Goal: Task Accomplishment & Management: Manage account settings

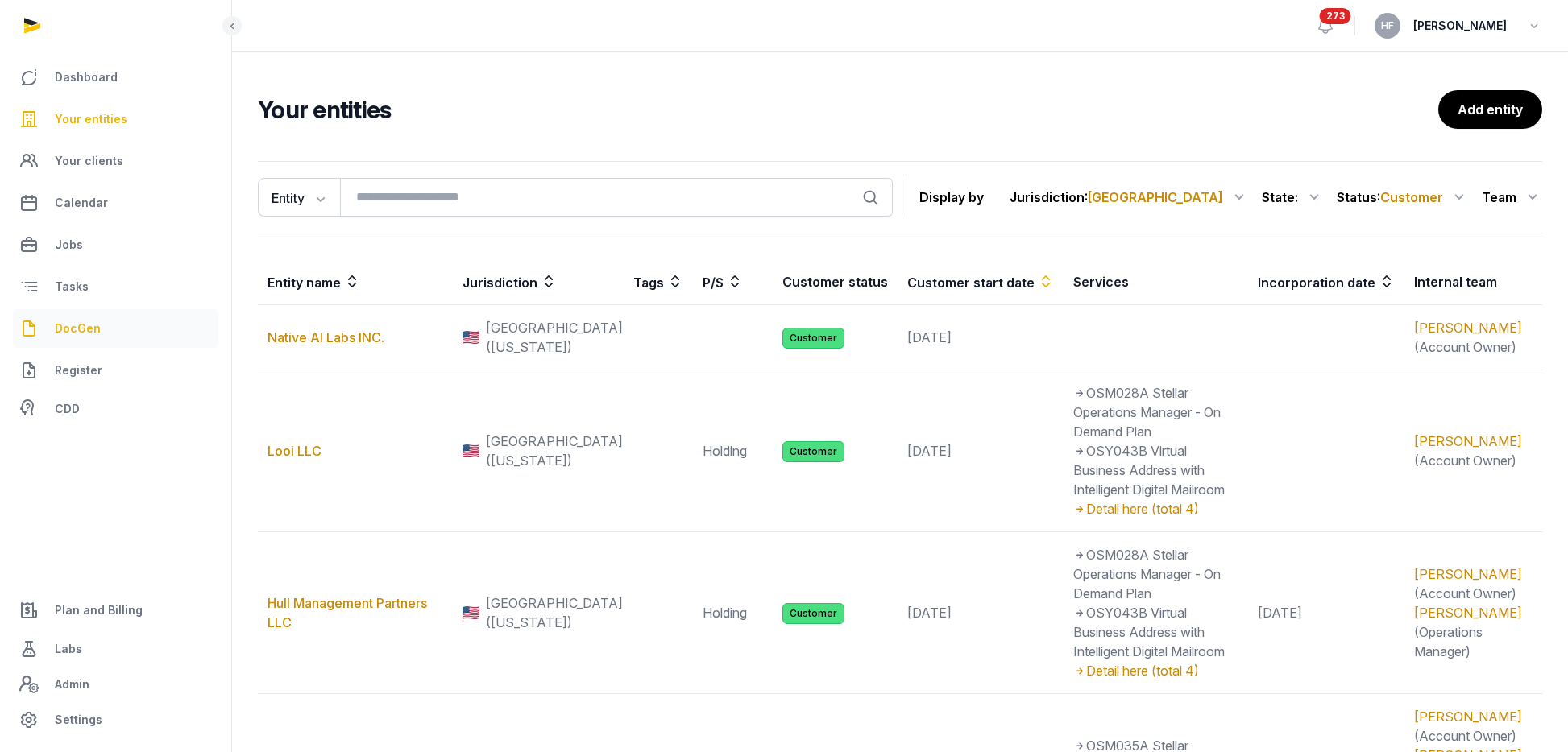
click at [82, 326] on span "DocGen" at bounding box center [77, 328] width 46 height 19
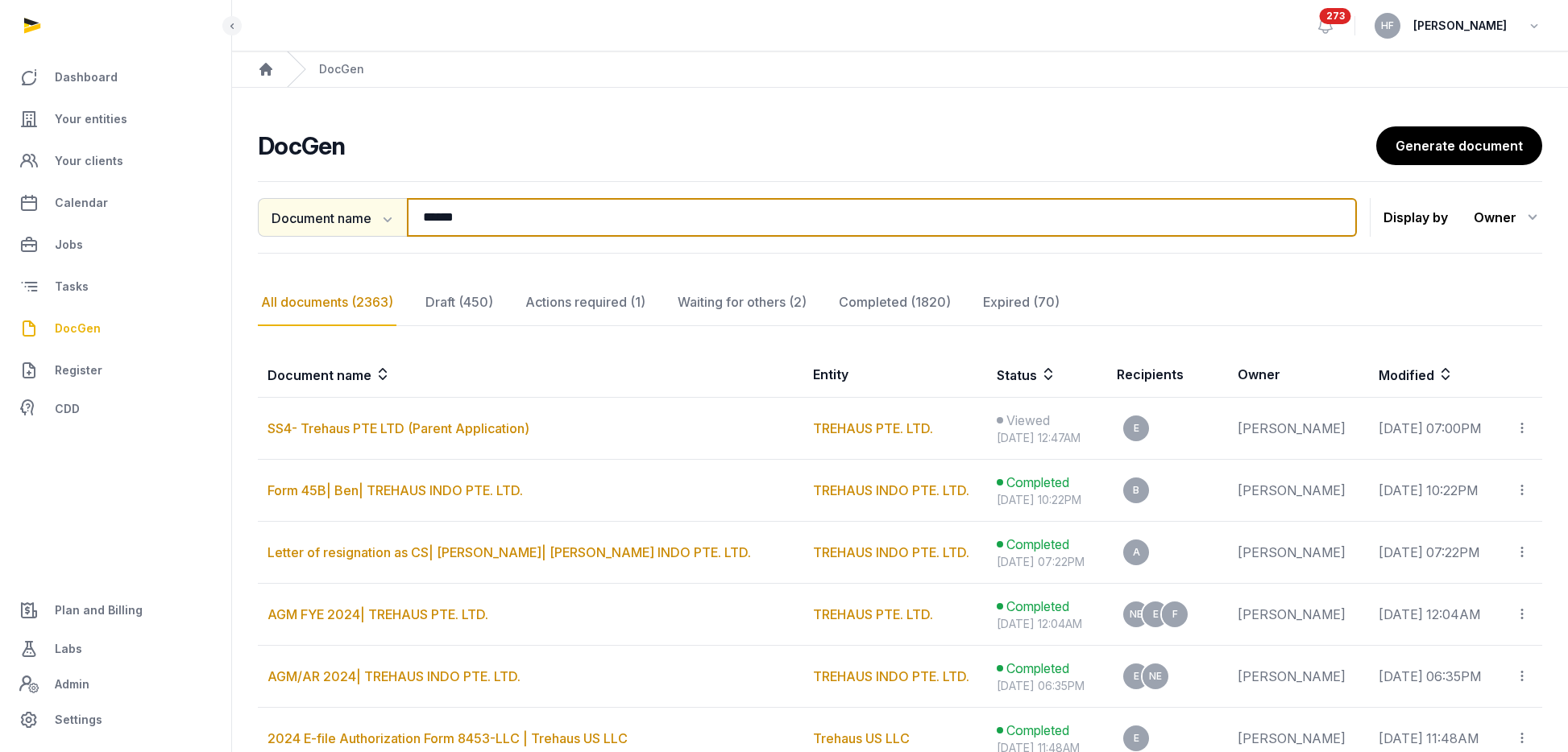
drag, startPoint x: 493, startPoint y: 221, endPoint x: 212, endPoint y: 208, distance: 281.3
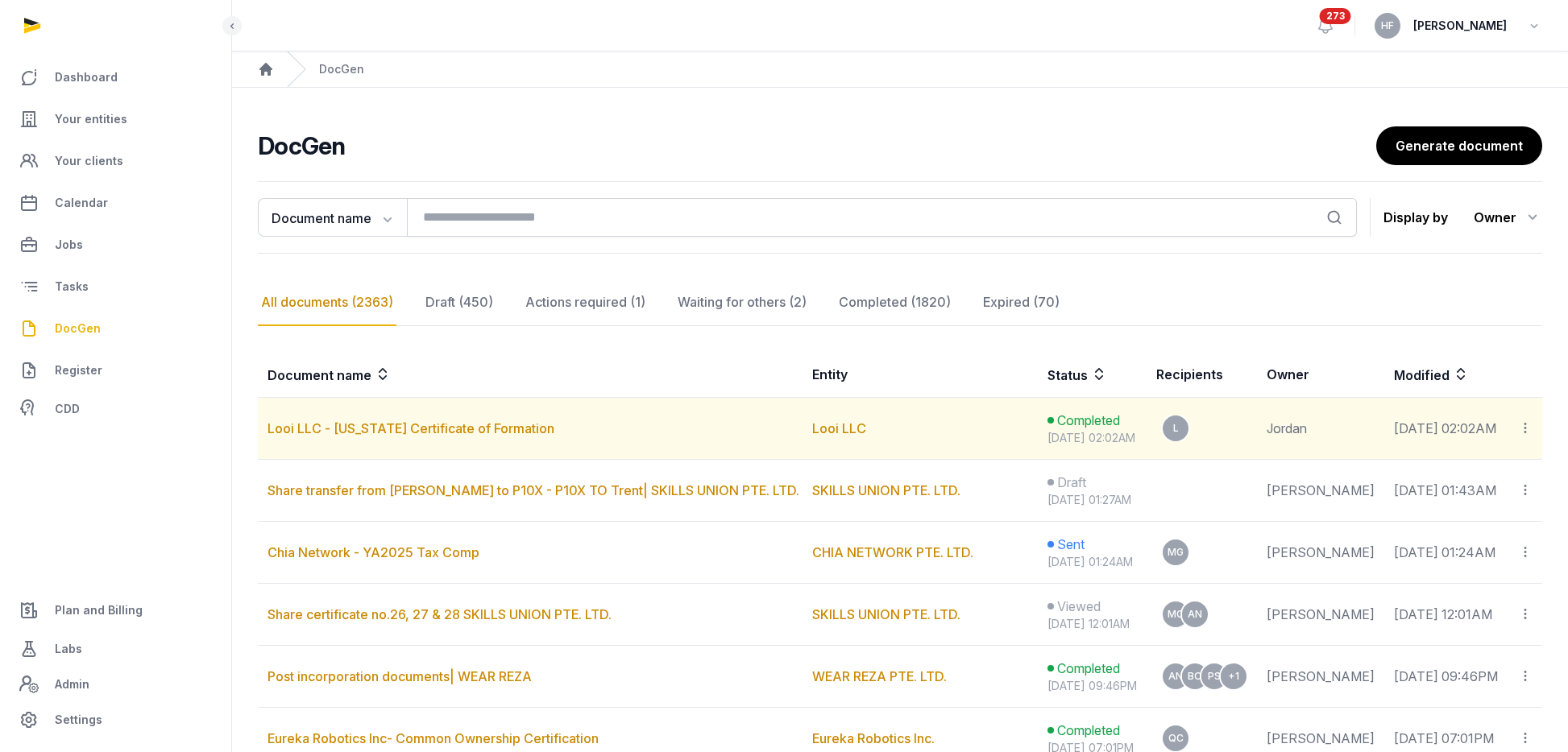
click at [1523, 427] on icon at bounding box center [1524, 428] width 14 height 17
click at [1464, 474] on span "View in Entity Documents" at bounding box center [1417, 472] width 149 height 16
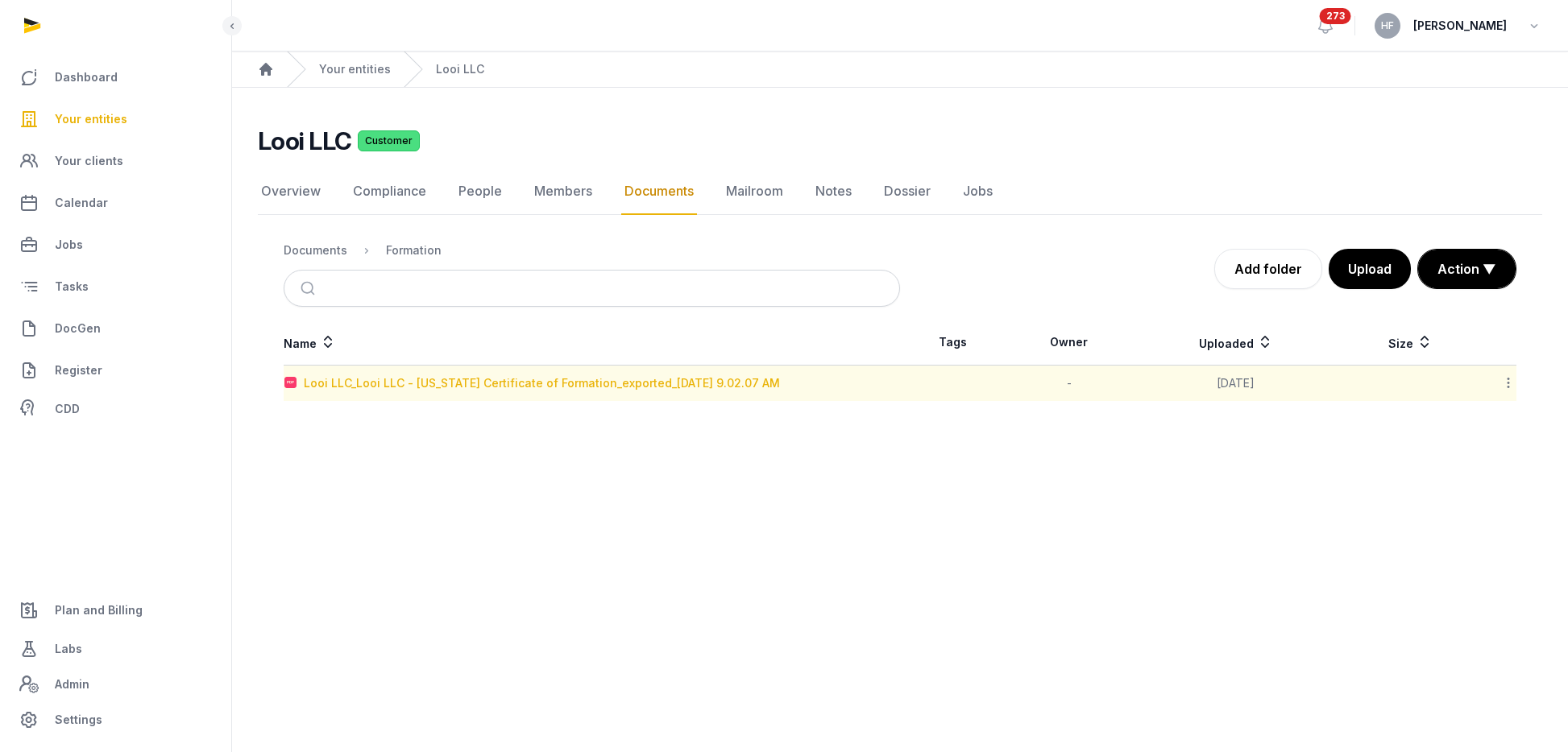
click at [615, 383] on div "Looi LLC_Looi LLC - Delaware Certificate of Formation_exported_2025-09-10 9.02.…" at bounding box center [541, 383] width 476 height 16
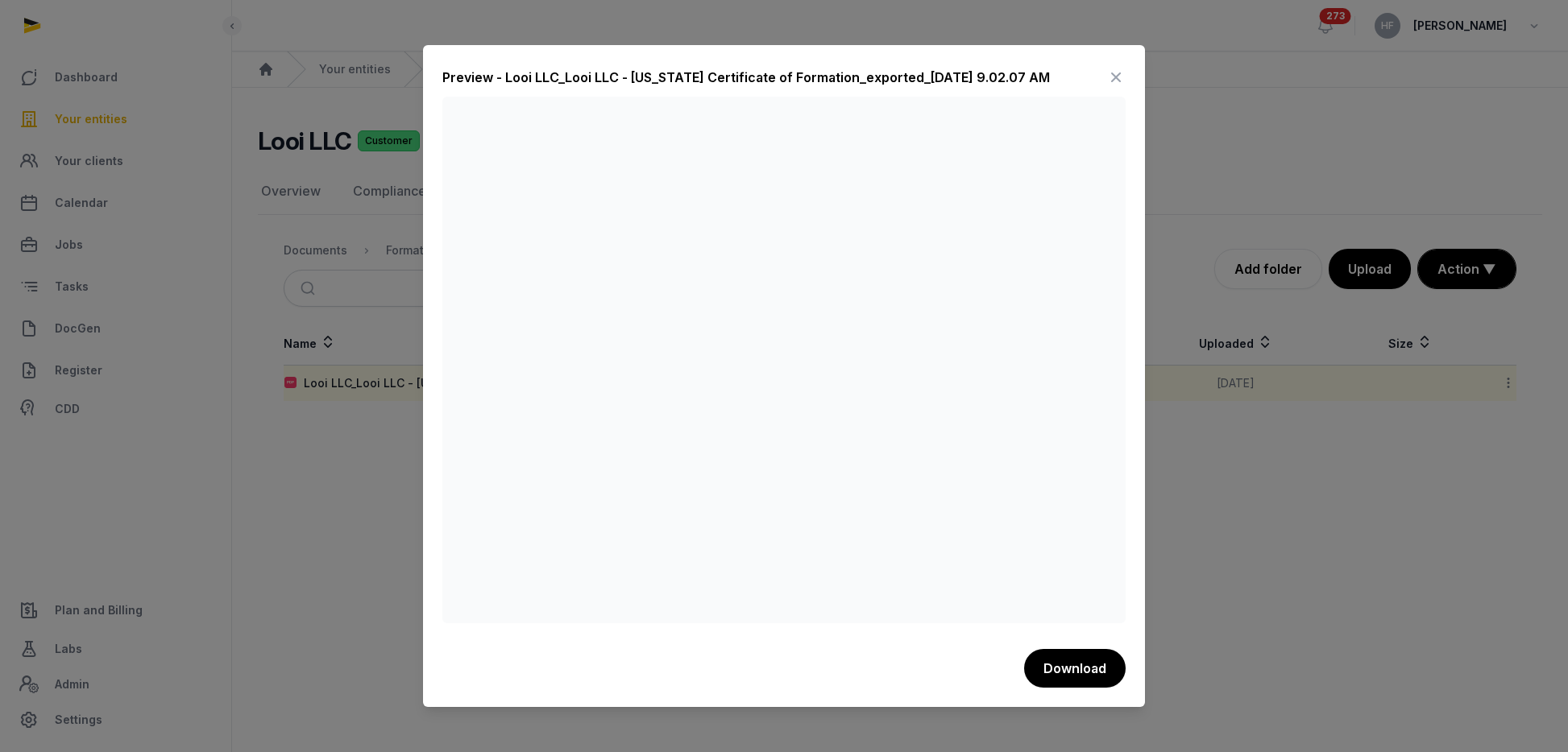
click at [1121, 78] on icon at bounding box center [1115, 77] width 19 height 26
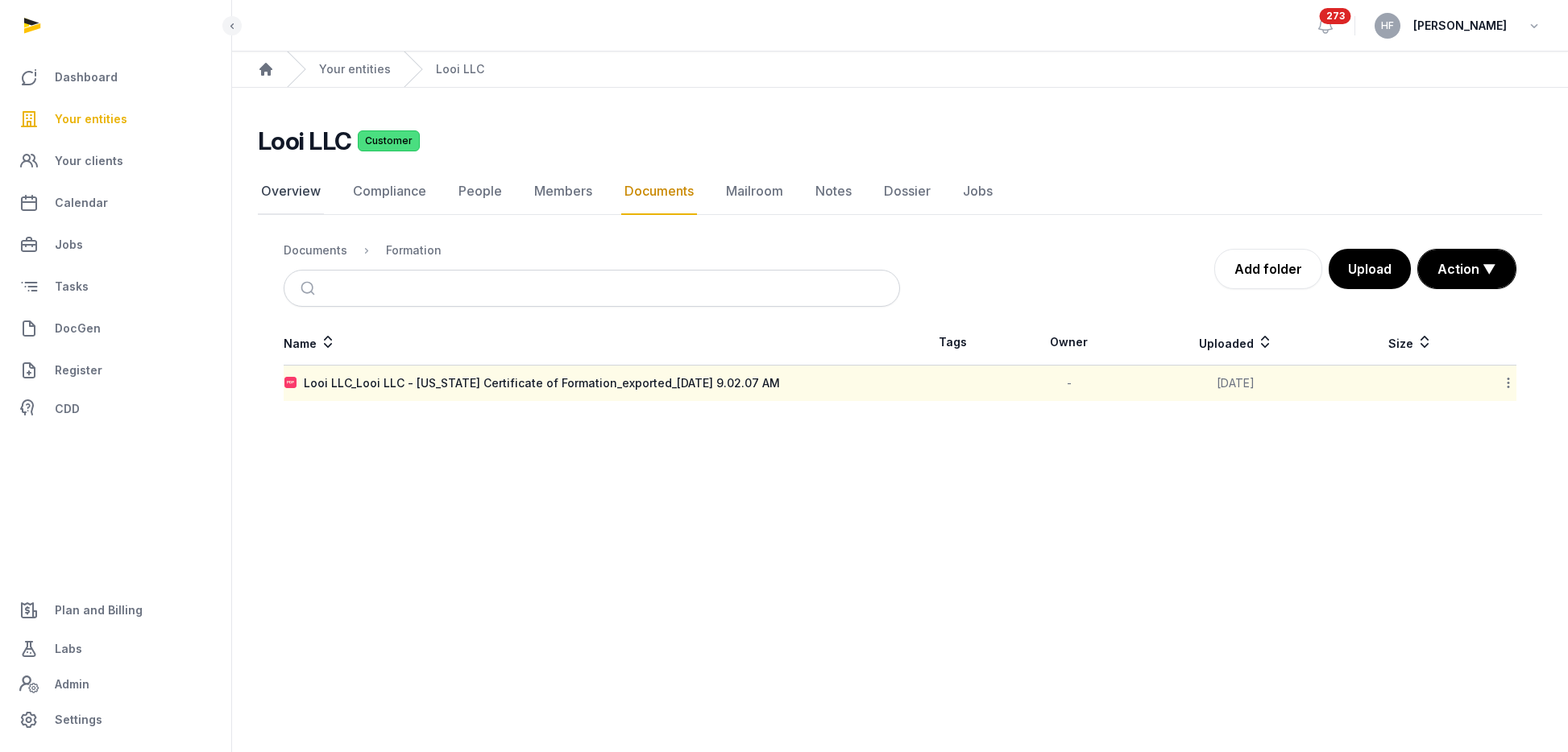
click at [298, 196] on link "Overview" at bounding box center [291, 192] width 66 height 46
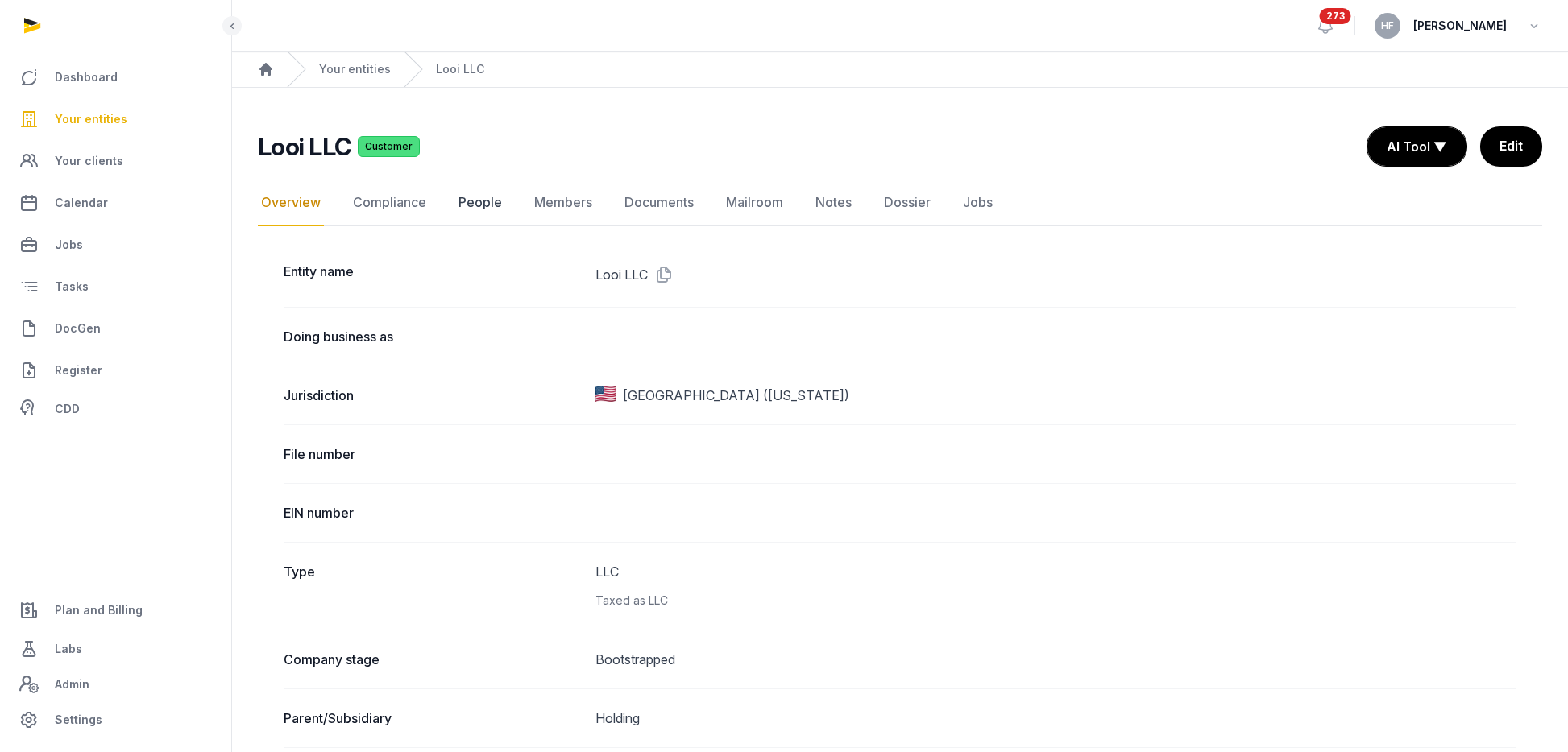
click at [484, 206] on link "People" at bounding box center [480, 203] width 50 height 46
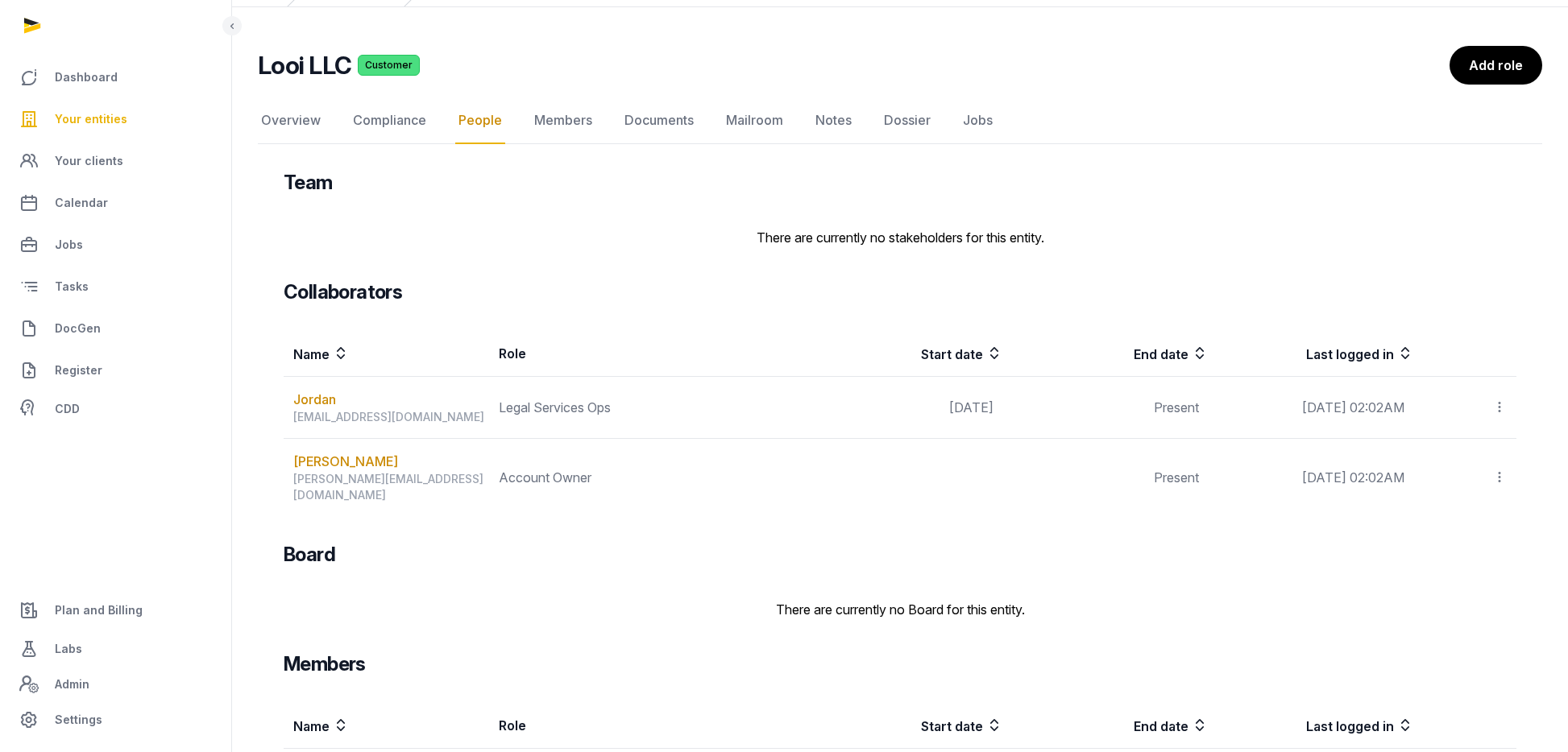
scroll to position [158, 0]
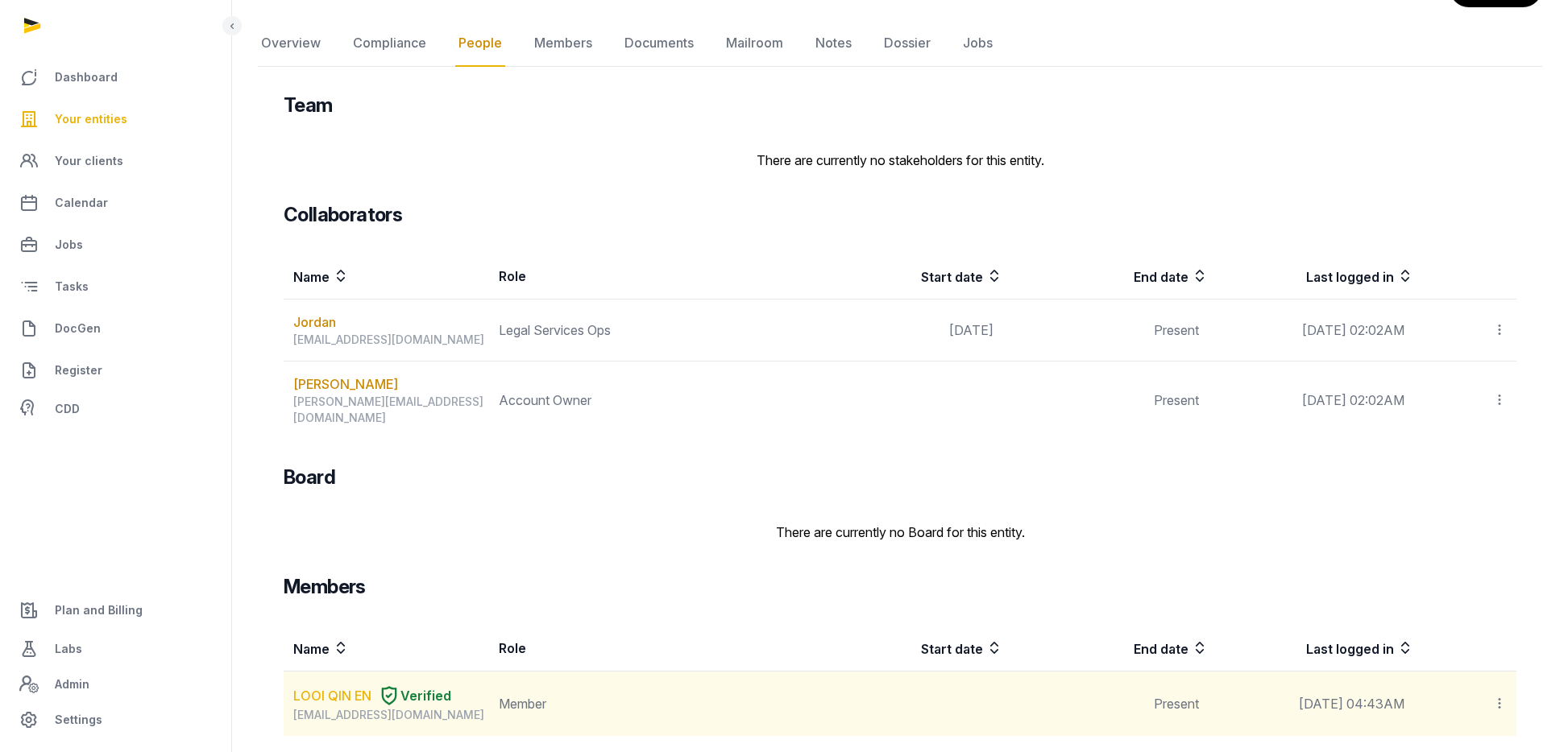
click at [336, 687] on link "LOOI QIN EN" at bounding box center [333, 696] width 78 height 19
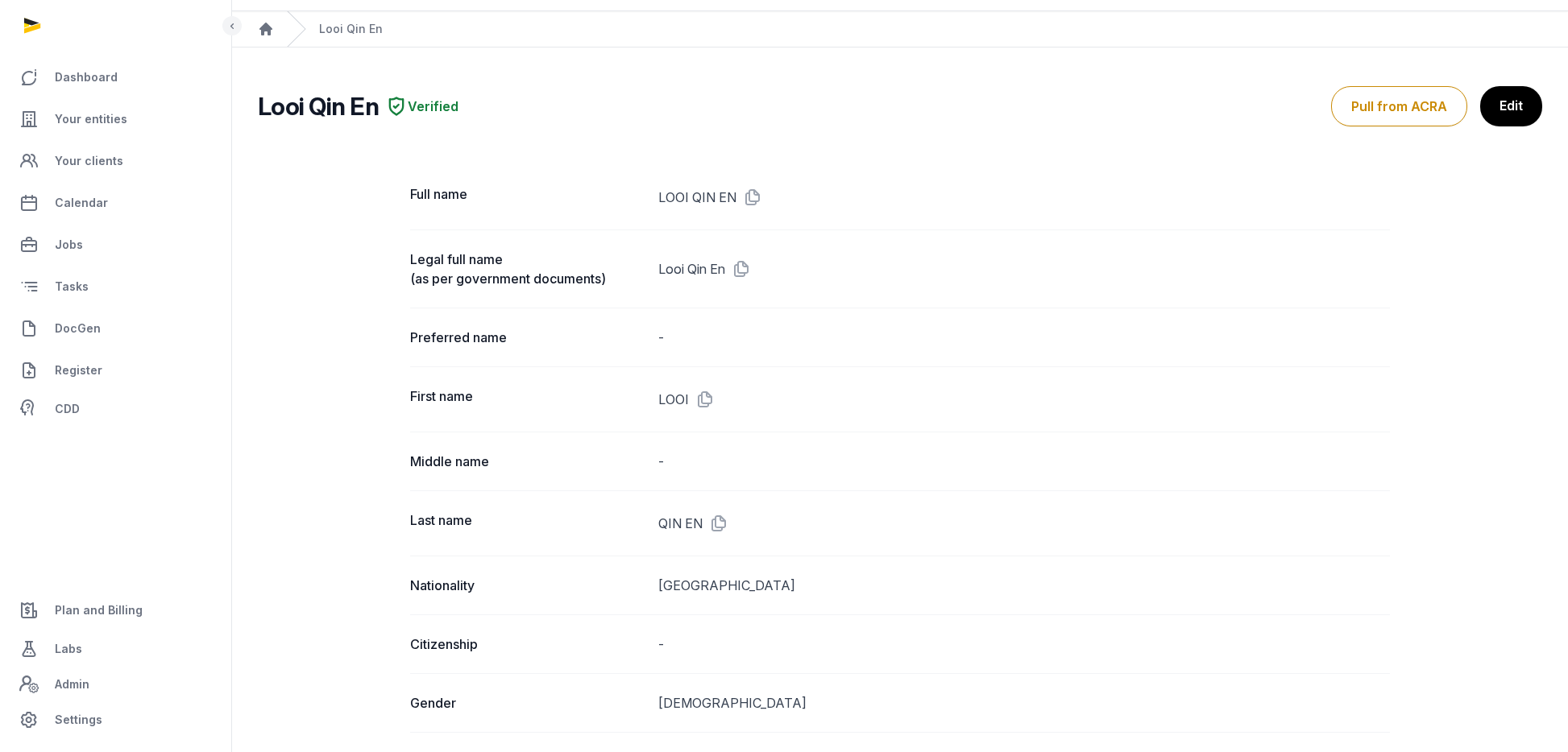
scroll to position [39, 0]
click at [1527, 101] on link "Edit" at bounding box center [1510, 108] width 64 height 41
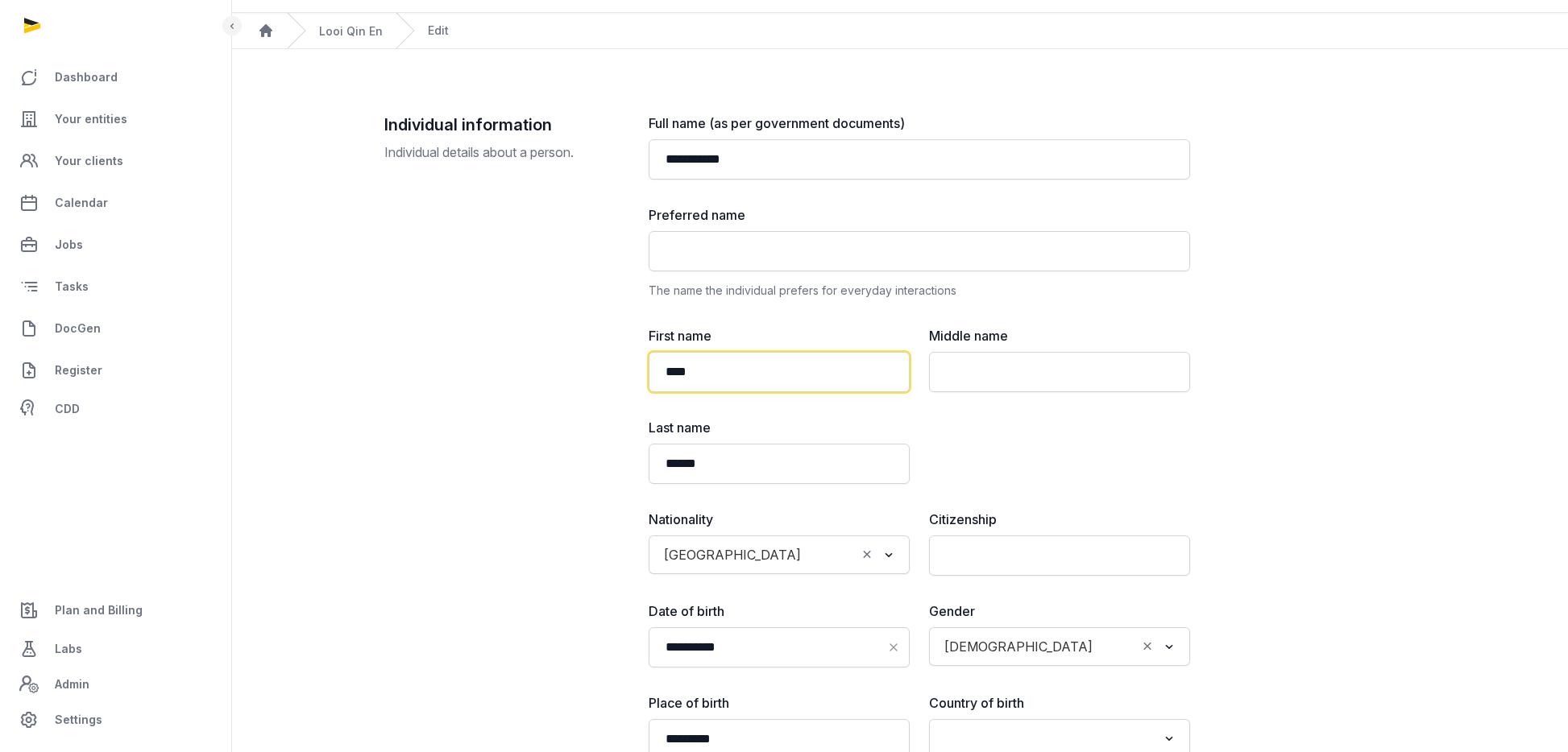
drag, startPoint x: 729, startPoint y: 377, endPoint x: 587, endPoint y: 365, distance: 142.5
click at [587, 365] on div "**********" at bounding box center [900, 548] width 1032 height 869
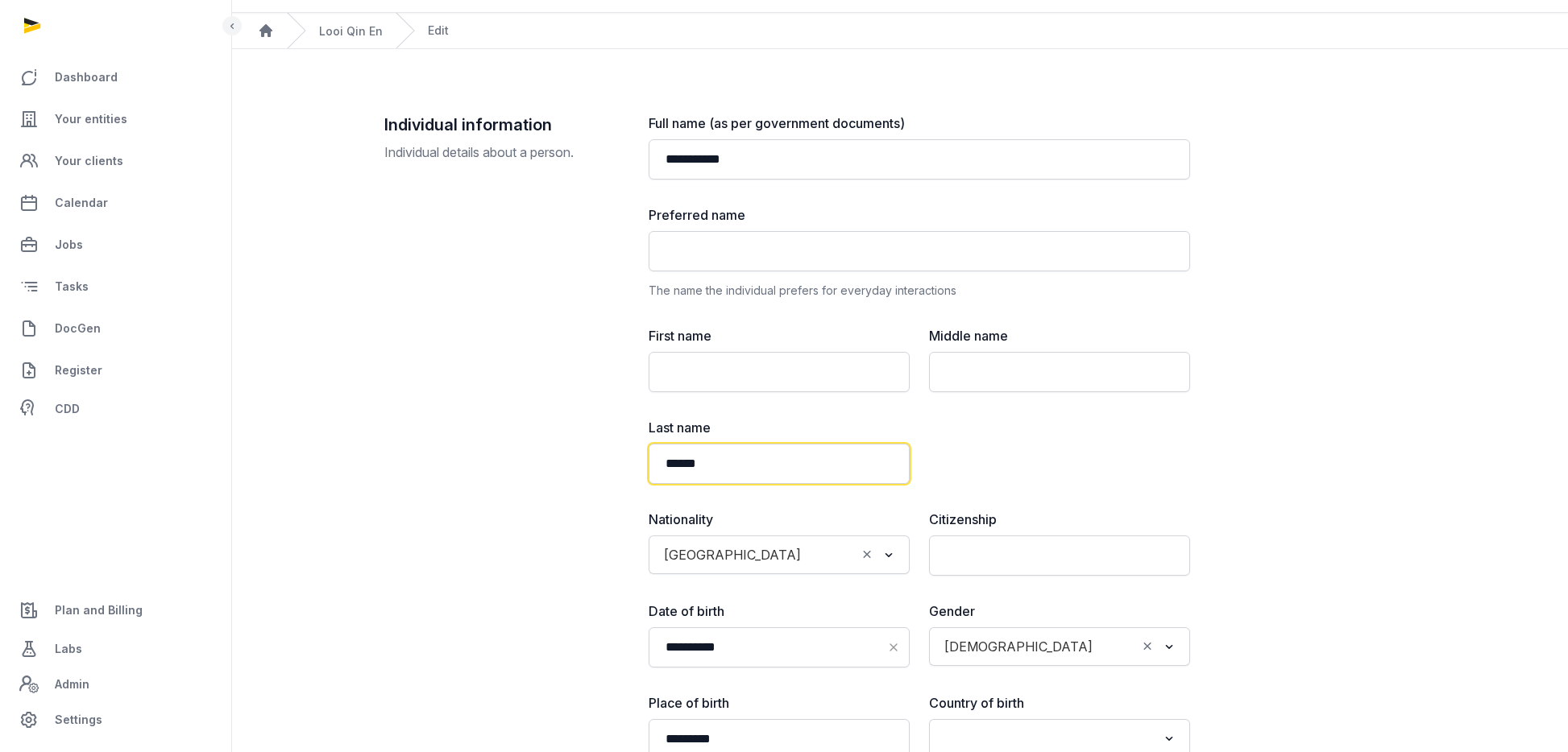
click at [765, 461] on input "******" at bounding box center [779, 463] width 261 height 41
paste input "****"
drag, startPoint x: 706, startPoint y: 464, endPoint x: 653, endPoint y: 462, distance: 53.0
click at [653, 462] on input "**********" at bounding box center [779, 463] width 261 height 41
type input "****"
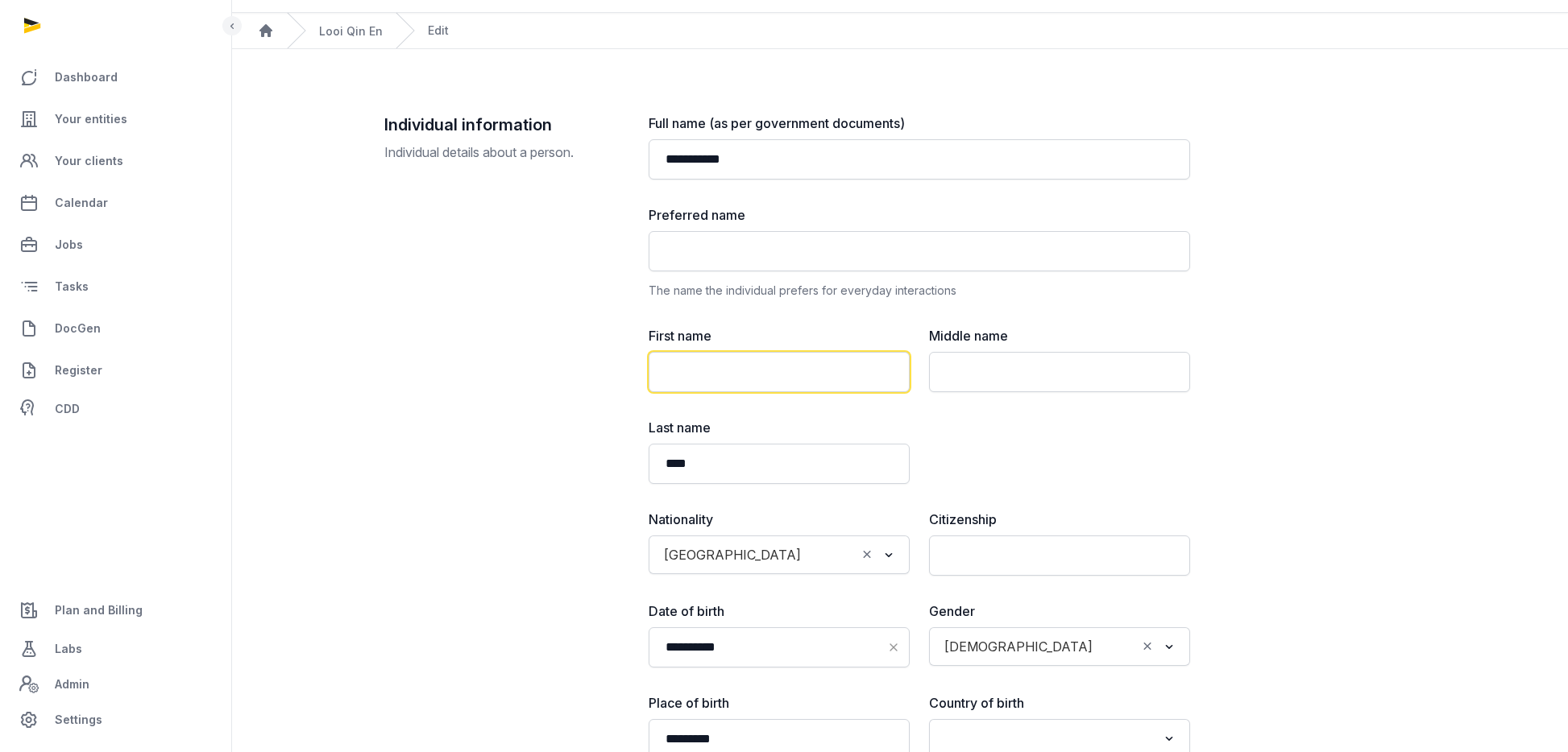
click at [734, 369] on input "text" at bounding box center [779, 372] width 261 height 41
paste input "******"
type input "******"
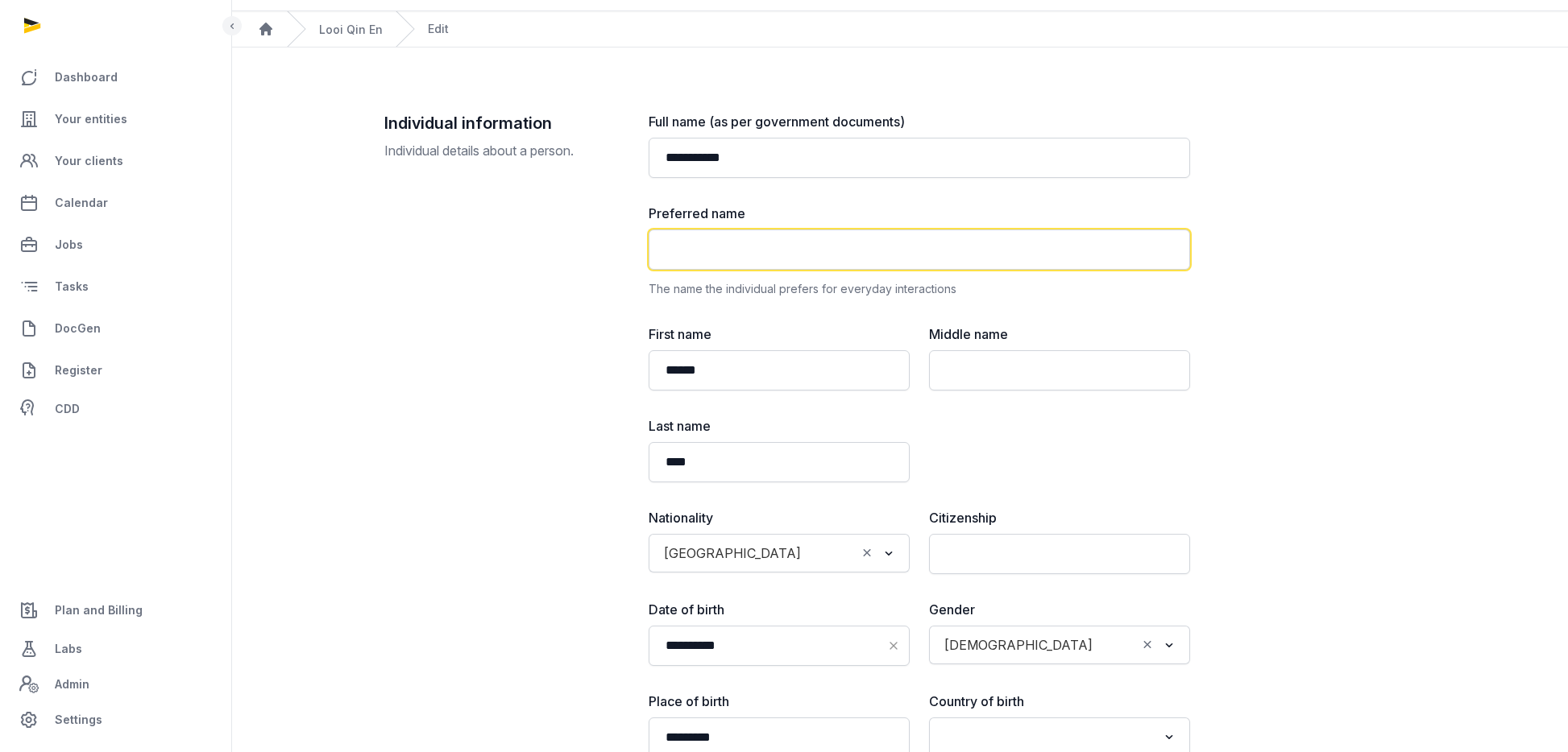
click at [739, 255] on input "text" at bounding box center [919, 250] width 541 height 41
paste input "******"
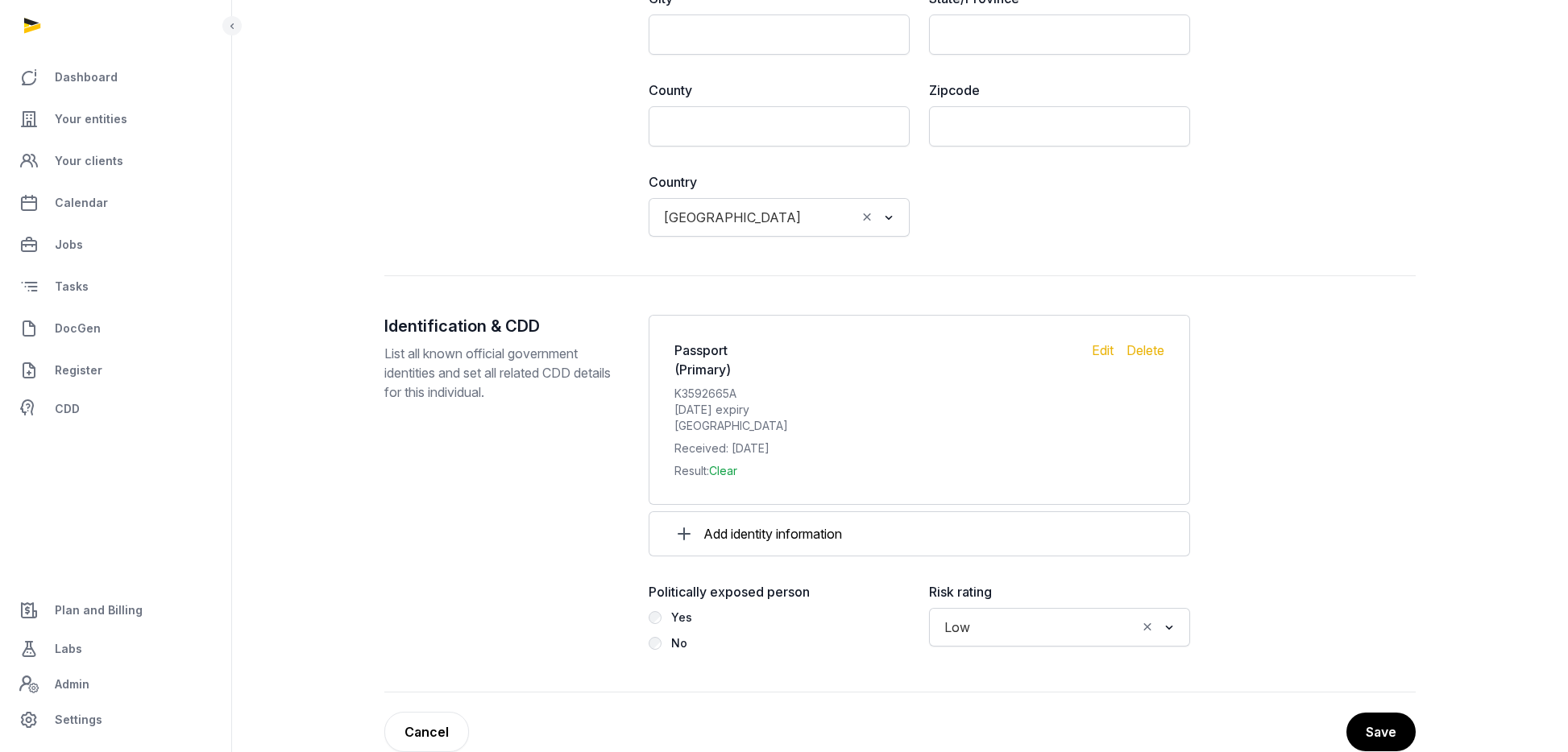
scroll to position [1613, 0]
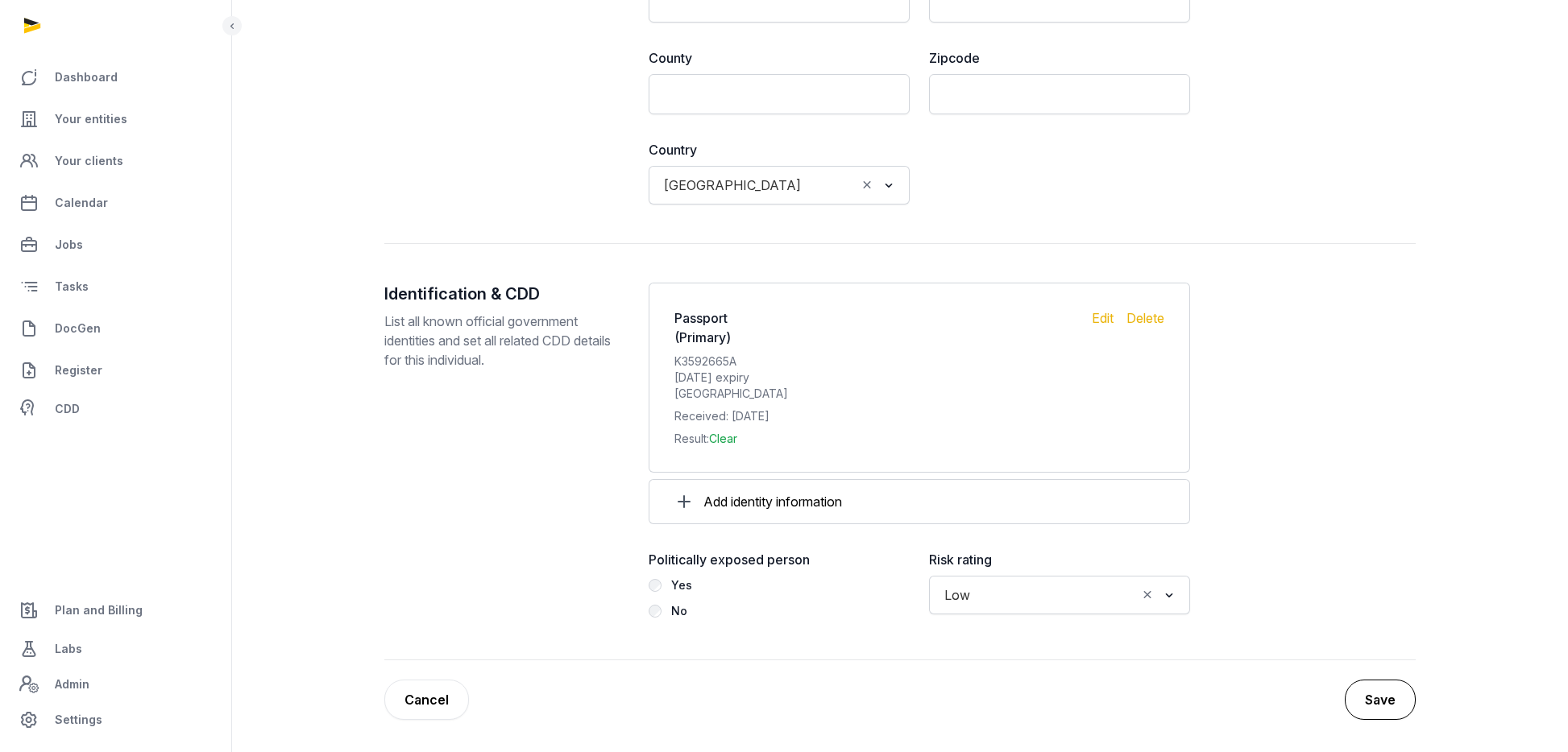
type input "******"
click at [1381, 698] on button "Save" at bounding box center [1379, 700] width 70 height 41
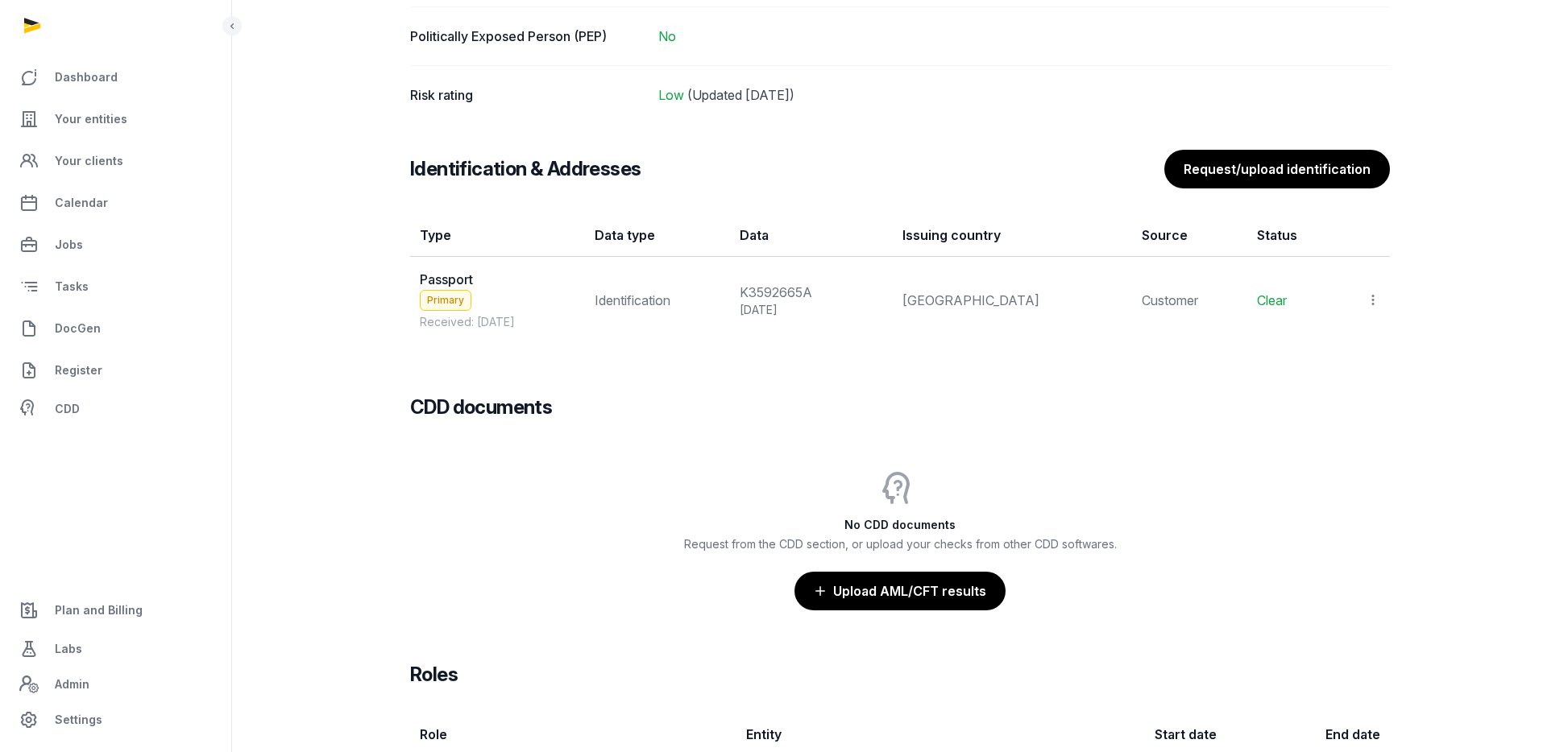
scroll to position [1279, 0]
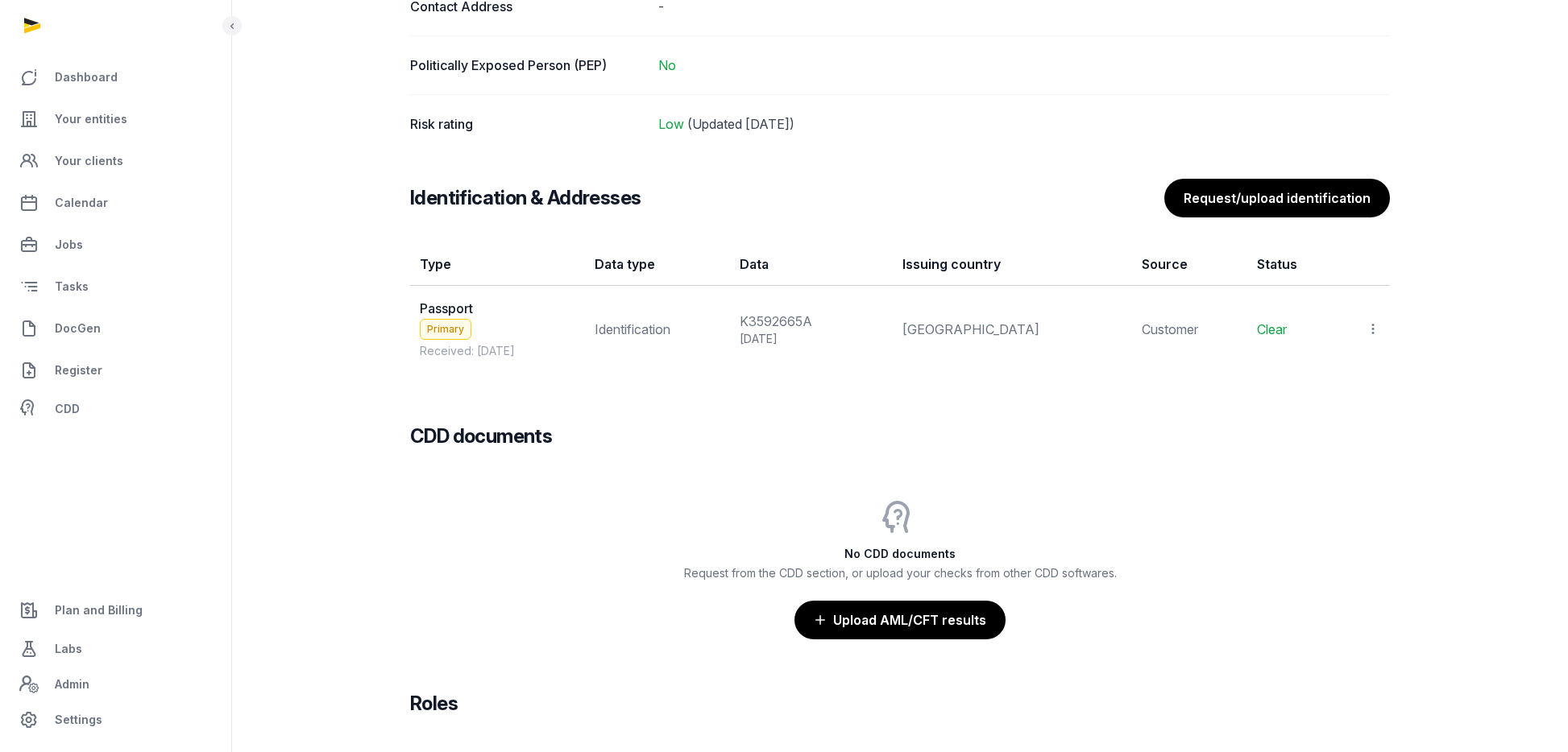
click at [1375, 327] on icon at bounding box center [1372, 329] width 14 height 17
click at [1346, 366] on span "View" at bounding box center [1349, 372] width 29 height 16
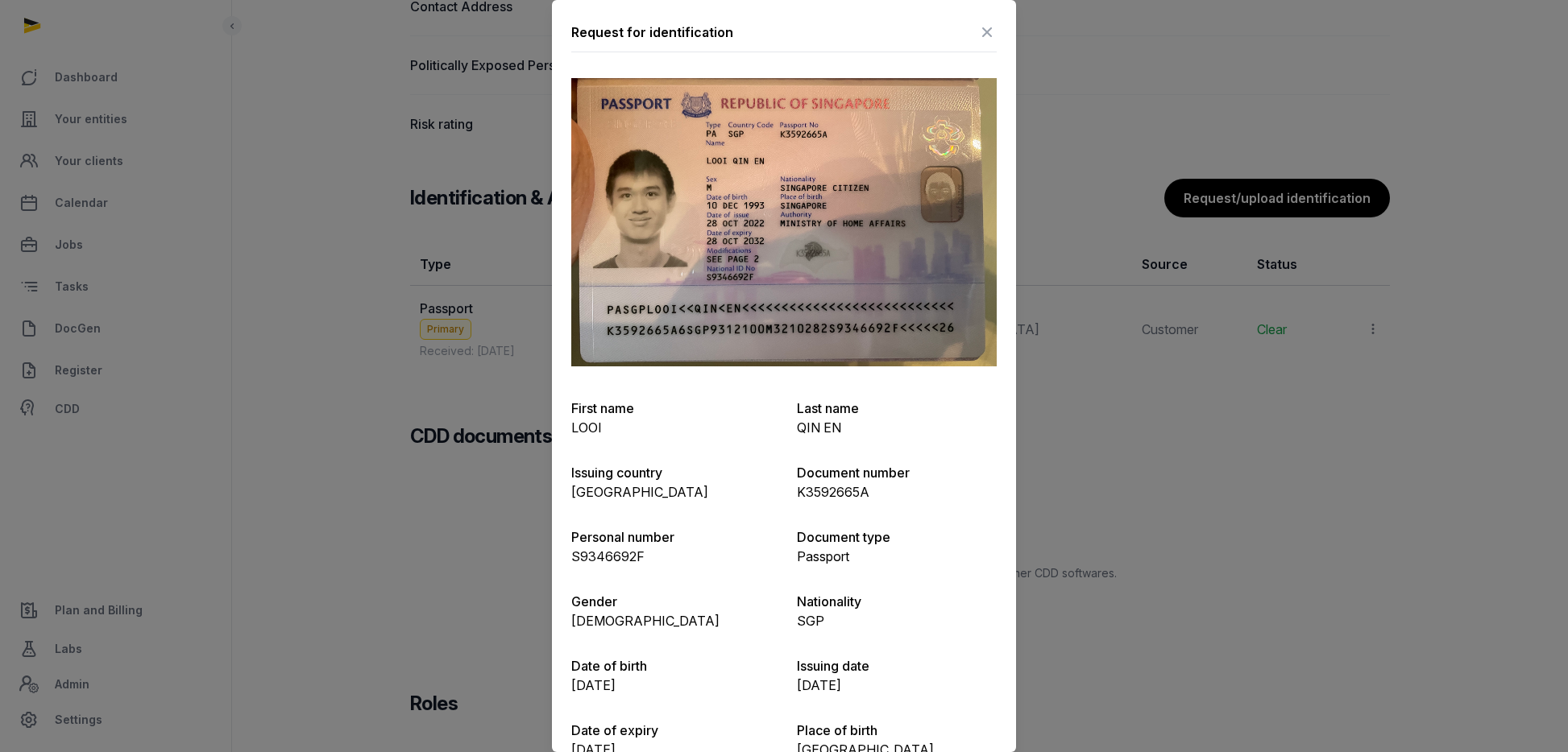
click at [990, 33] on icon at bounding box center [986, 32] width 19 height 26
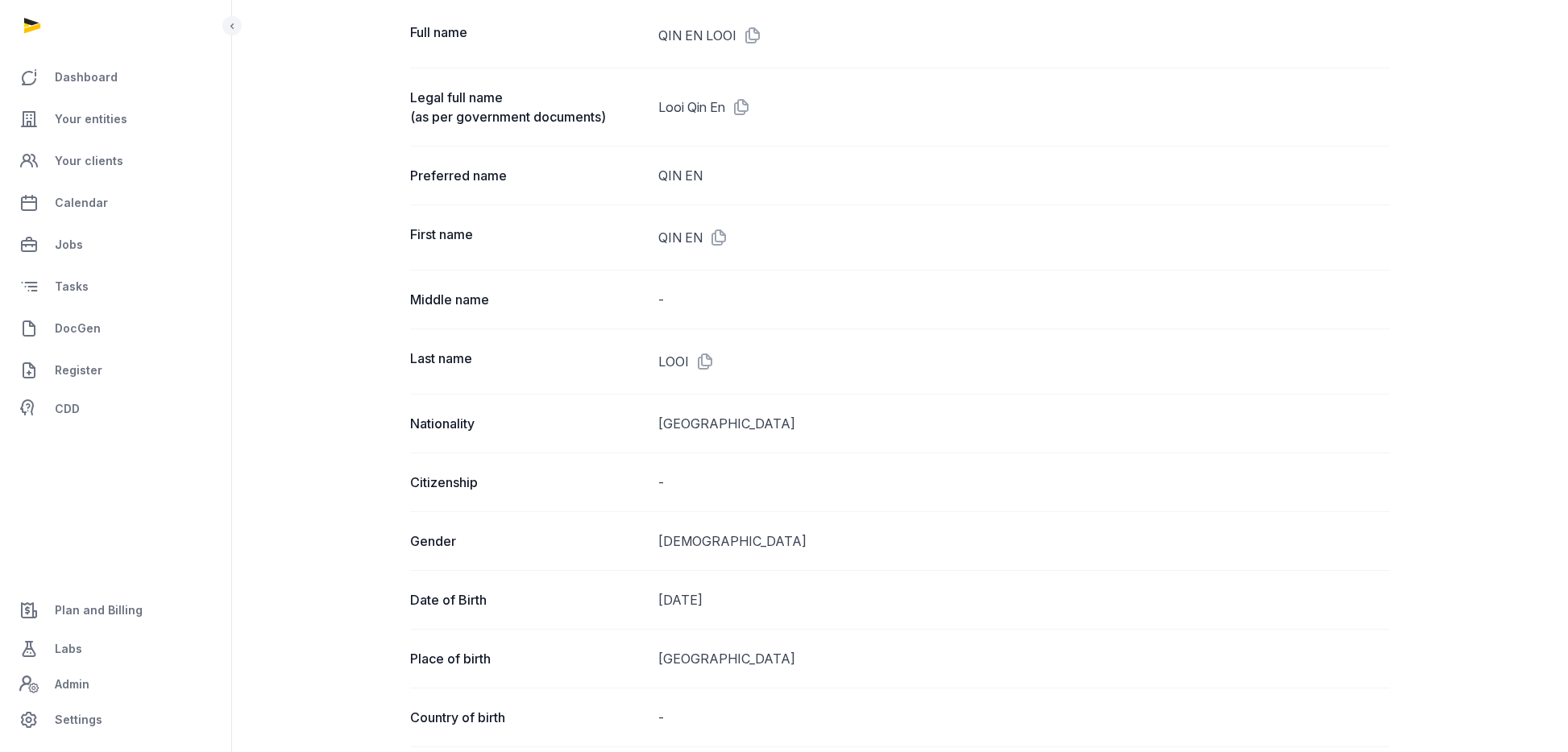
scroll to position [0, 0]
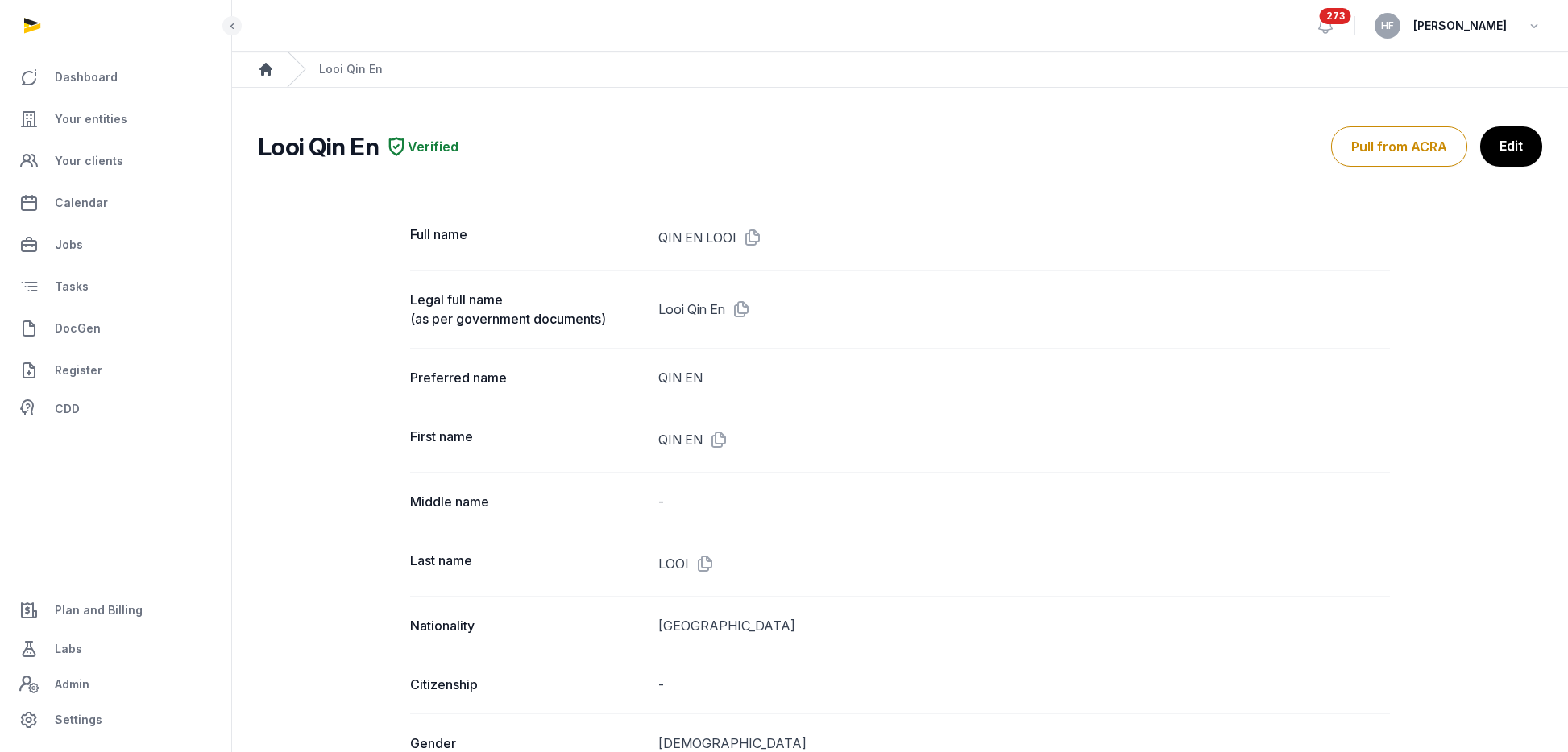
click at [262, 70] on icon "Breadcrumb" at bounding box center [266, 70] width 13 height 13
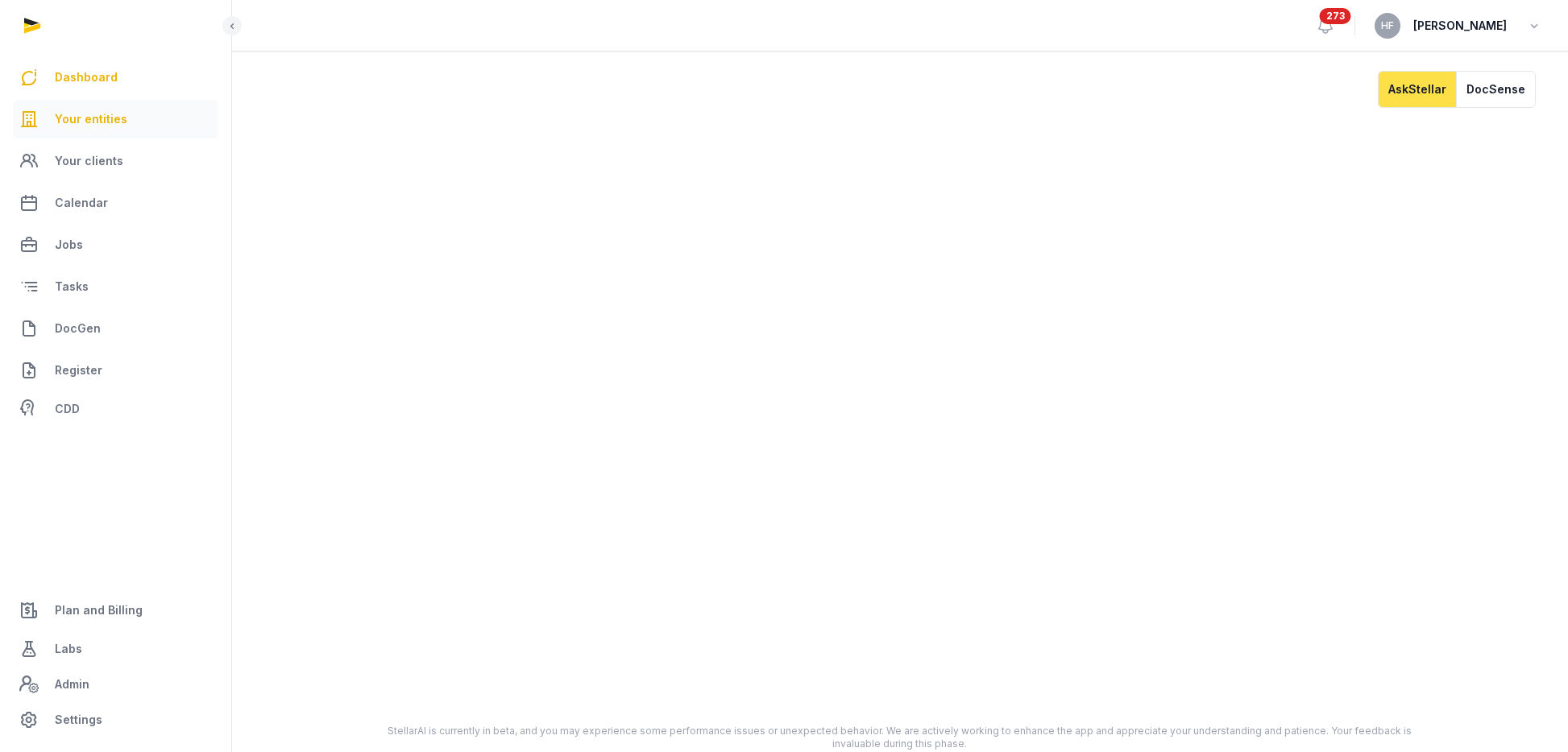
click at [80, 113] on span "Your entities" at bounding box center [90, 119] width 72 height 19
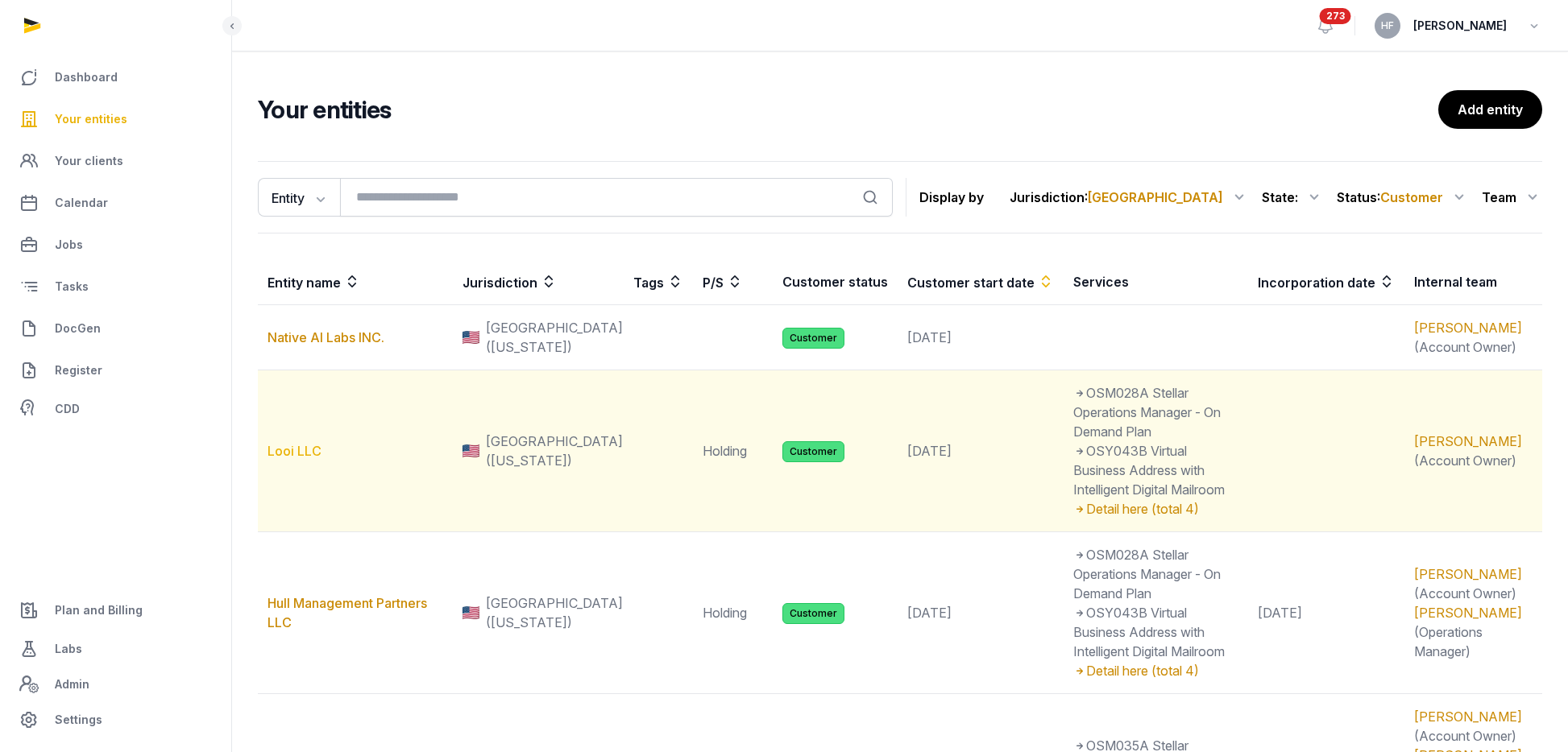
click at [301, 443] on link "Looi LLC" at bounding box center [294, 450] width 54 height 16
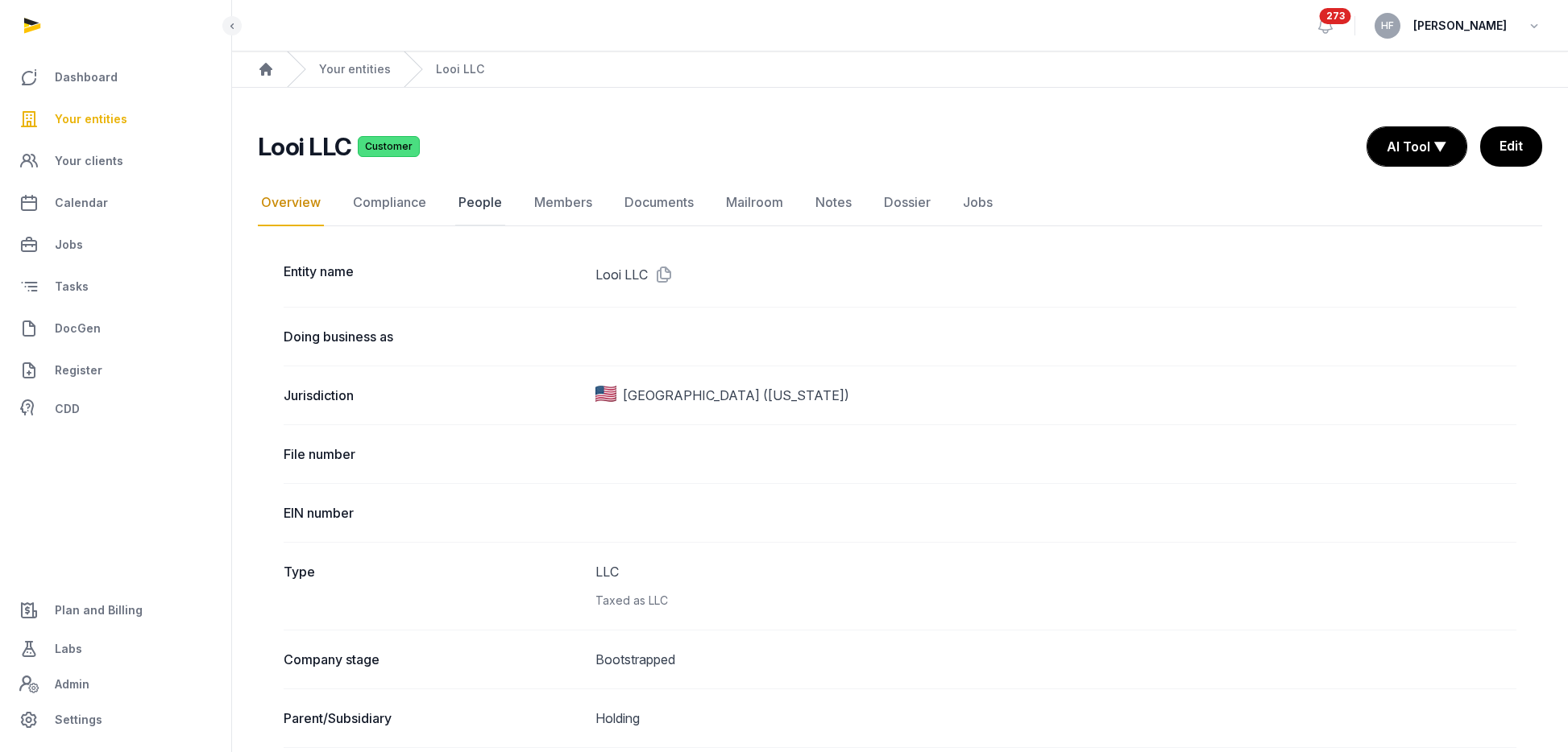
click at [483, 199] on link "People" at bounding box center [480, 203] width 50 height 46
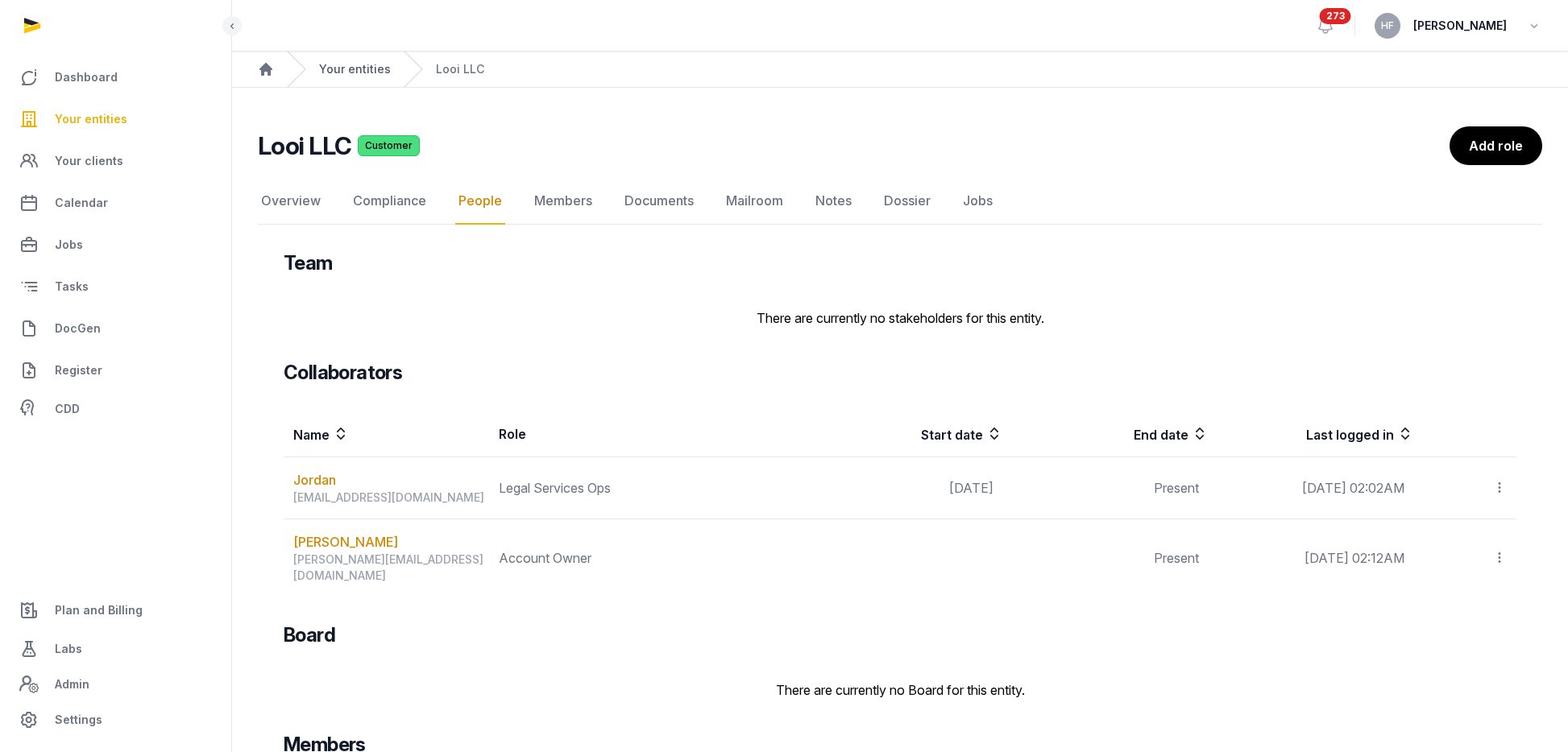
click at [355, 65] on link "Your entities" at bounding box center [355, 69] width 71 height 16
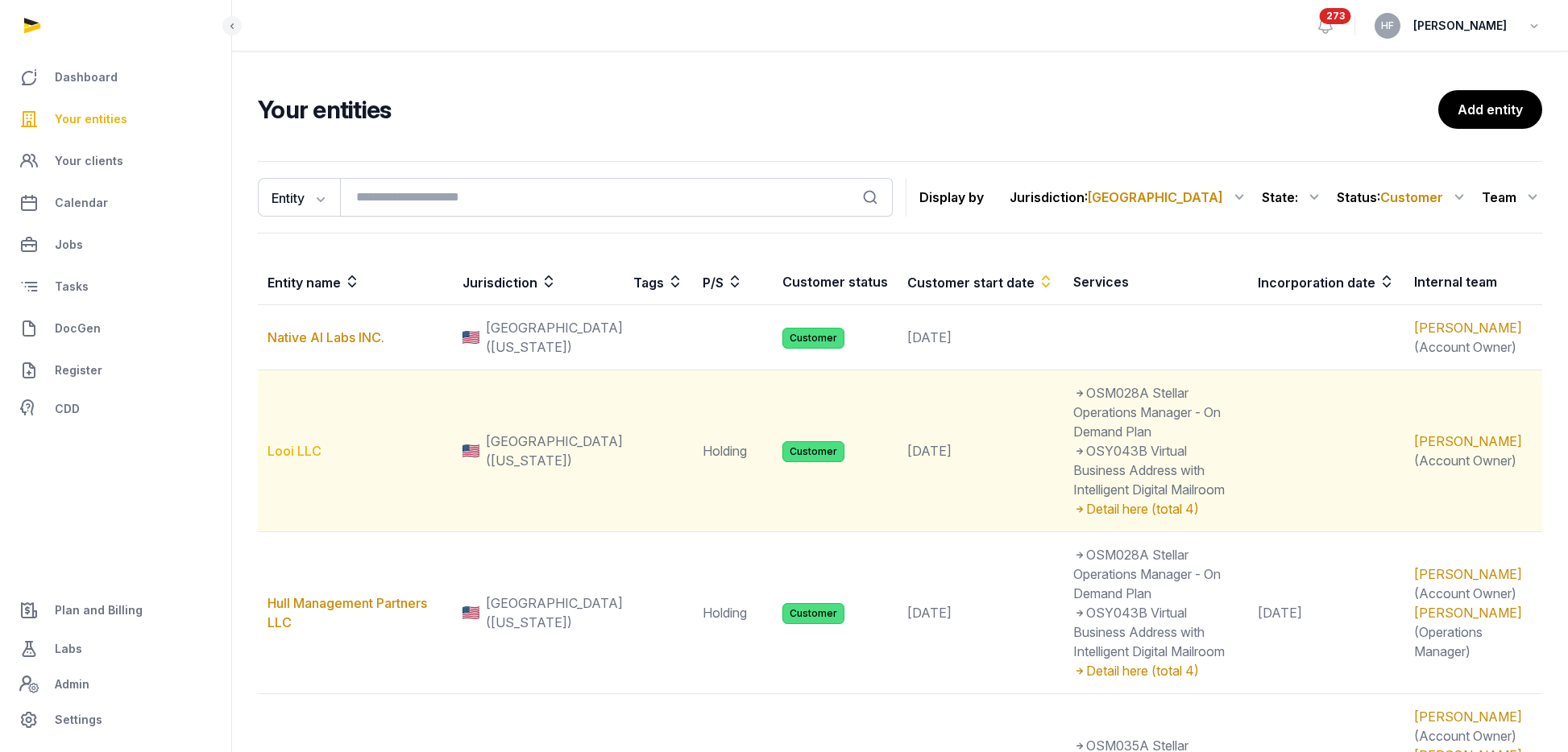
click at [299, 443] on link "Looi LLC" at bounding box center [294, 450] width 54 height 16
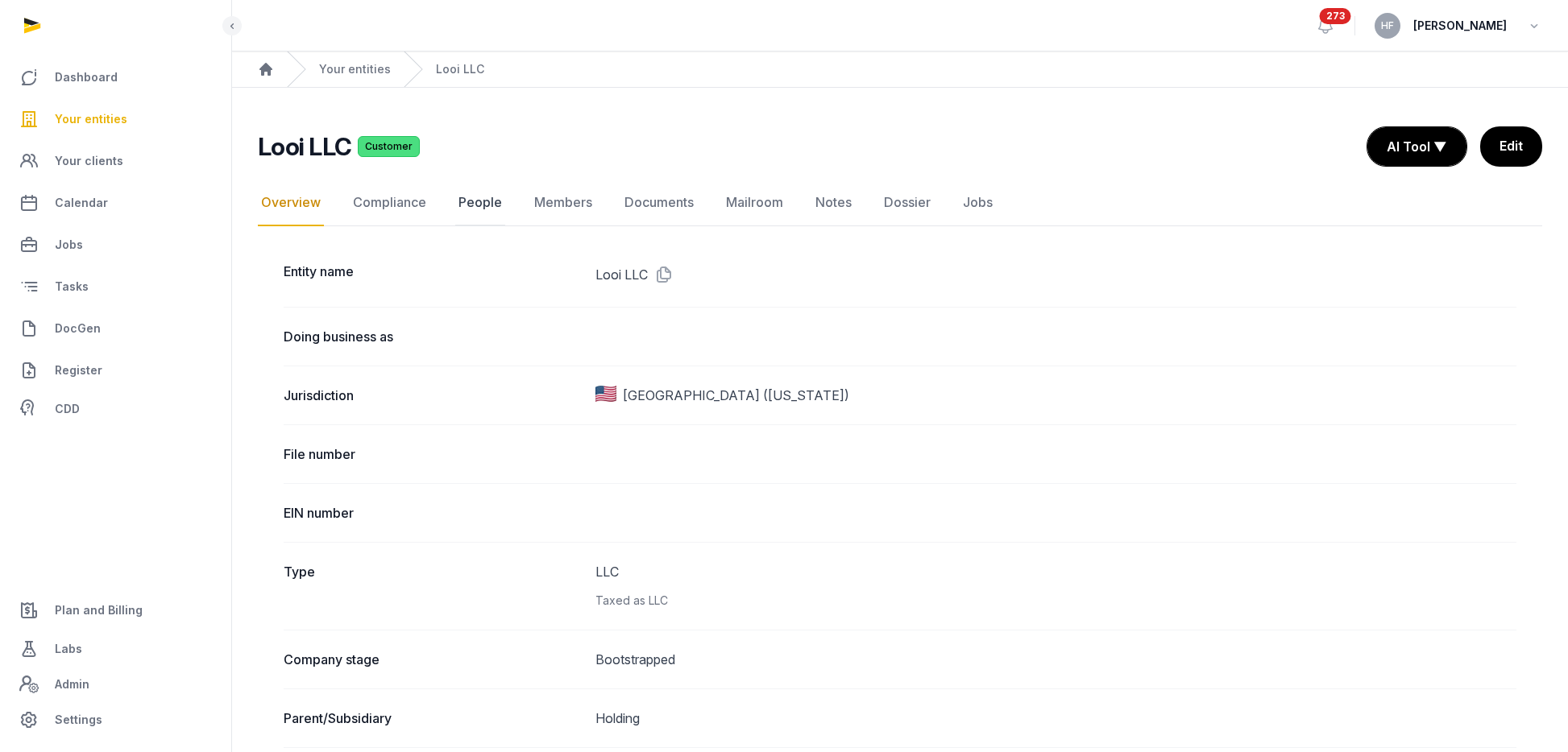
click at [488, 201] on link "People" at bounding box center [480, 203] width 50 height 46
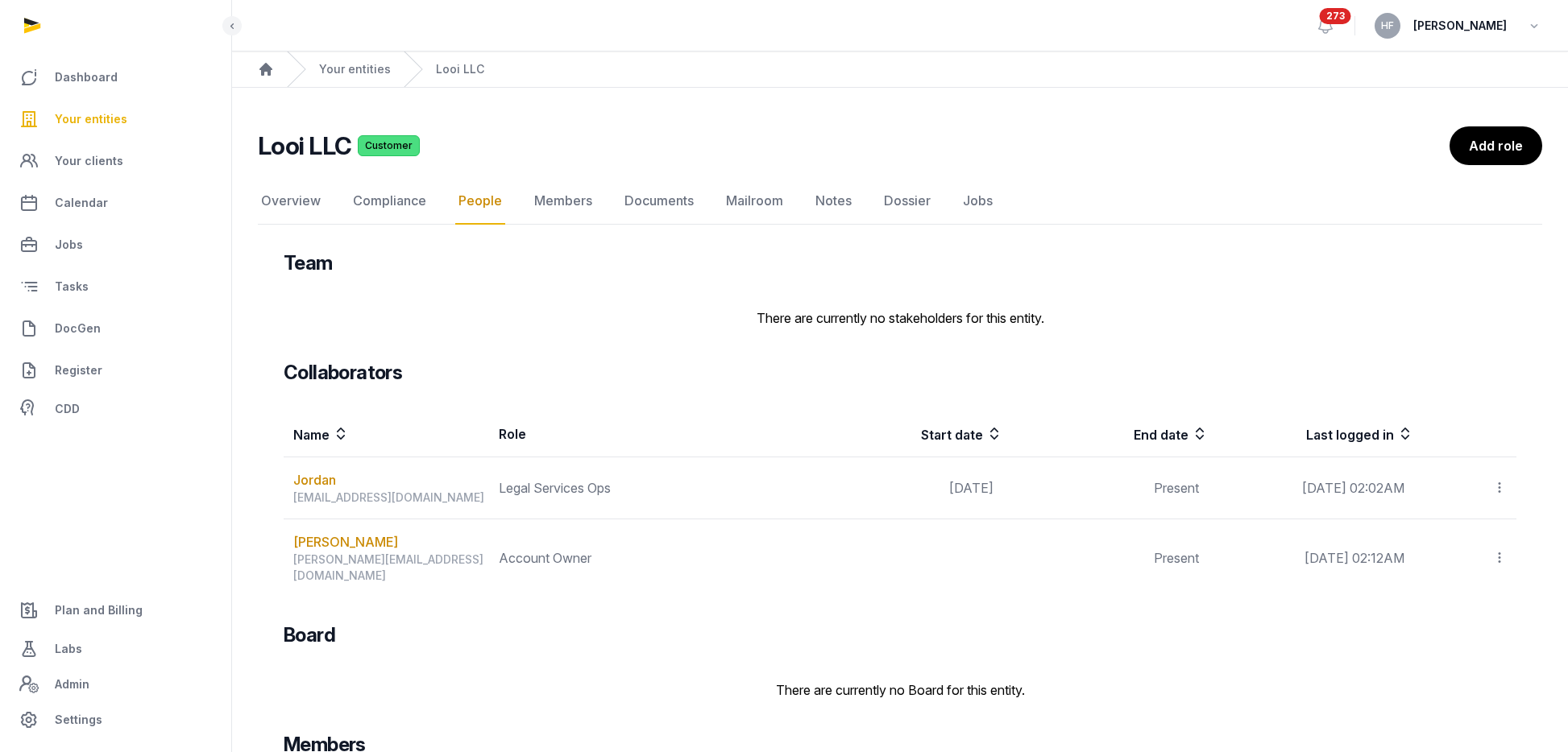
scroll to position [158, 0]
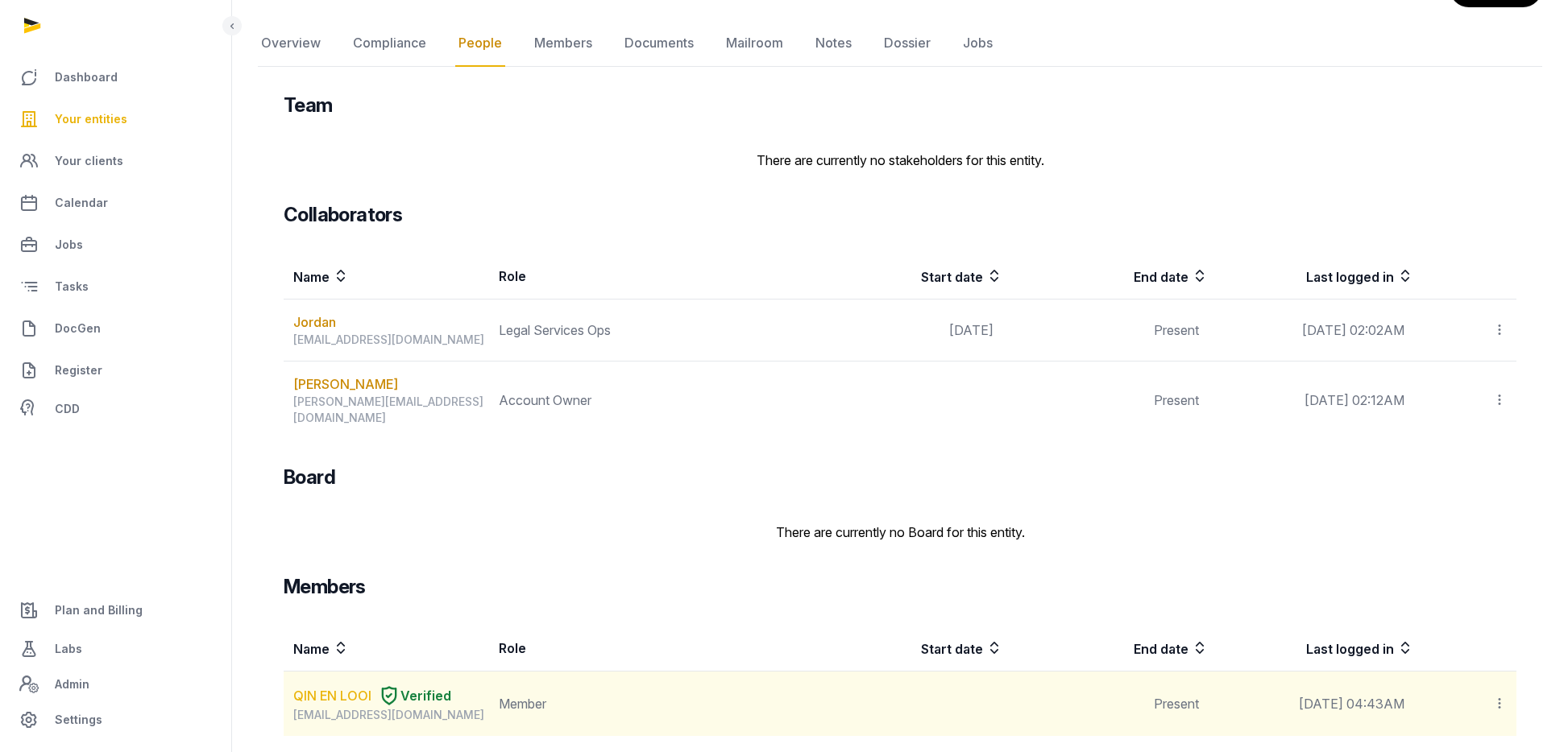
click at [330, 687] on link "QIN EN LOOI" at bounding box center [333, 696] width 78 height 19
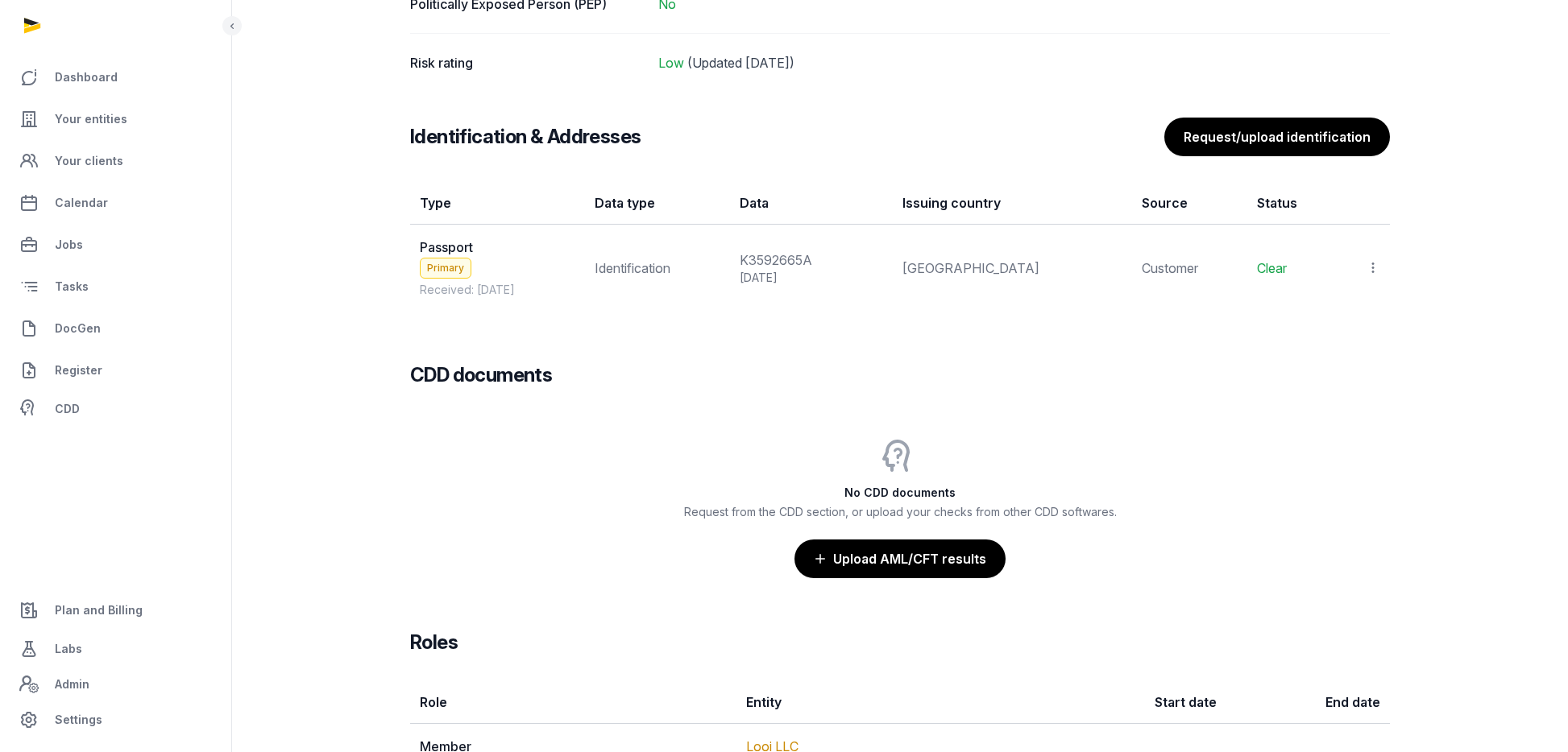
scroll to position [1341, 0]
click at [1372, 269] on icon at bounding box center [1372, 267] width 14 height 17
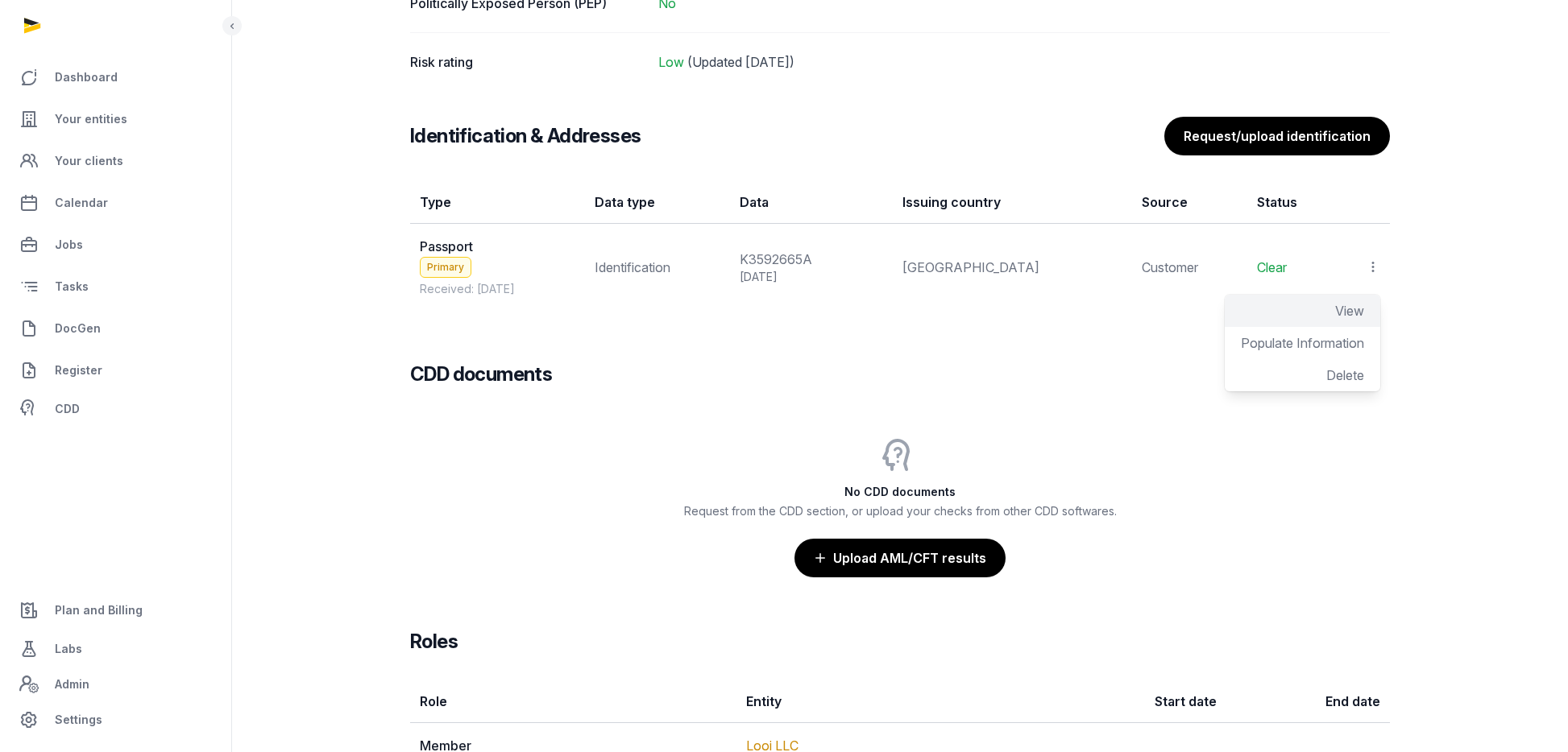
click at [1357, 303] on span "View" at bounding box center [1349, 310] width 29 height 16
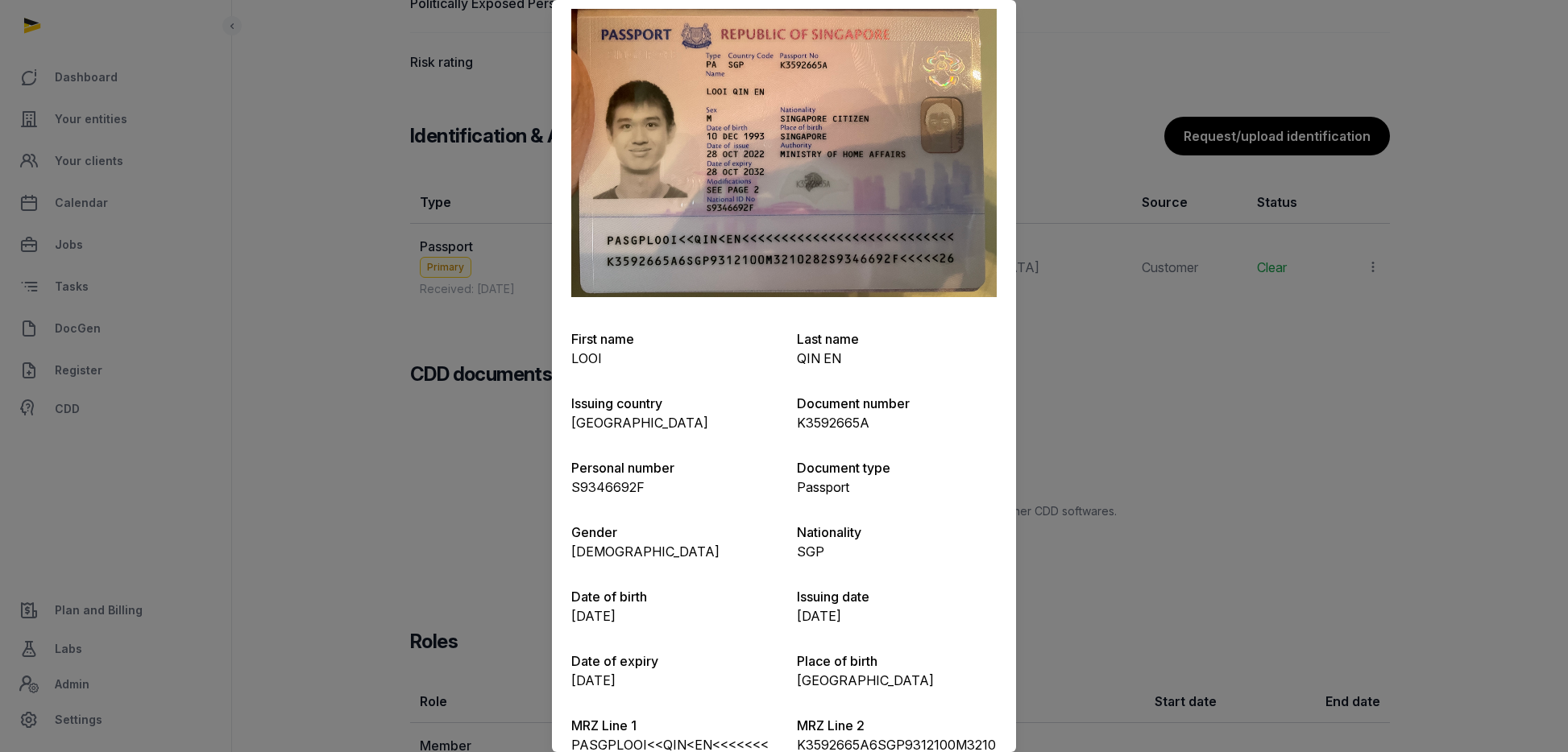
scroll to position [0, 0]
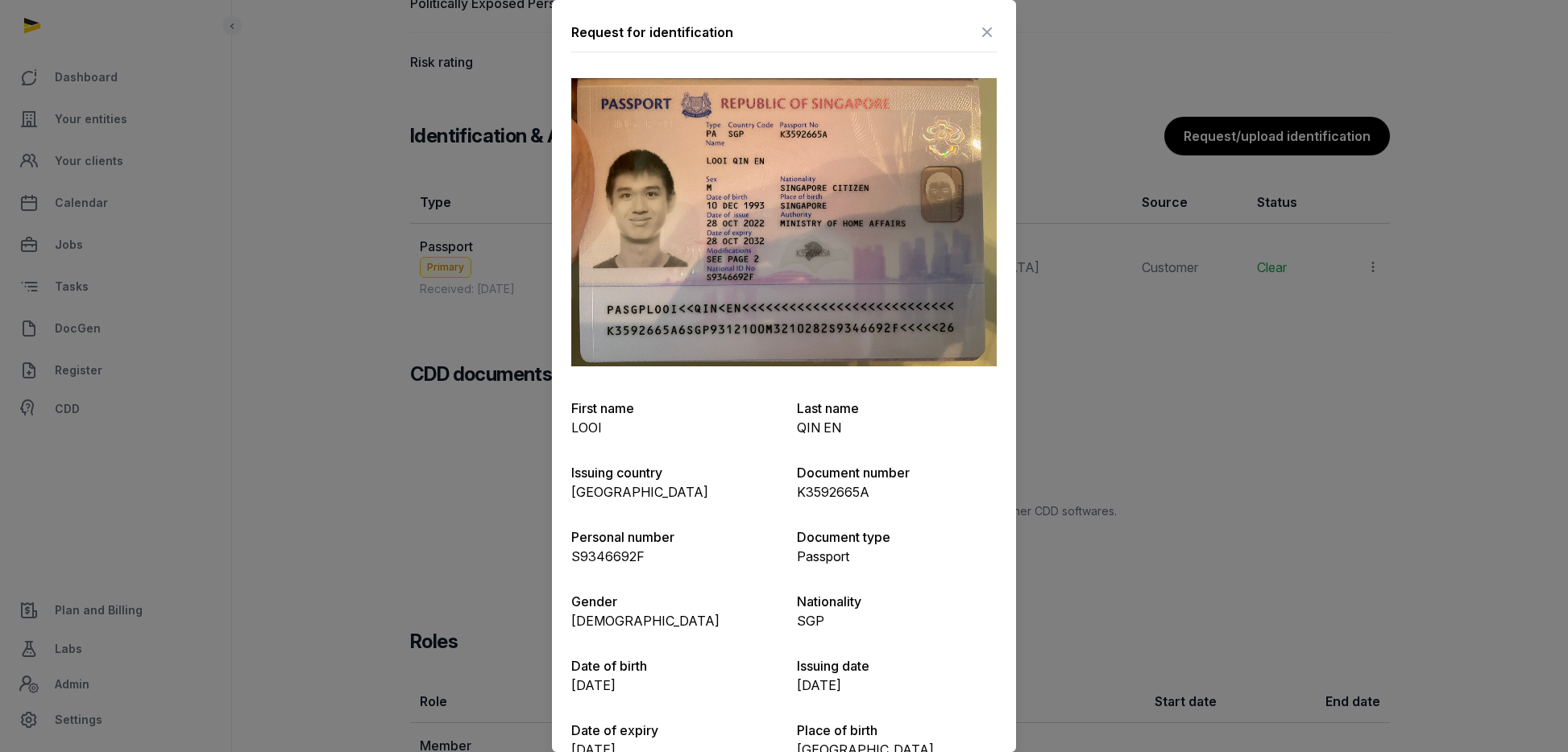
click at [988, 29] on icon at bounding box center [986, 32] width 19 height 26
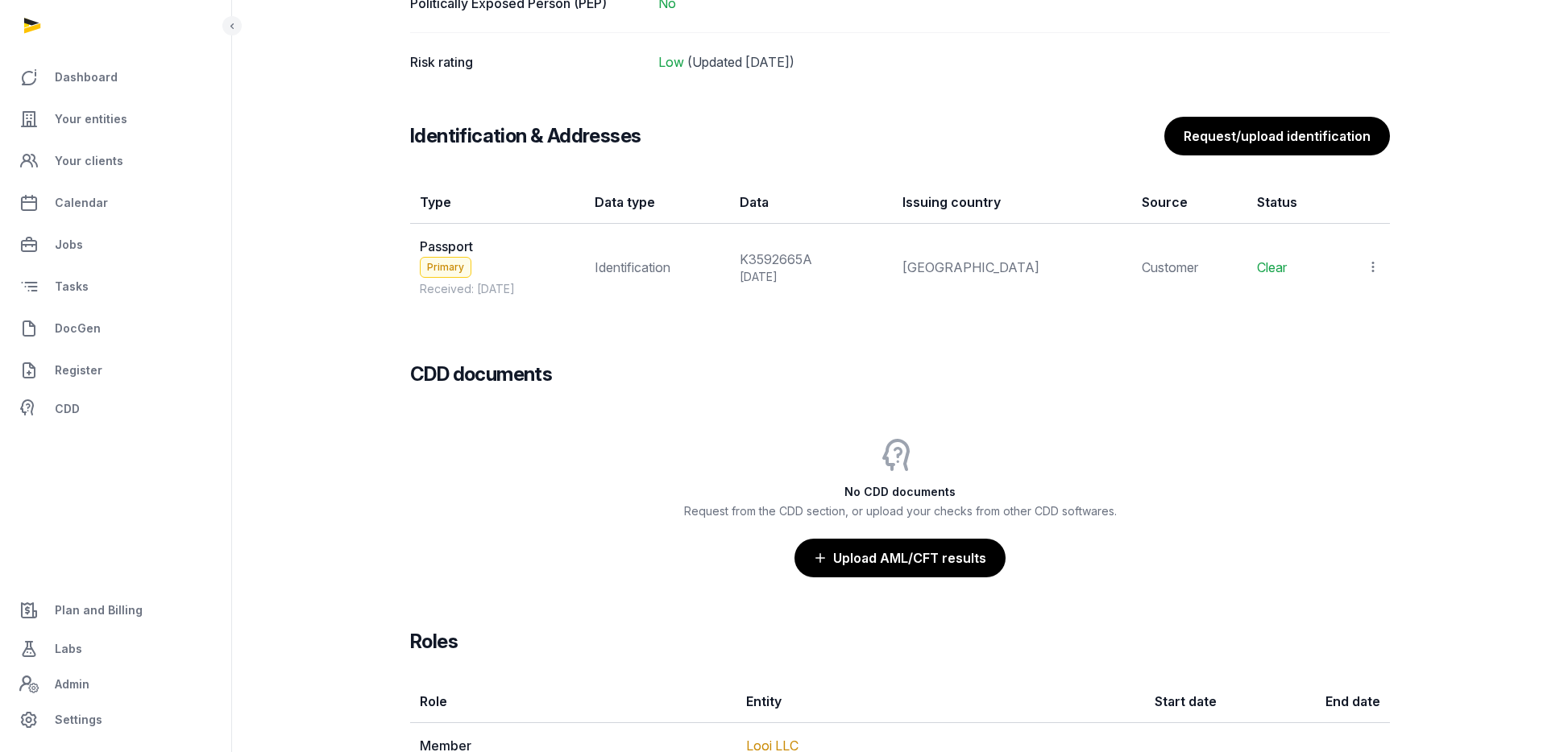
click at [1377, 264] on icon at bounding box center [1372, 267] width 14 height 17
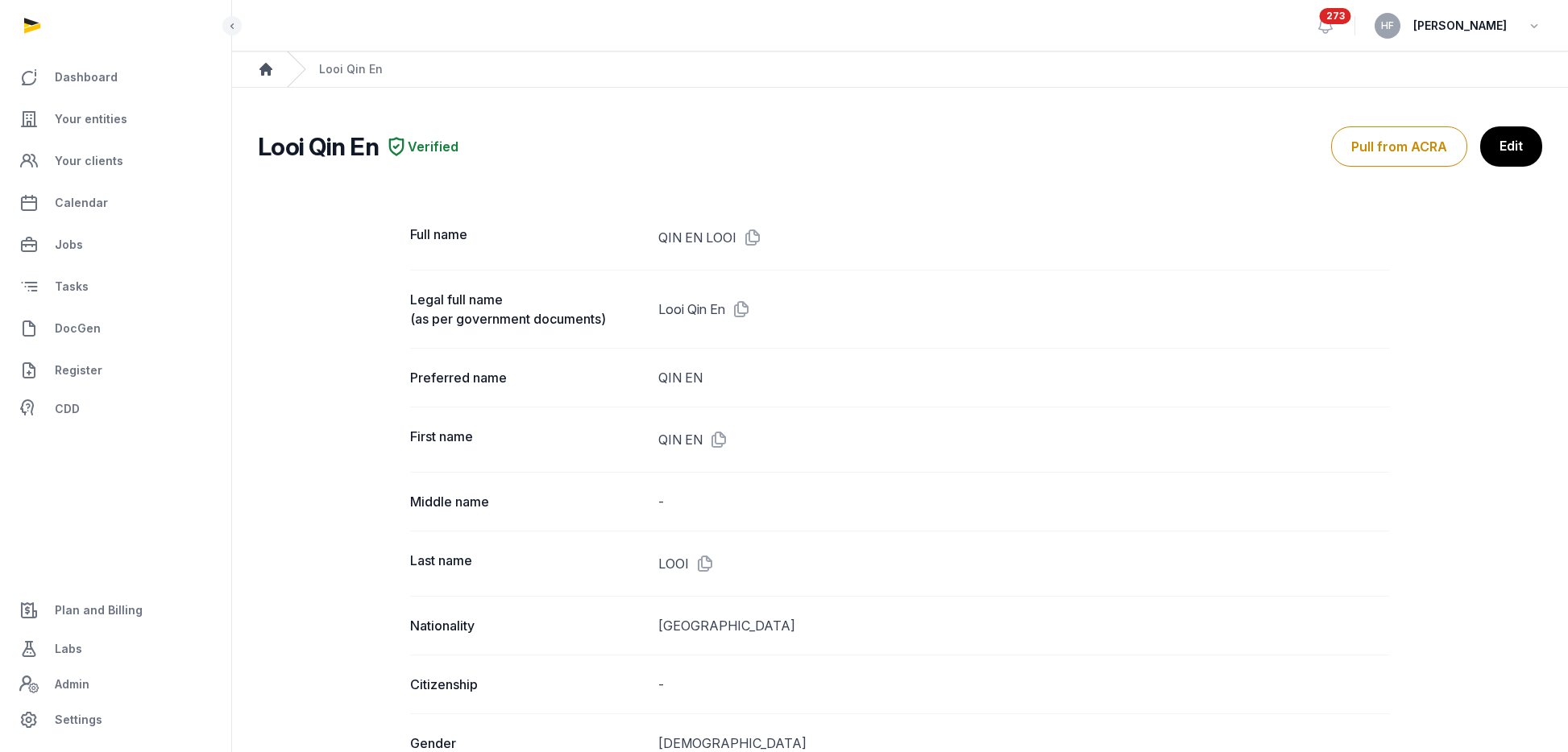
click at [265, 70] on icon "Breadcrumb" at bounding box center [266, 70] width 13 height 13
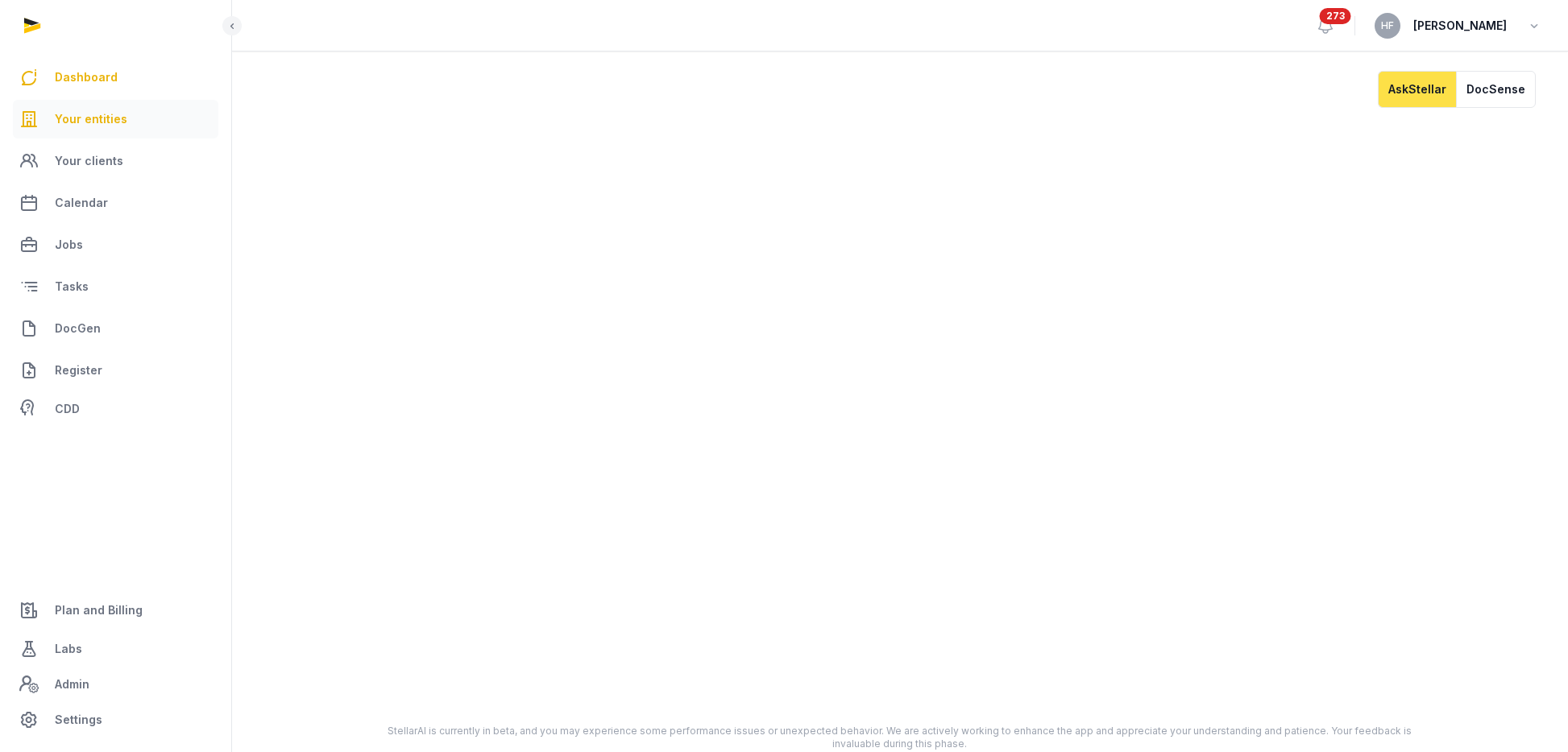
click at [101, 123] on span "Your entities" at bounding box center [90, 119] width 72 height 19
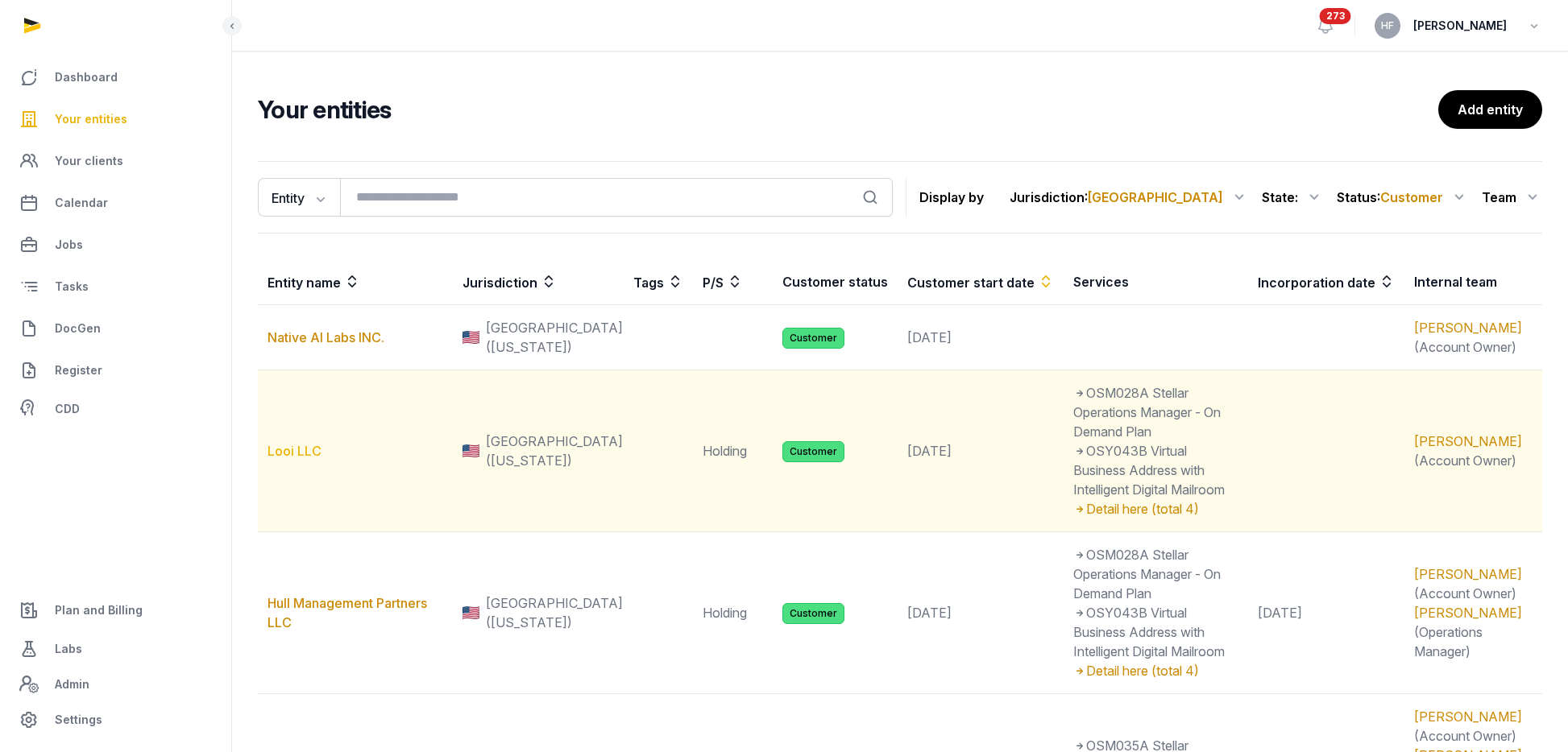
click at [311, 443] on link "Looi LLC" at bounding box center [294, 450] width 54 height 16
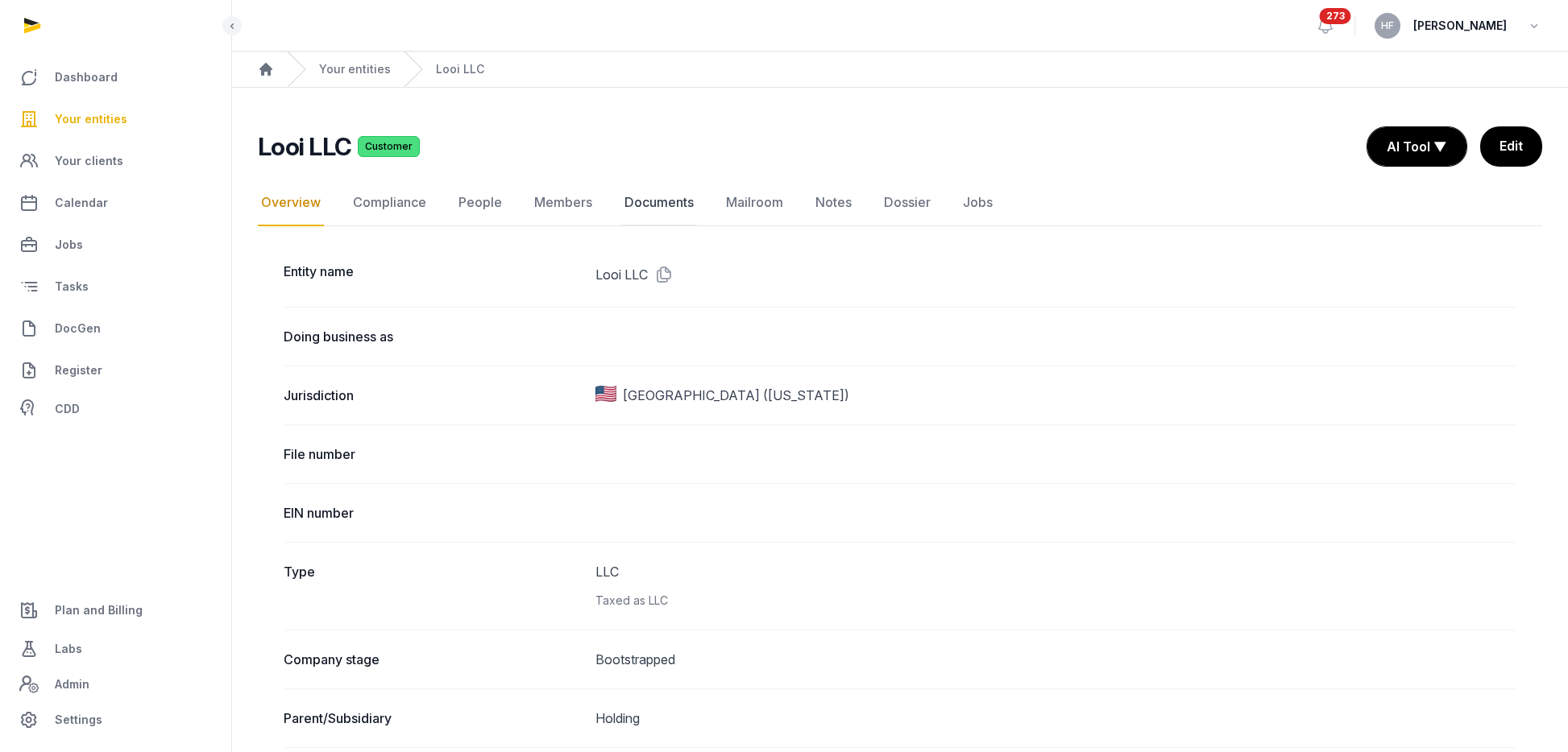
click at [669, 201] on link "Documents" at bounding box center [658, 203] width 75 height 46
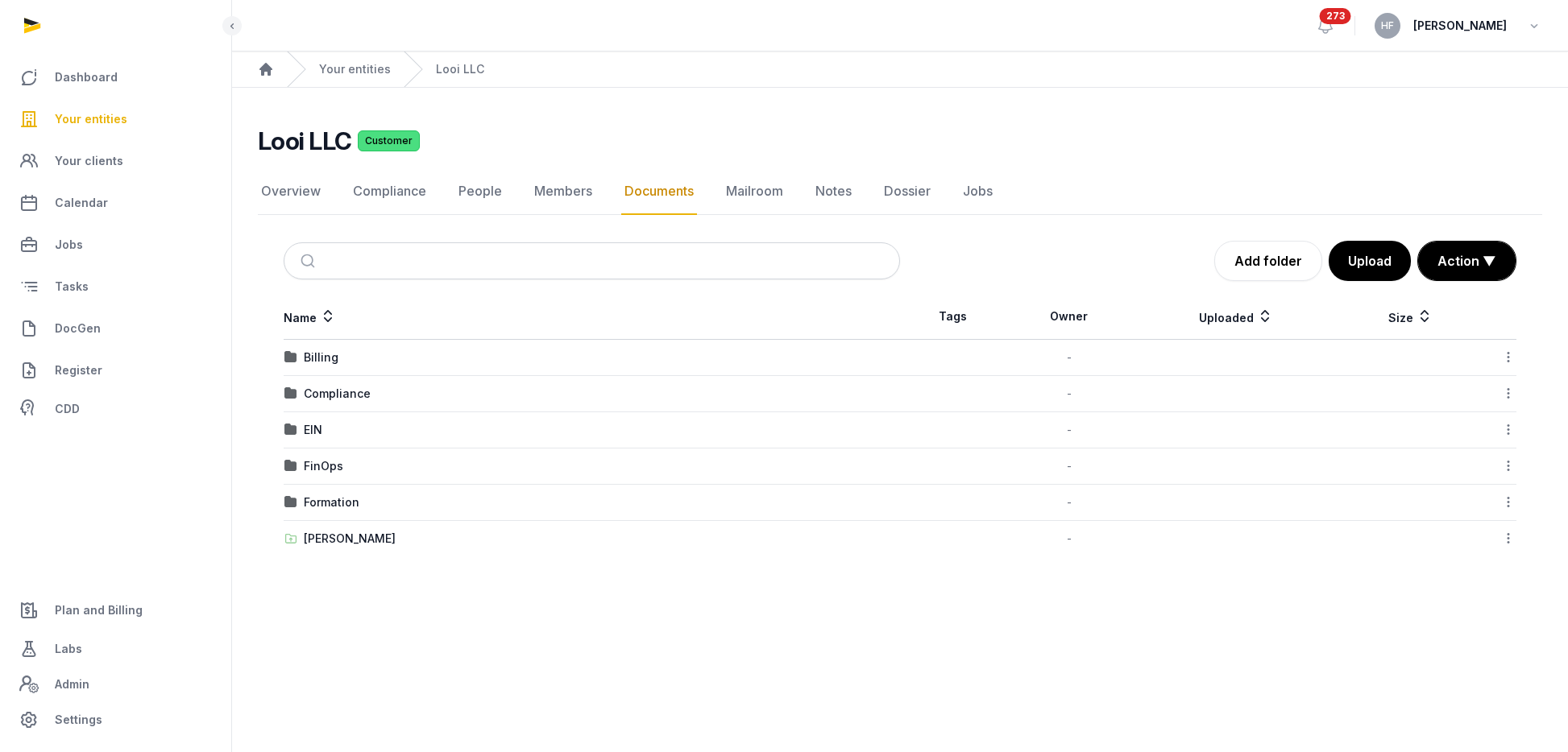
click at [348, 503] on div "Formation" at bounding box center [331, 502] width 56 height 16
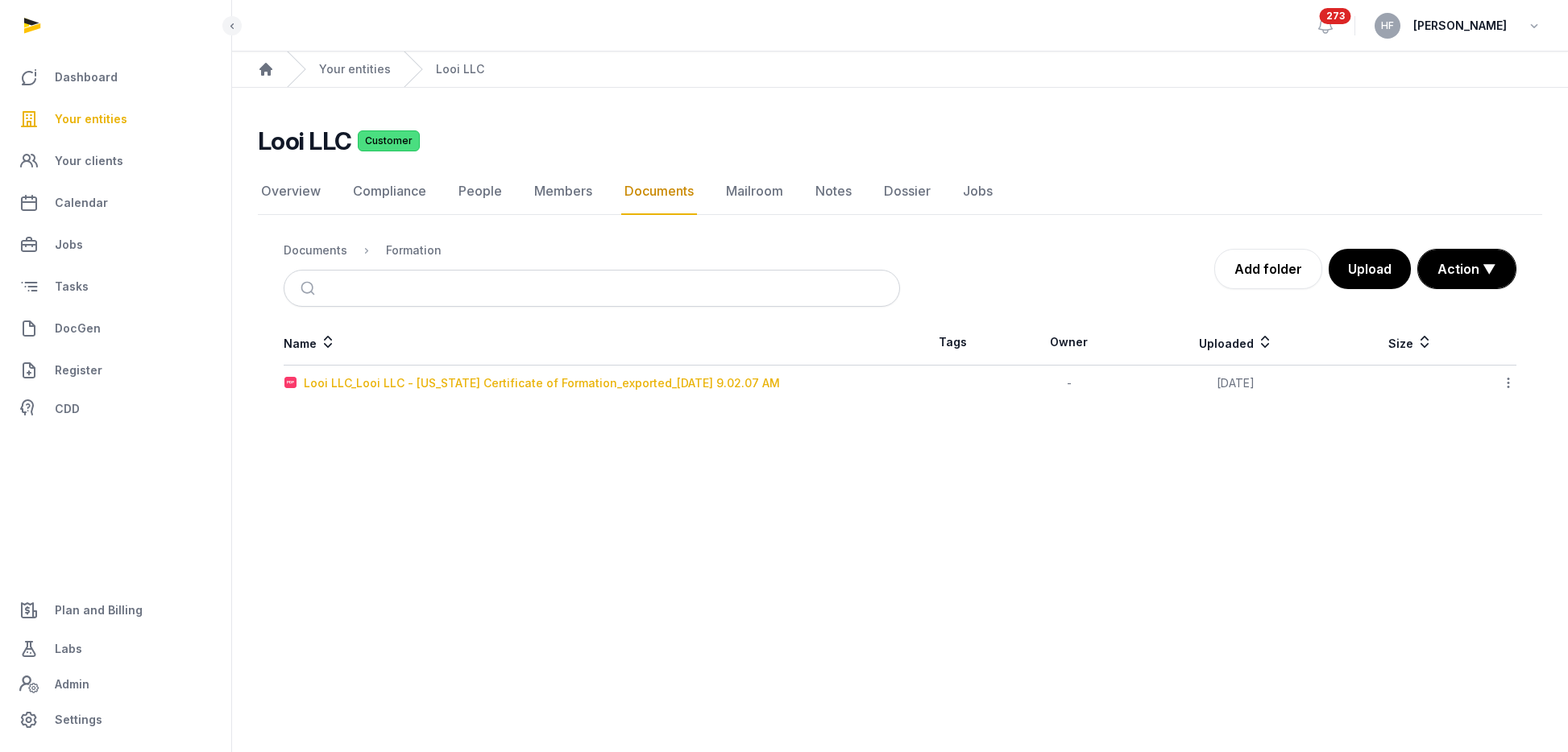
click at [626, 381] on div "Looi LLC_Looi LLC - Delaware Certificate of Formation_exported_2025-09-10 9.02.…" at bounding box center [541, 383] width 476 height 16
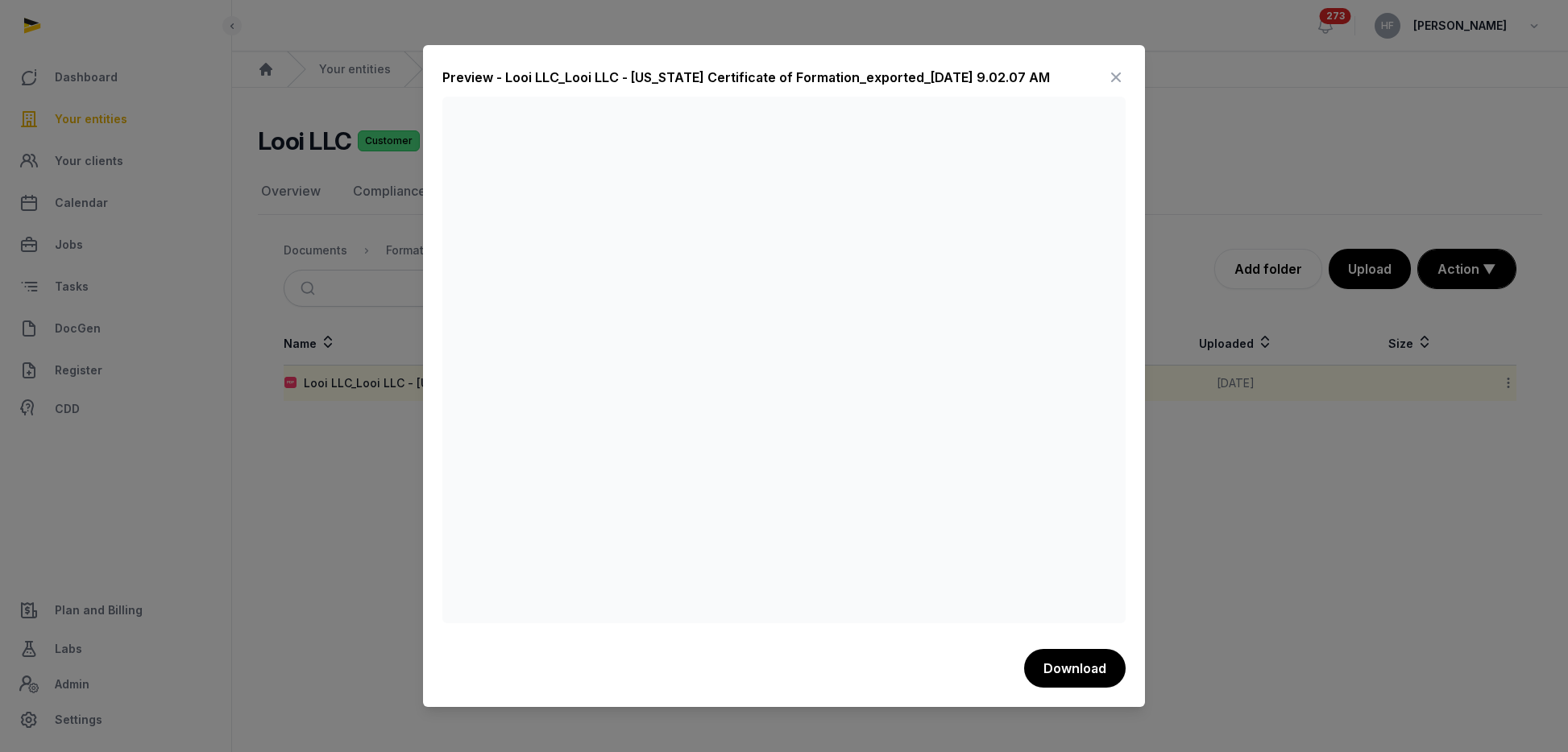
click at [1118, 75] on icon at bounding box center [1115, 77] width 19 height 26
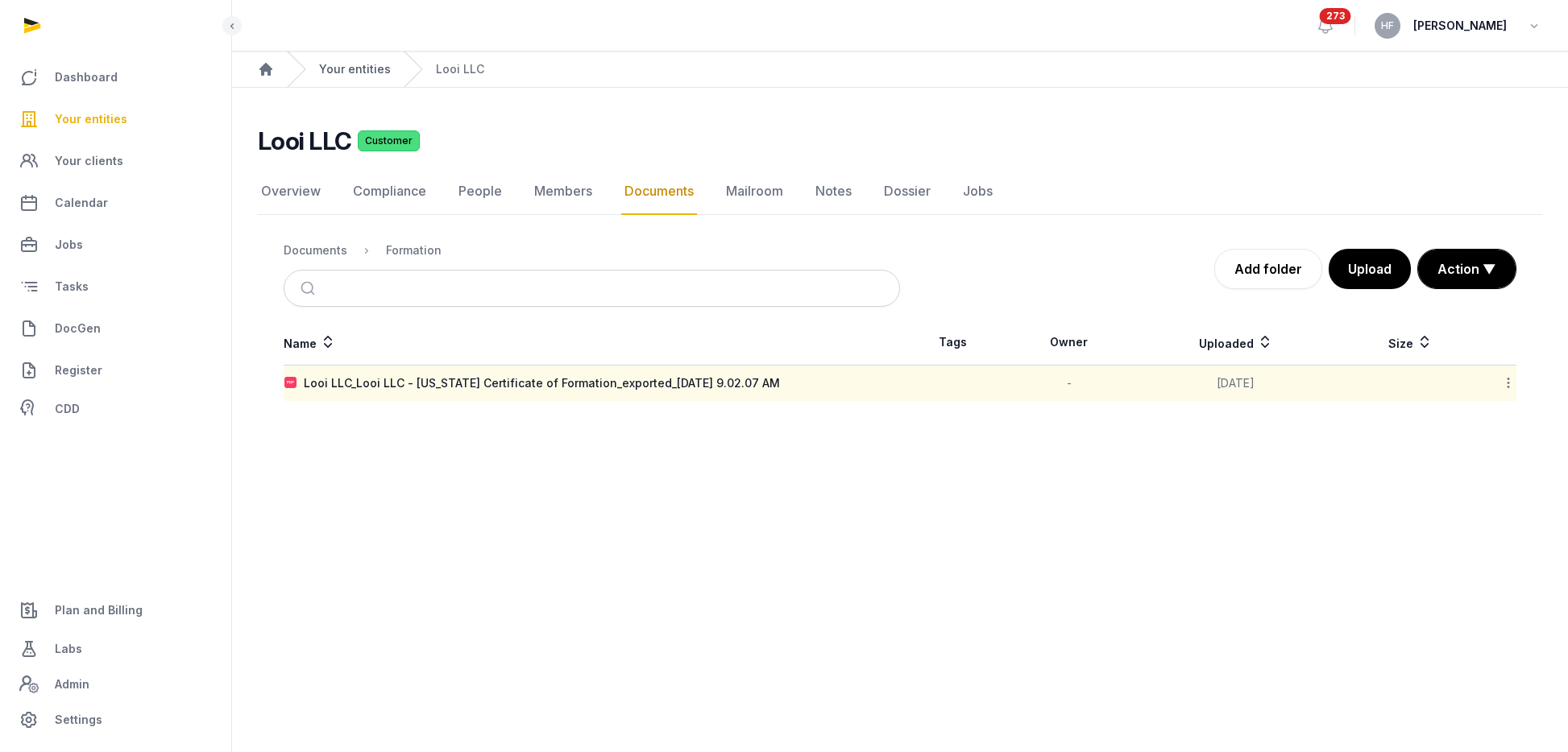
click at [367, 70] on link "Your entities" at bounding box center [355, 69] width 71 height 16
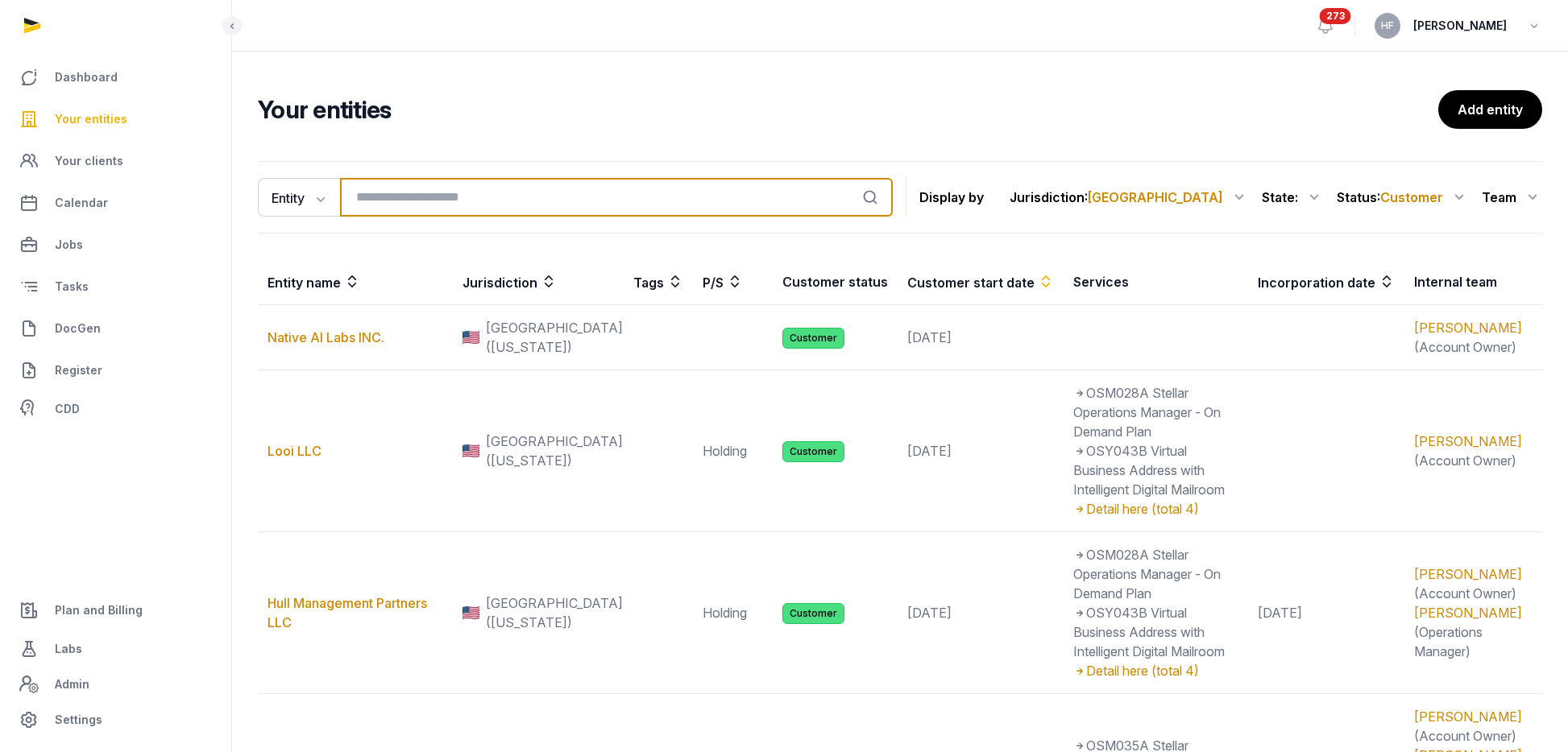
click at [458, 191] on input "search" at bounding box center [616, 197] width 552 height 39
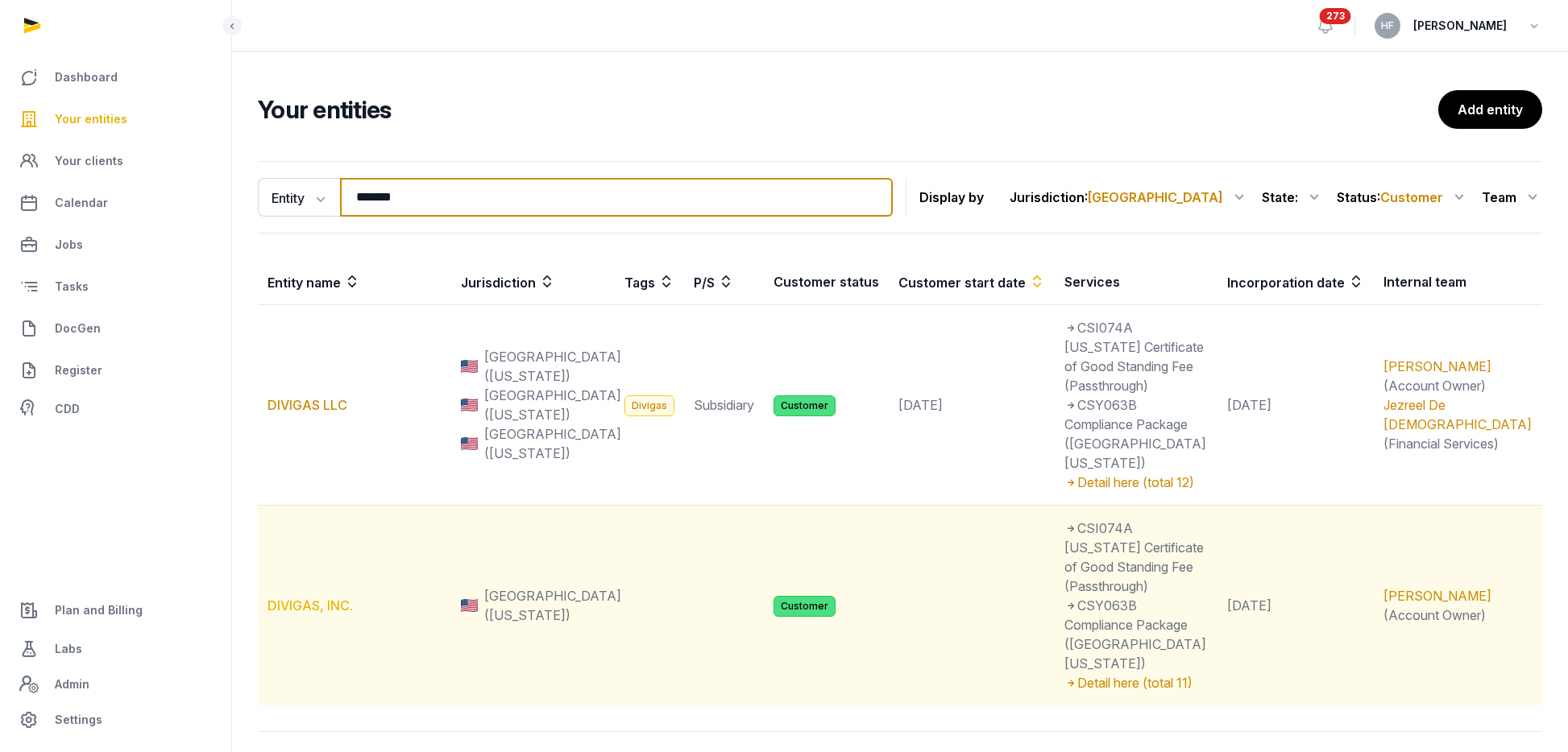
type input "*******"
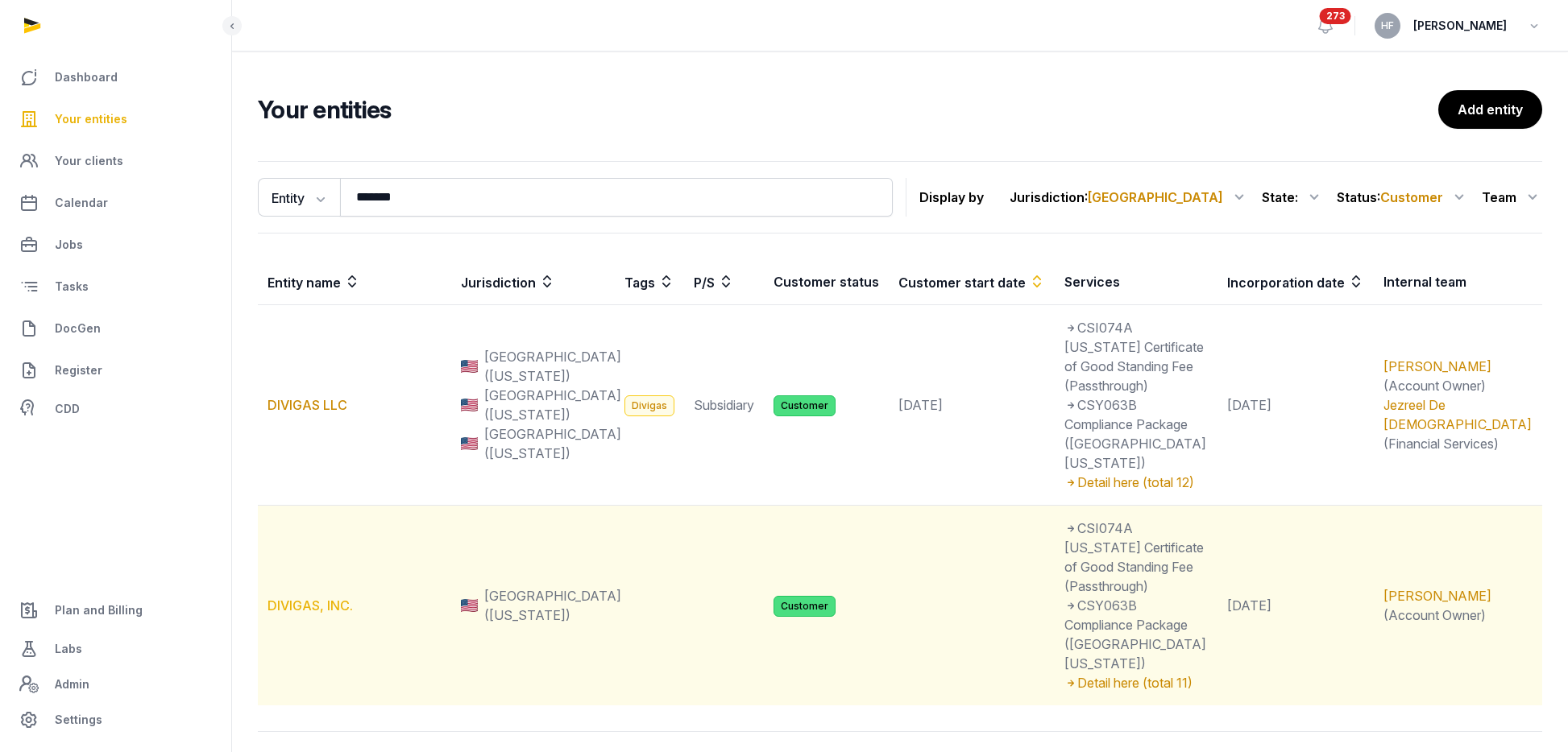
click at [338, 598] on link "DIVIGAS, INC." at bounding box center [310, 605] width 85 height 16
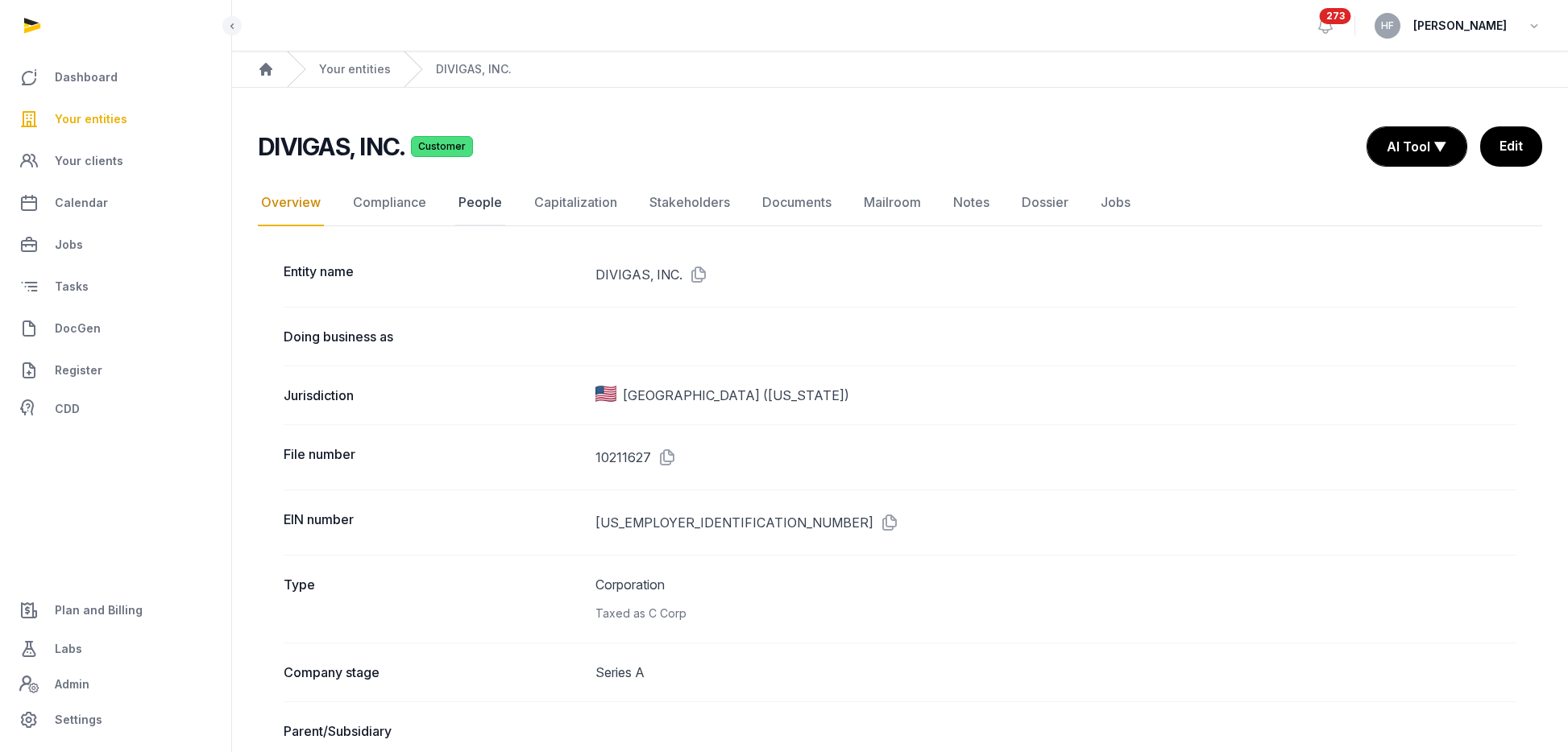
click at [473, 201] on link "People" at bounding box center [480, 203] width 50 height 46
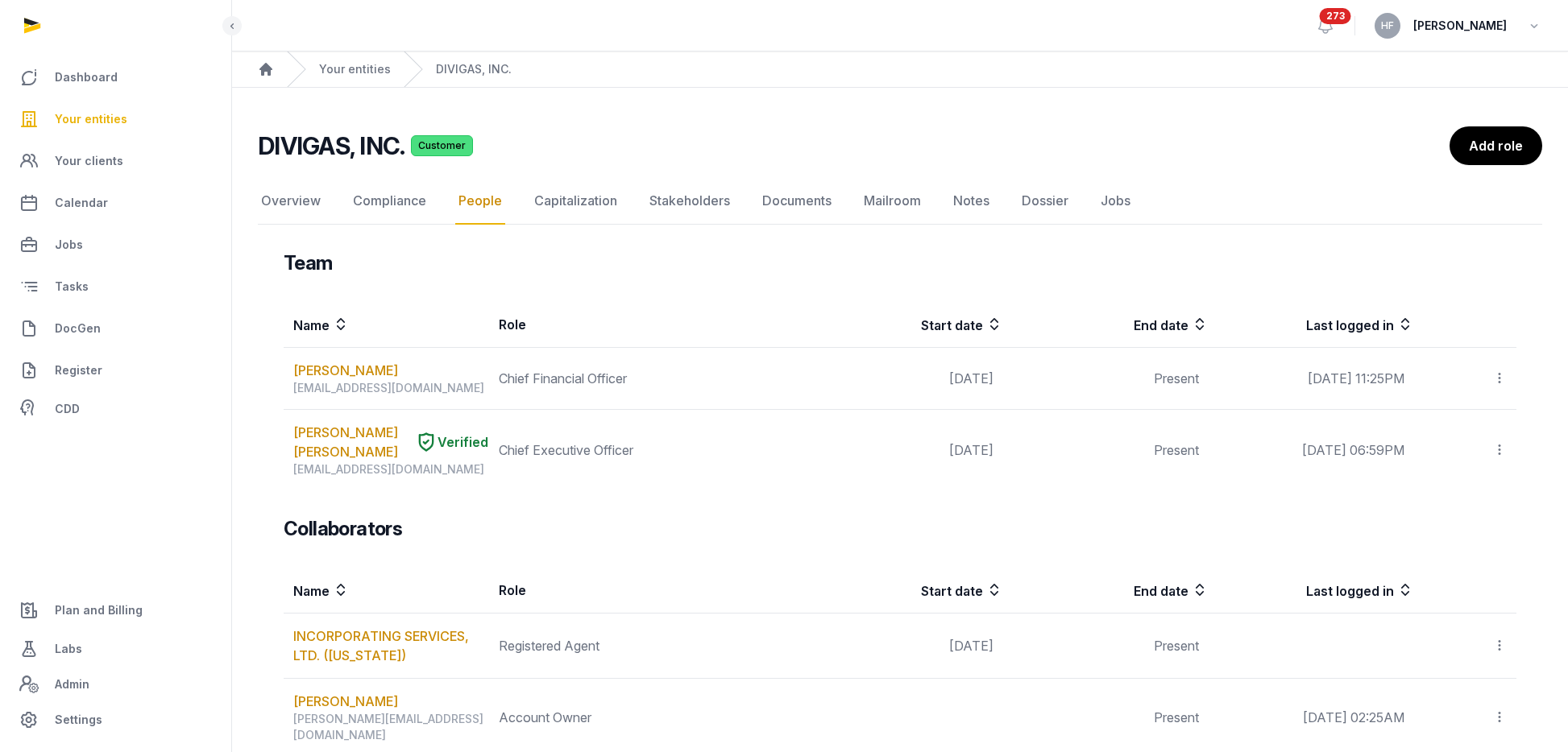
click at [352, 441] on link "ANDRE WILLIAM CARLOS LORENCEAU" at bounding box center [351, 442] width 115 height 39
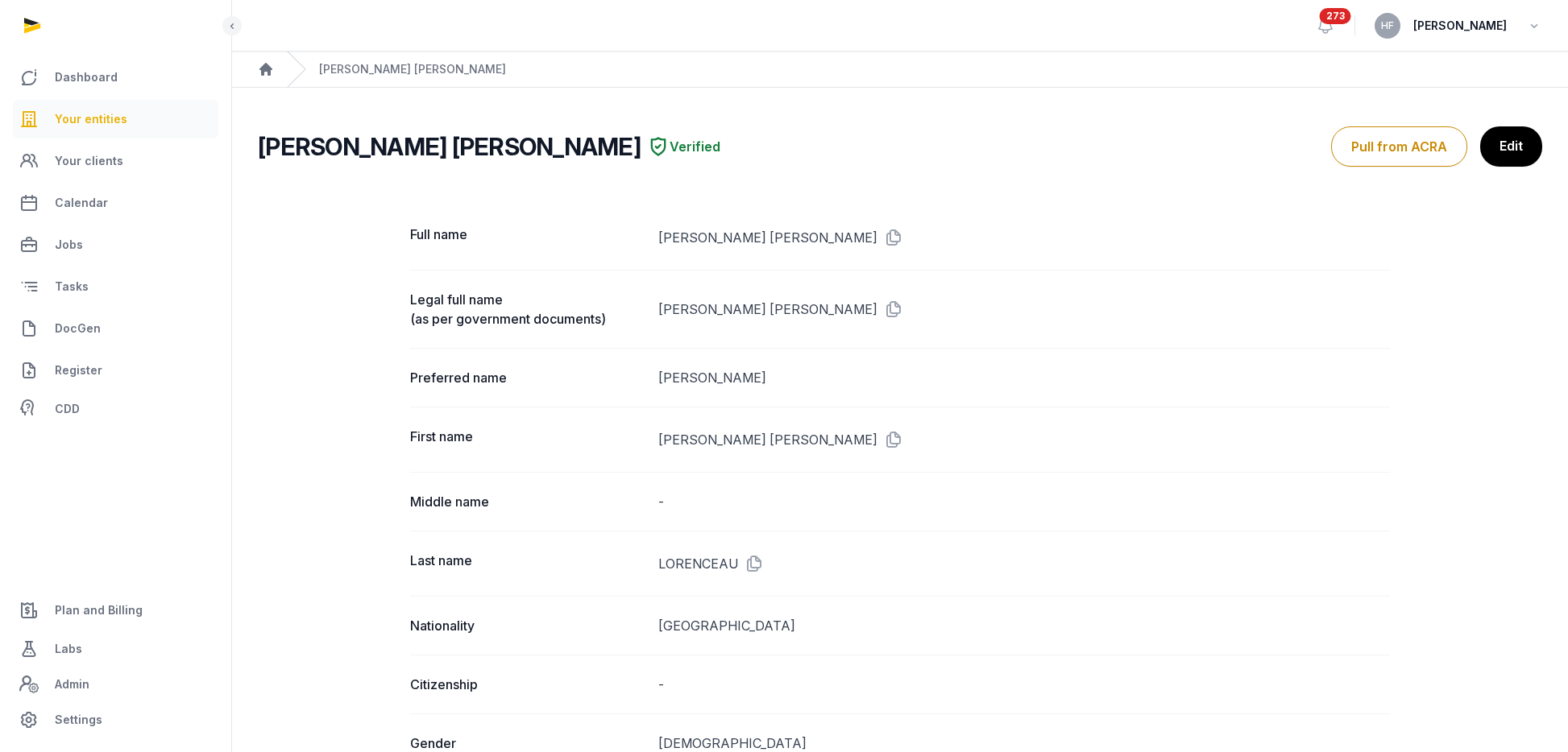
click at [103, 120] on span "Your entities" at bounding box center [90, 119] width 72 height 19
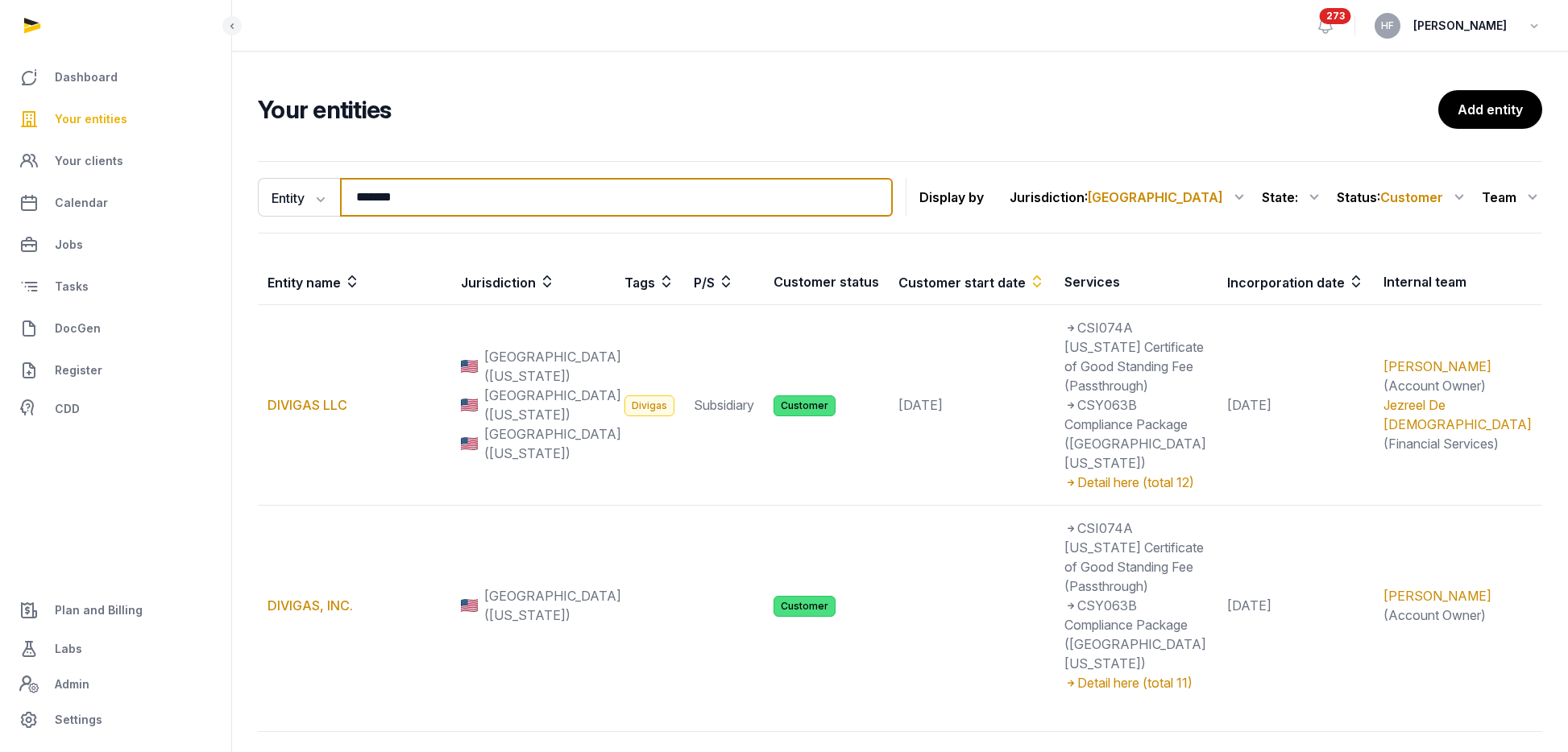
drag, startPoint x: 445, startPoint y: 194, endPoint x: 226, endPoint y: 194, distance: 219.0
click at [226, 194] on div "Dashboard Your entities Your clients Calendar Jobs Tasks DocGen Register CDD Pl…" at bounding box center [784, 424] width 1568 height 848
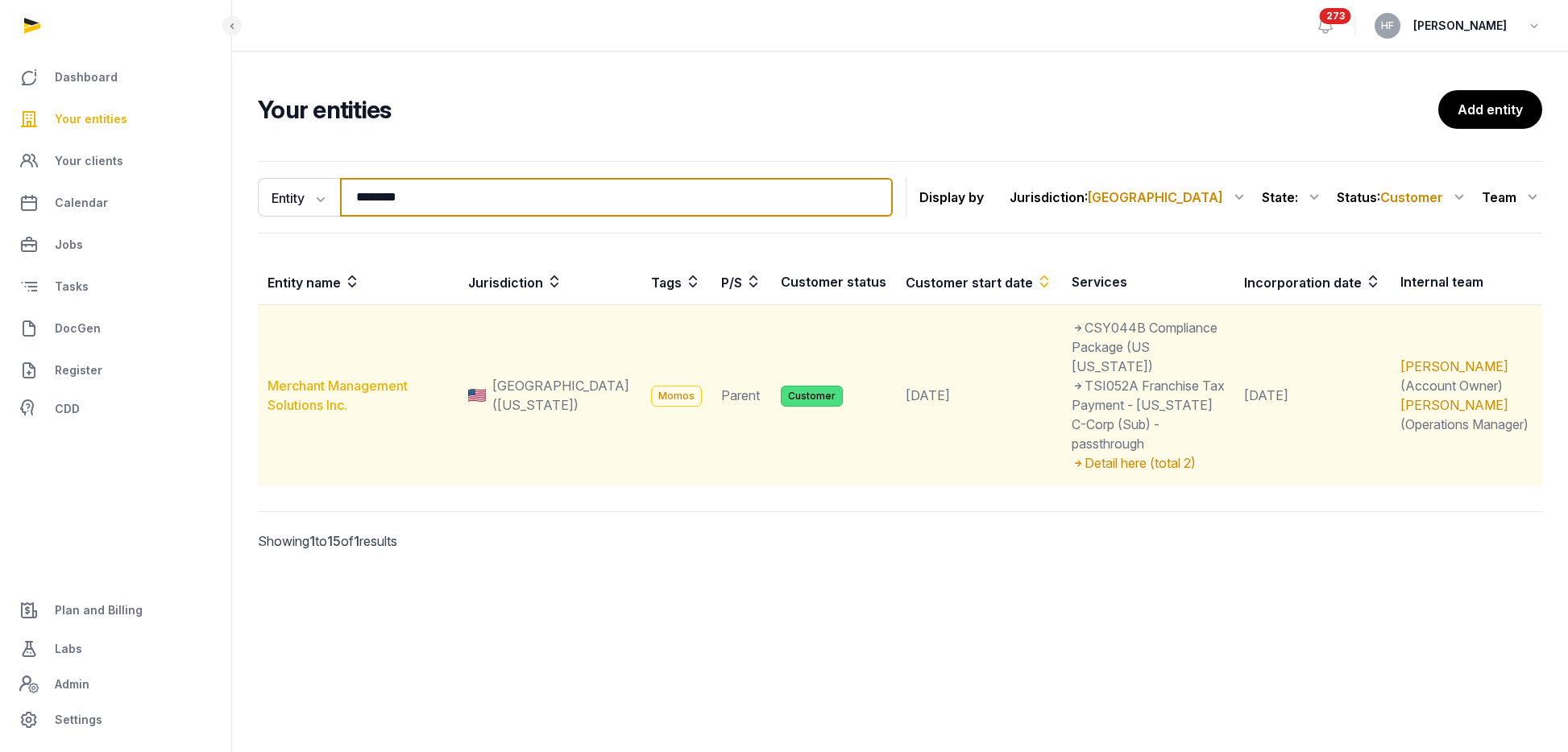
type input "********"
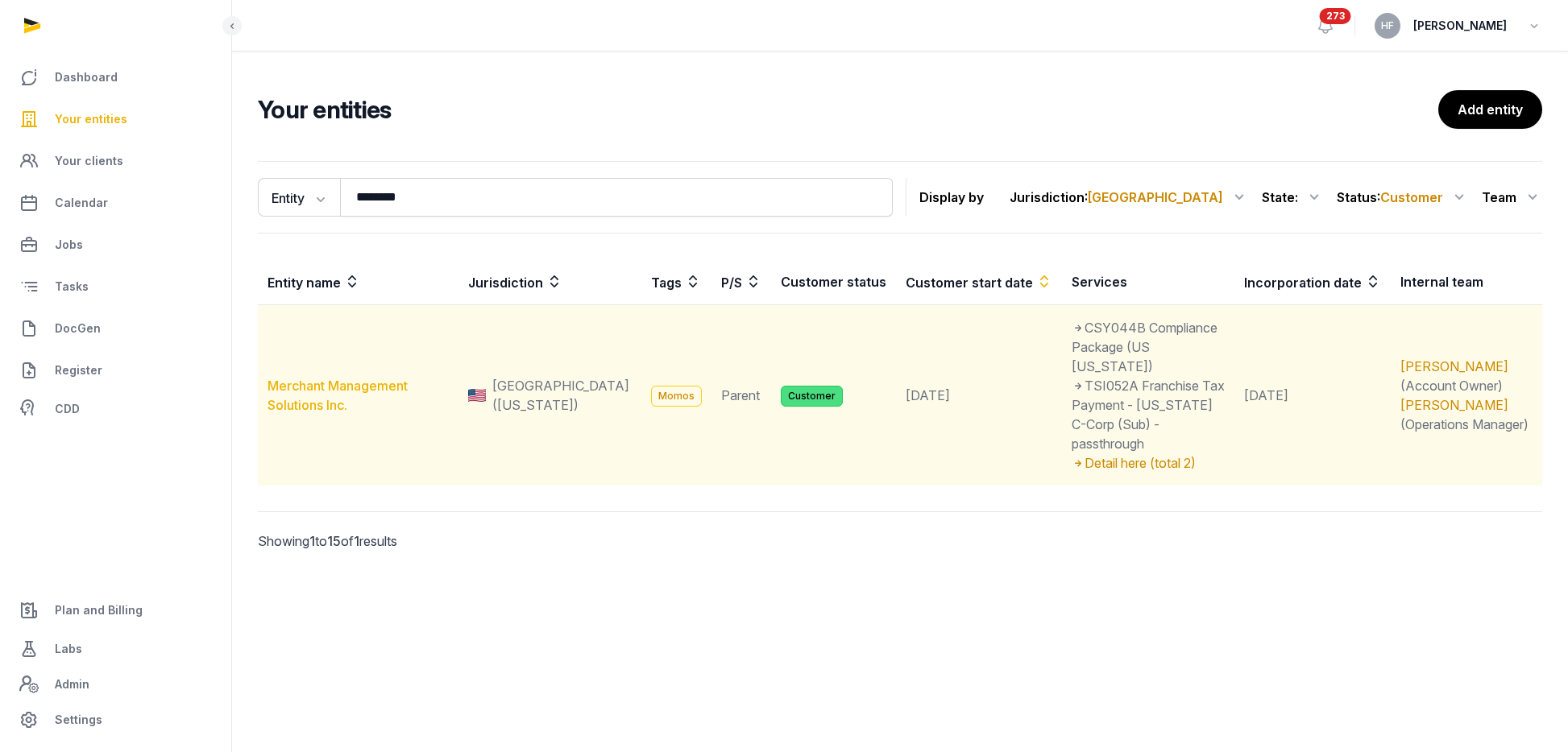
click at [359, 378] on link "Merchant Management Solutions Inc." at bounding box center [337, 395] width 140 height 36
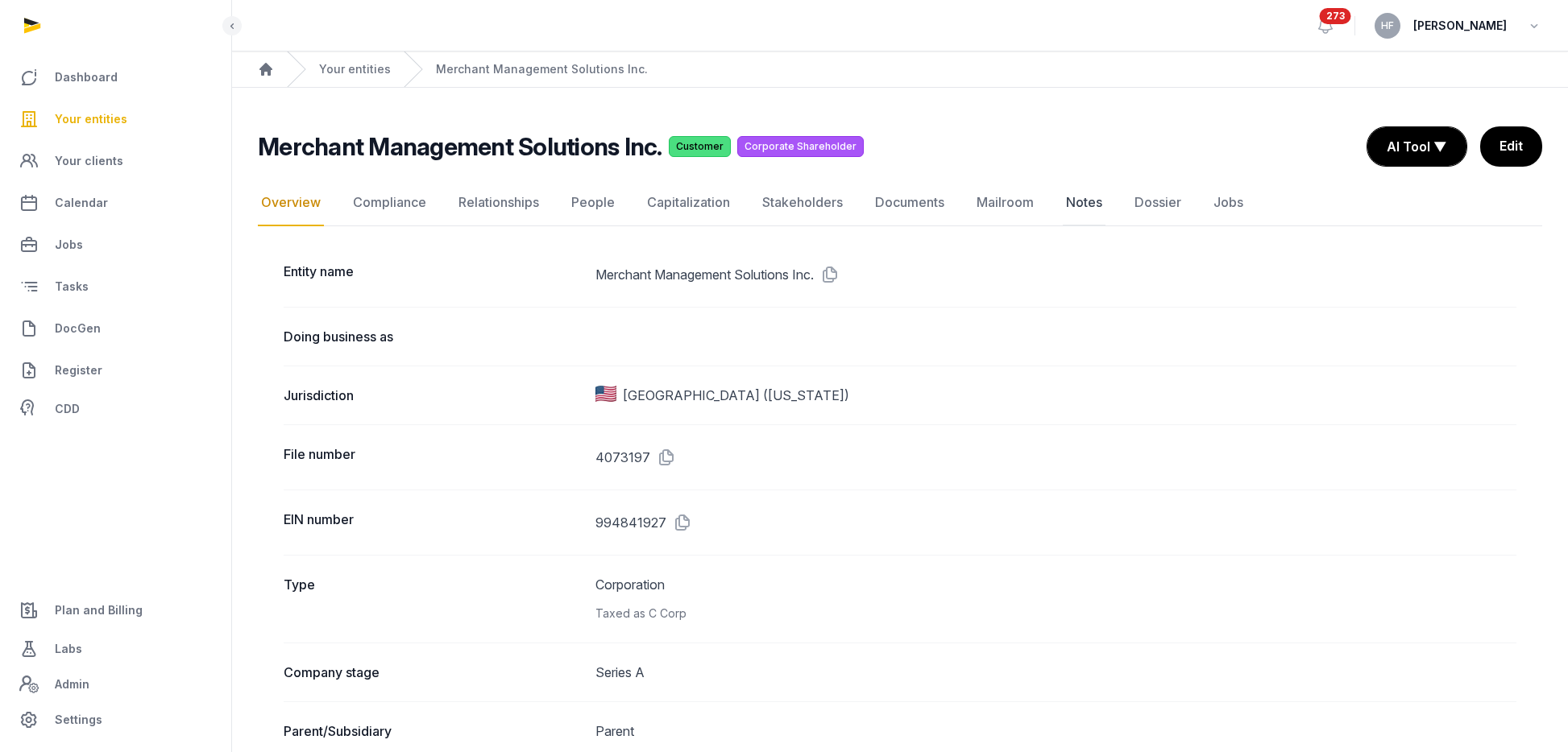
click at [1067, 206] on link "Notes" at bounding box center [1083, 203] width 42 height 46
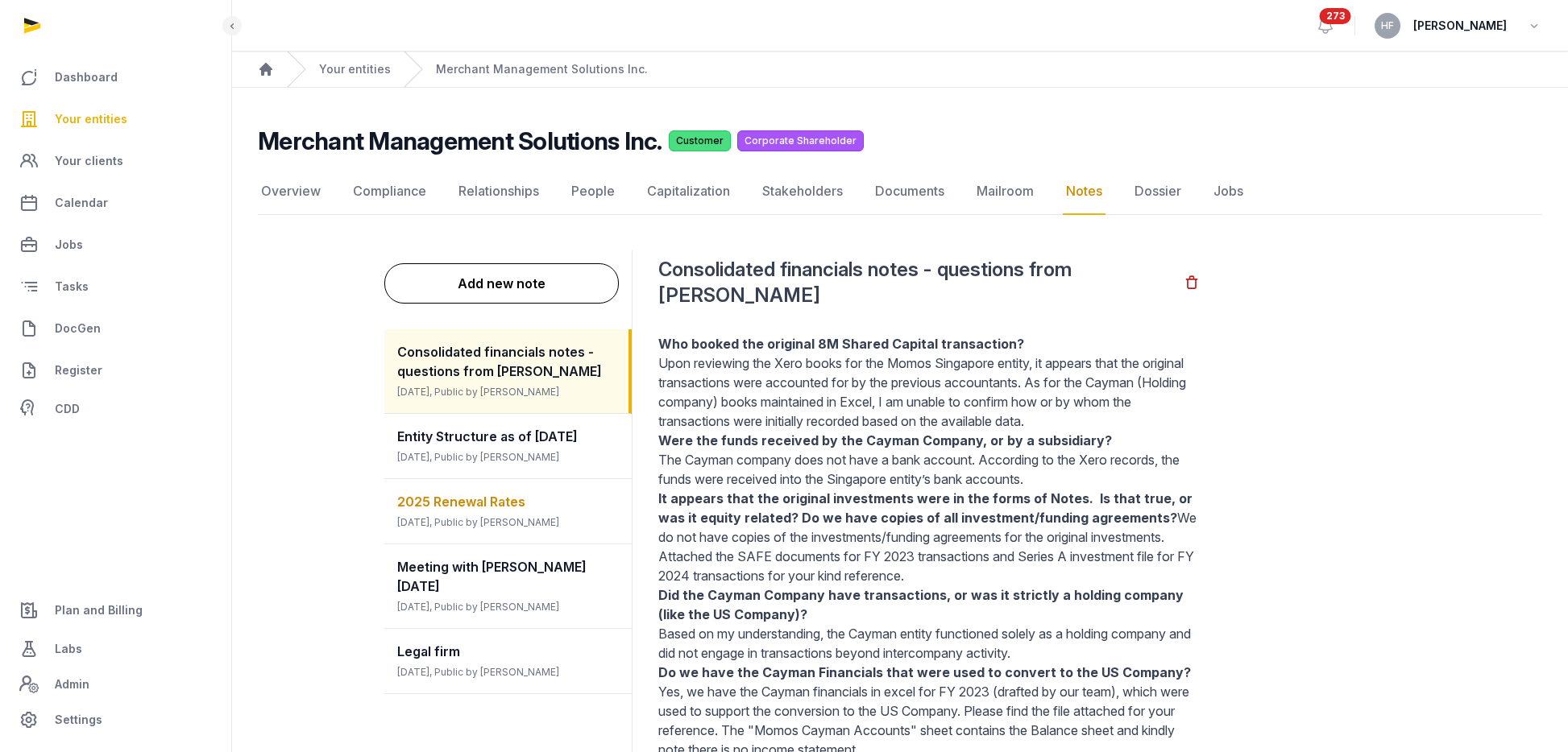
click at [499, 503] on span "2025 Renewal Rates" at bounding box center [461, 502] width 128 height 16
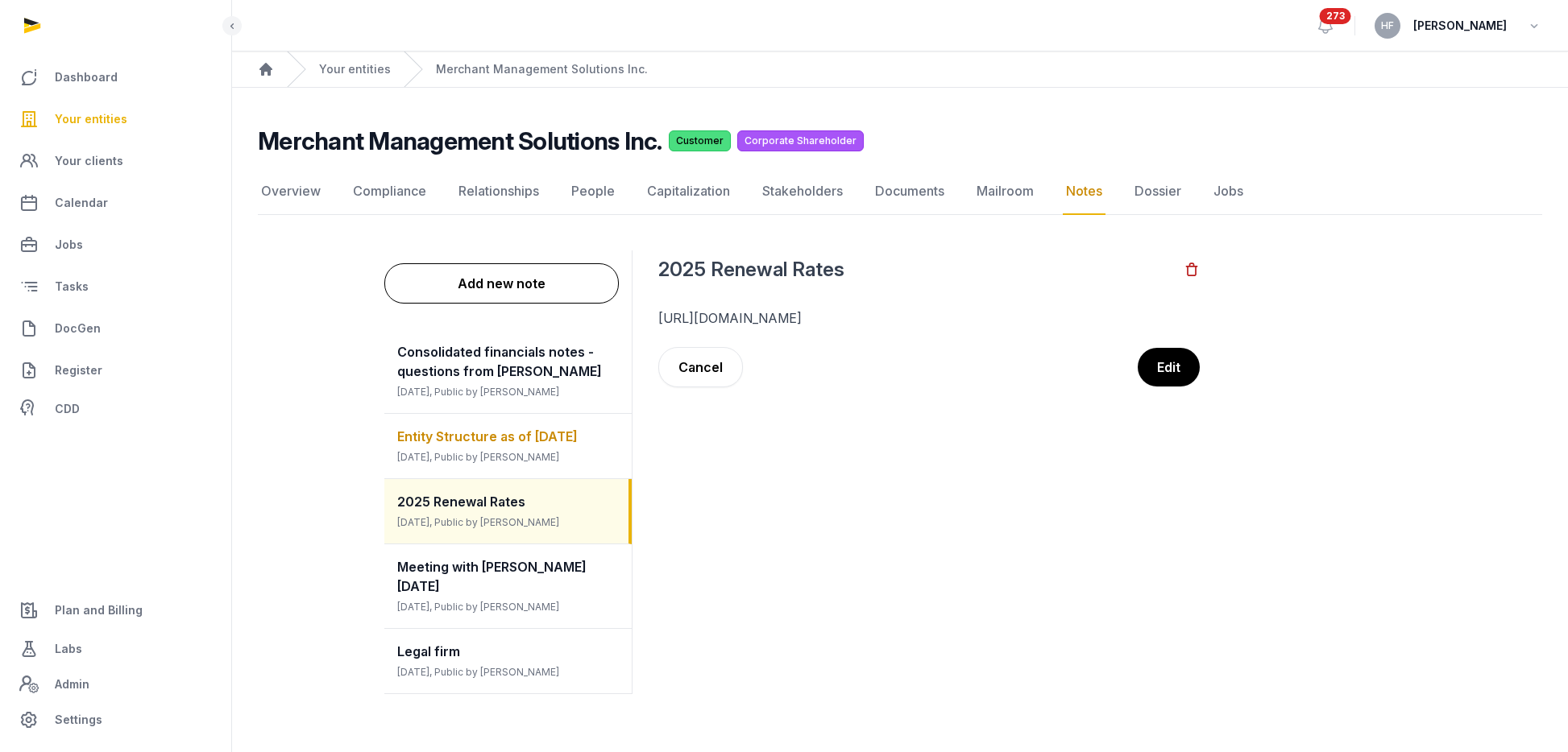
click at [510, 444] on div "Entity Structure as of April 2025 4 months ago, Public by Helen Foo" at bounding box center [507, 446] width 247 height 65
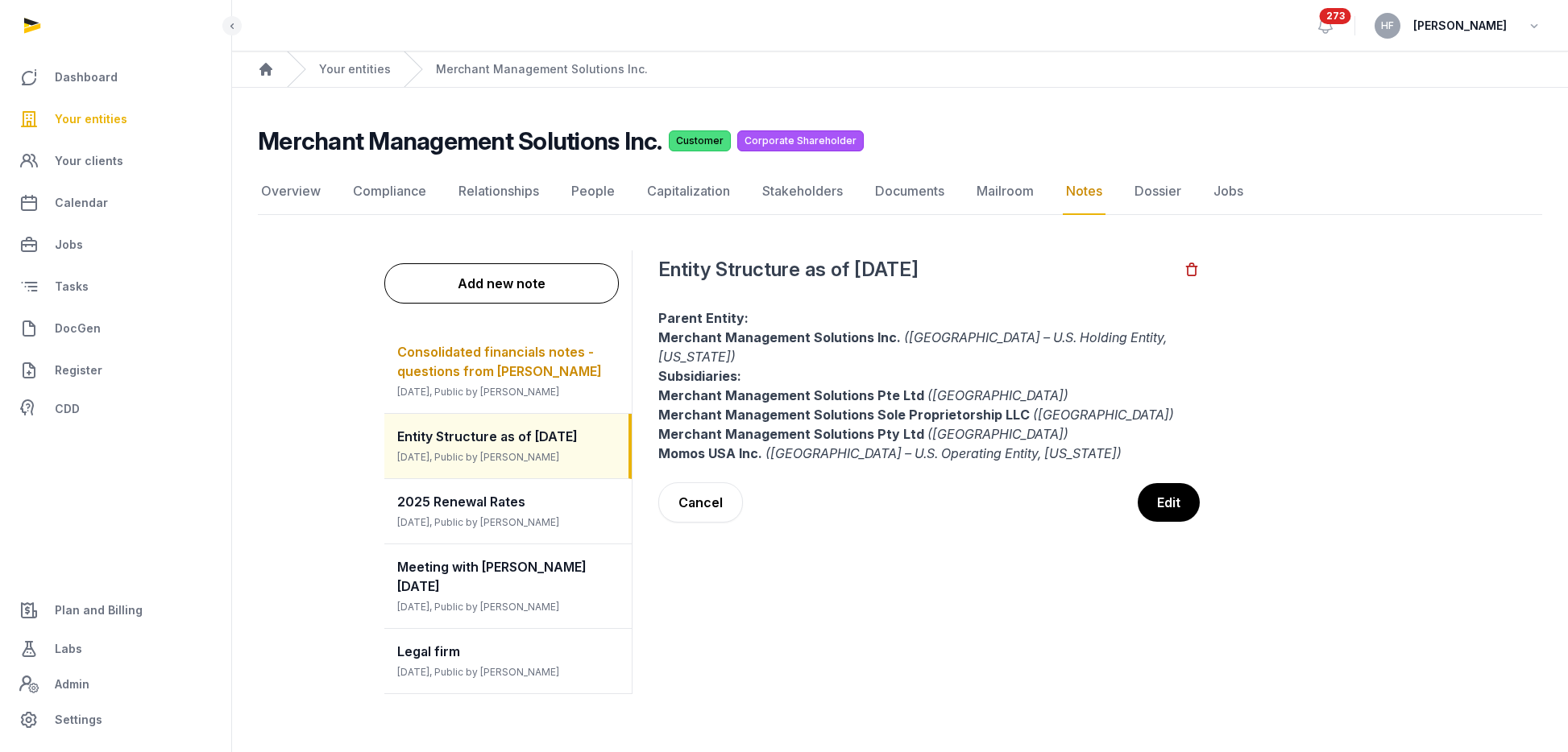
click at [518, 367] on span "Consolidated financials notes - questions from Leon" at bounding box center [499, 361] width 205 height 36
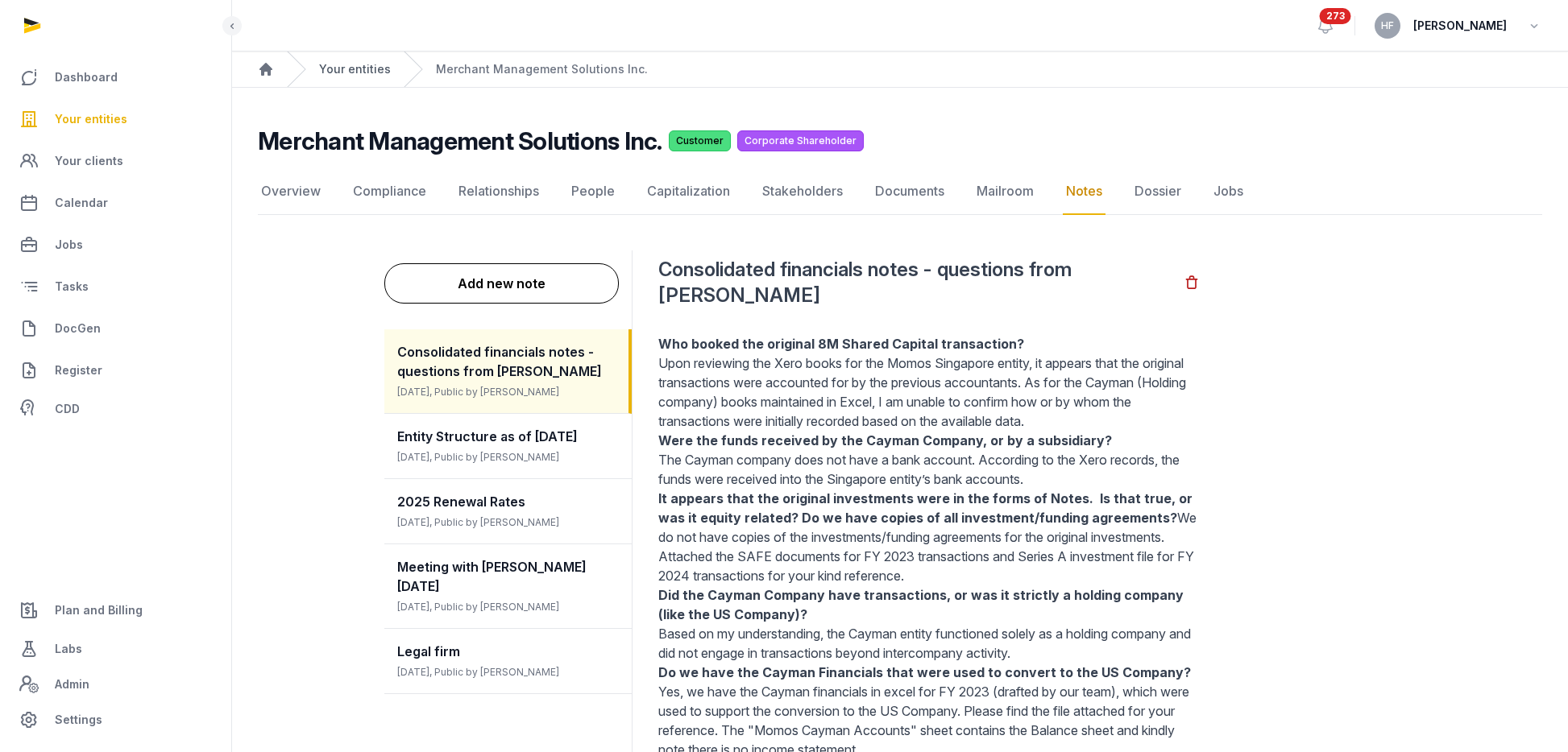
click at [378, 74] on link "Your entities" at bounding box center [355, 69] width 71 height 16
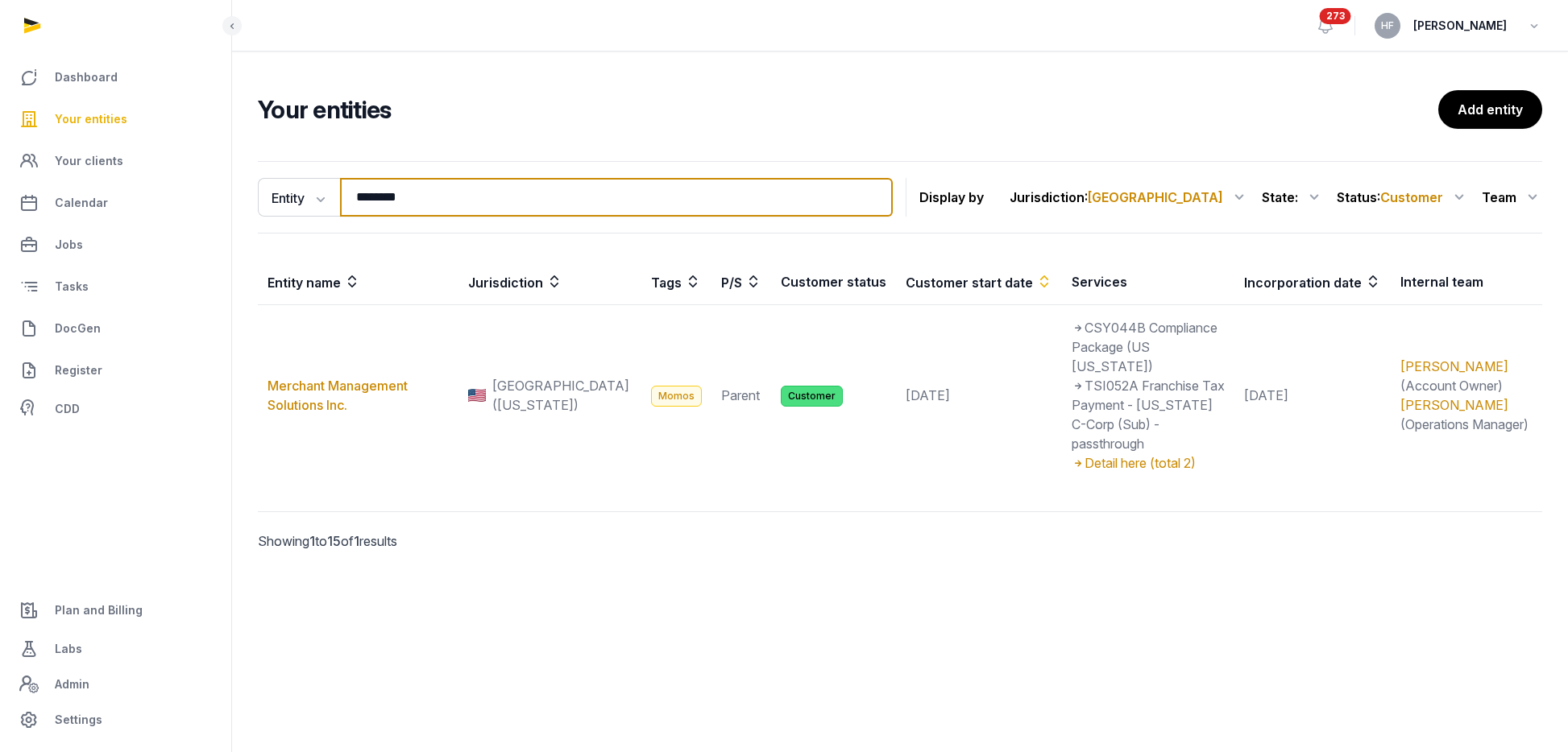
drag, startPoint x: 438, startPoint y: 200, endPoint x: 10, endPoint y: 212, distance: 428.2
click at [30, 207] on div "Dashboard Your entities Your clients Calendar Jobs Tasks DocGen Register CDD Pl…" at bounding box center [784, 376] width 1568 height 752
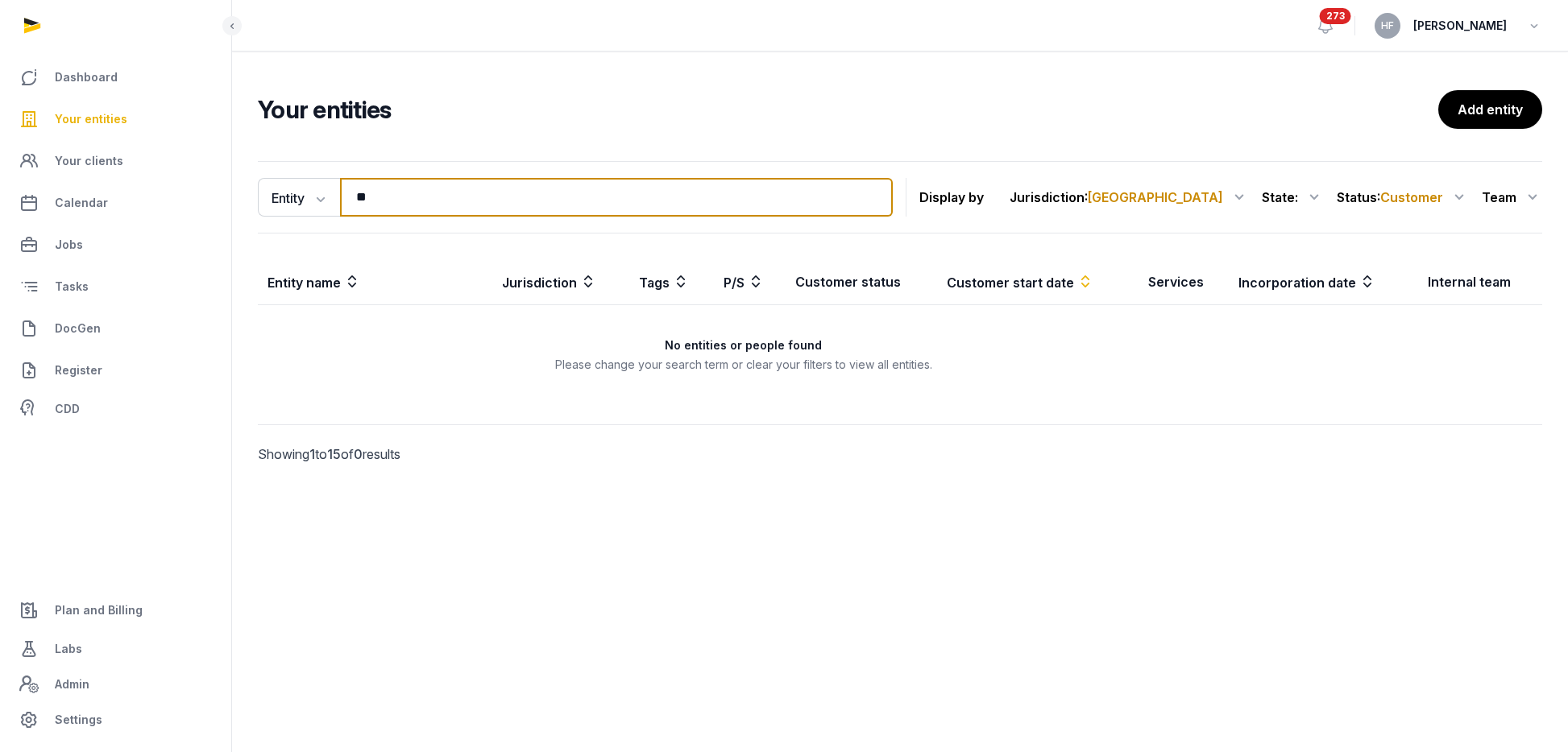
type input "*"
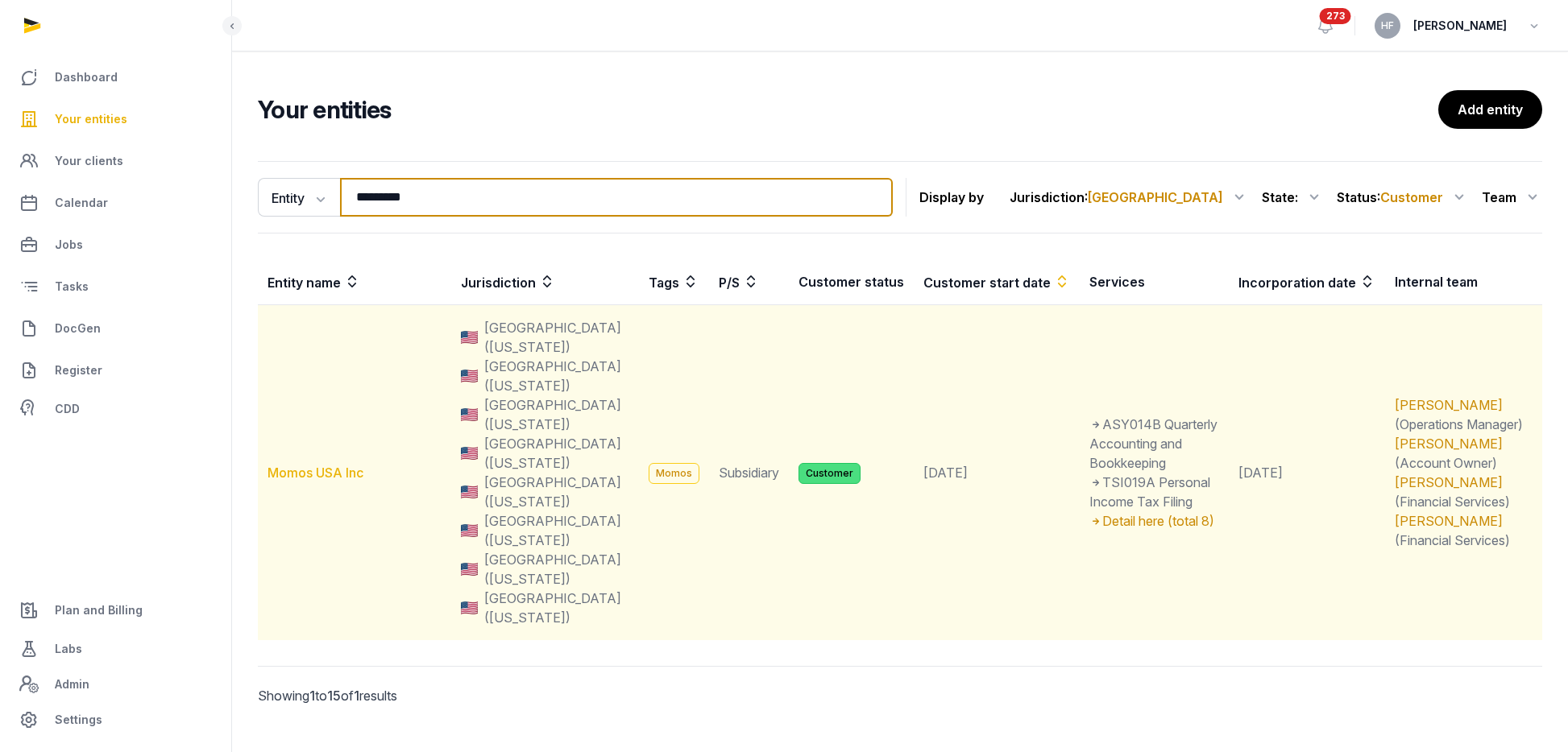
type input "*********"
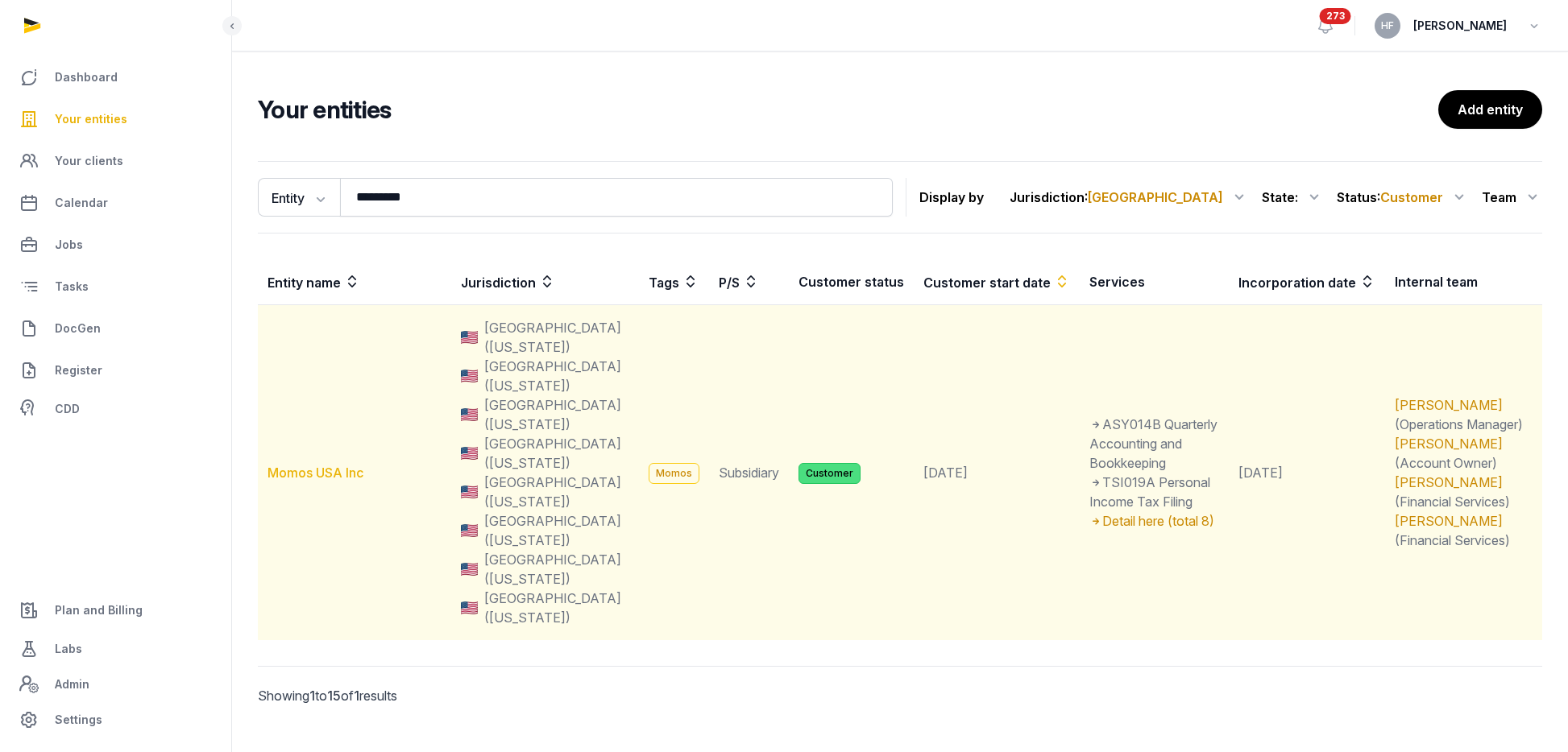
click at [338, 465] on link "Momos USA Inc" at bounding box center [316, 473] width 96 height 16
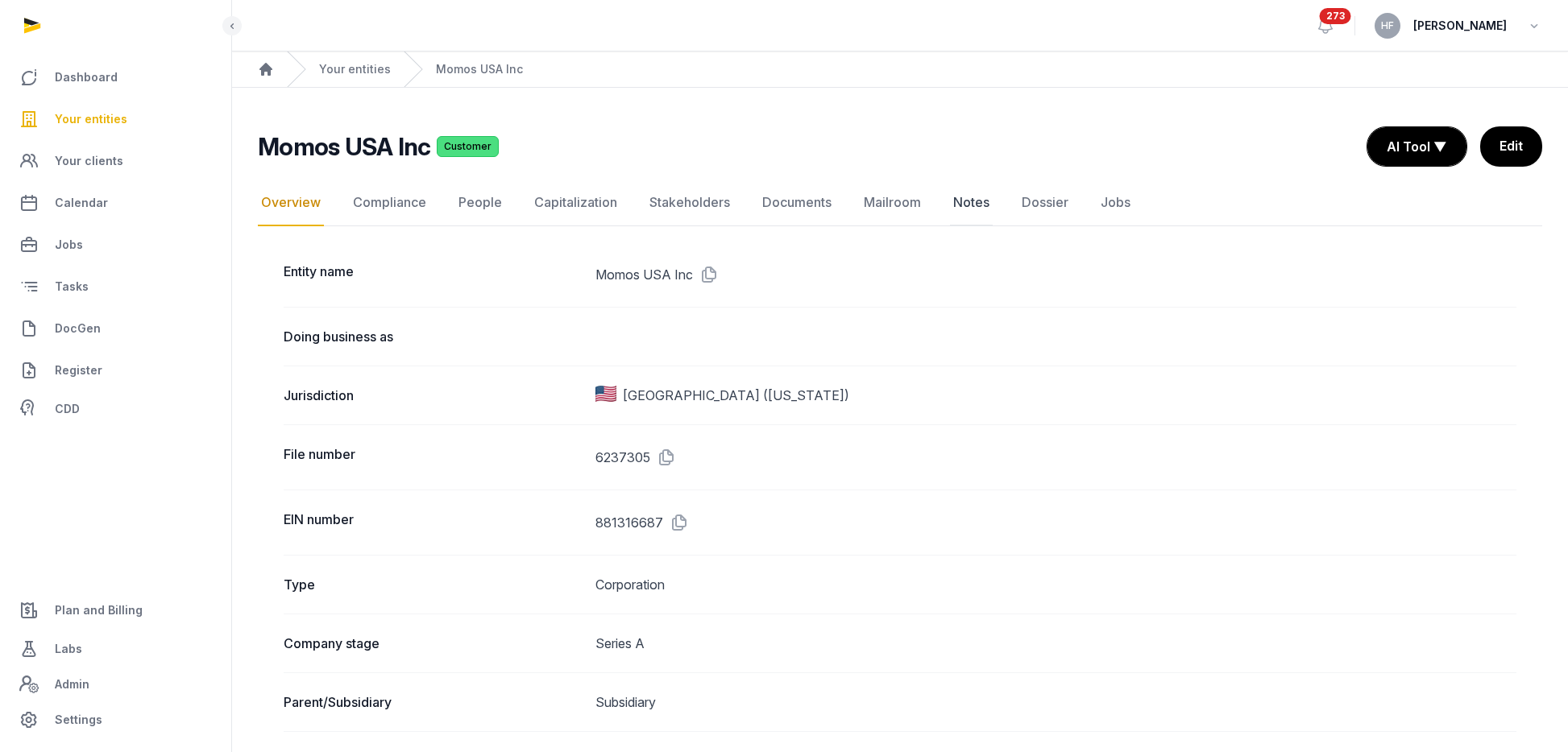
click at [960, 200] on link "Notes" at bounding box center [970, 203] width 42 height 46
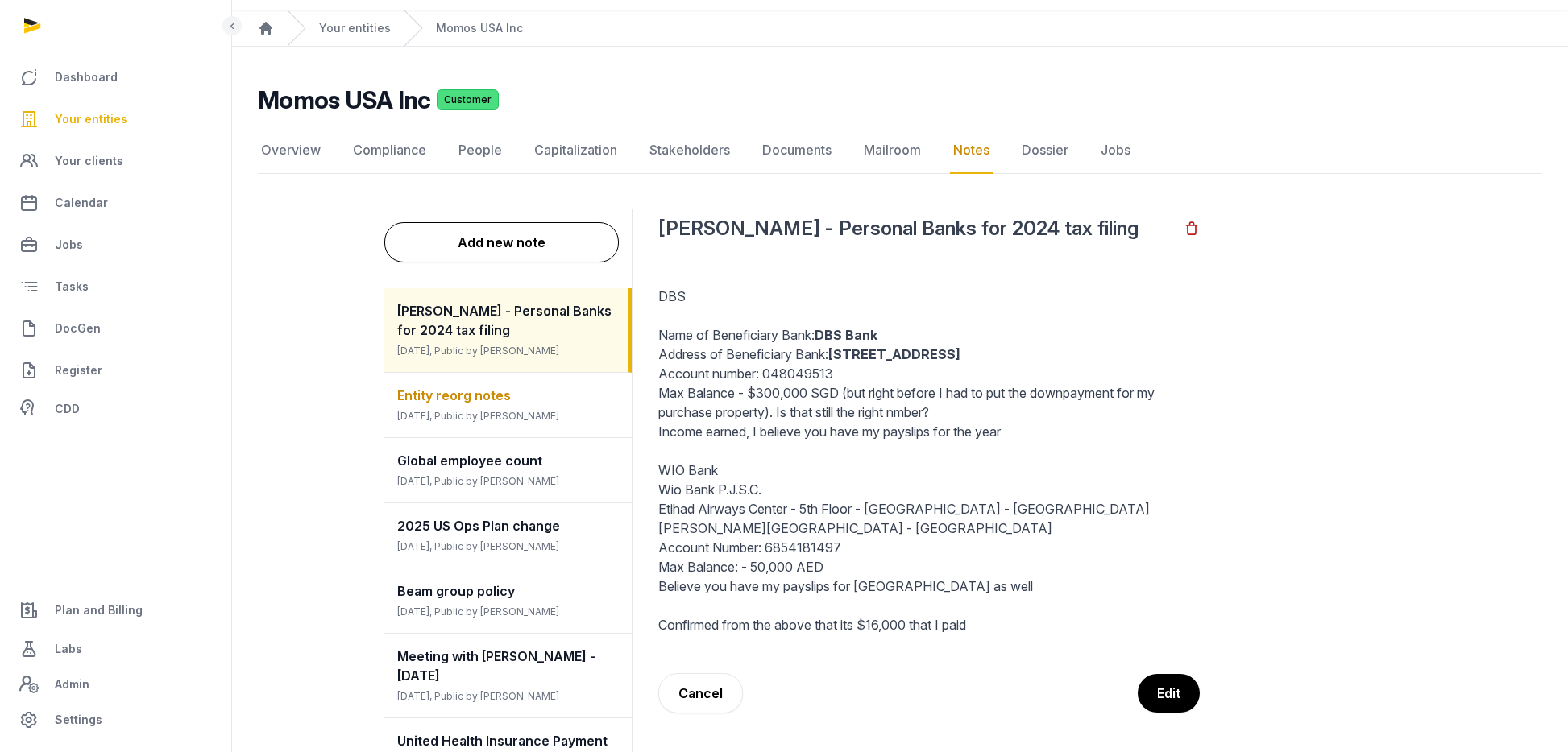
scroll to position [42, 0]
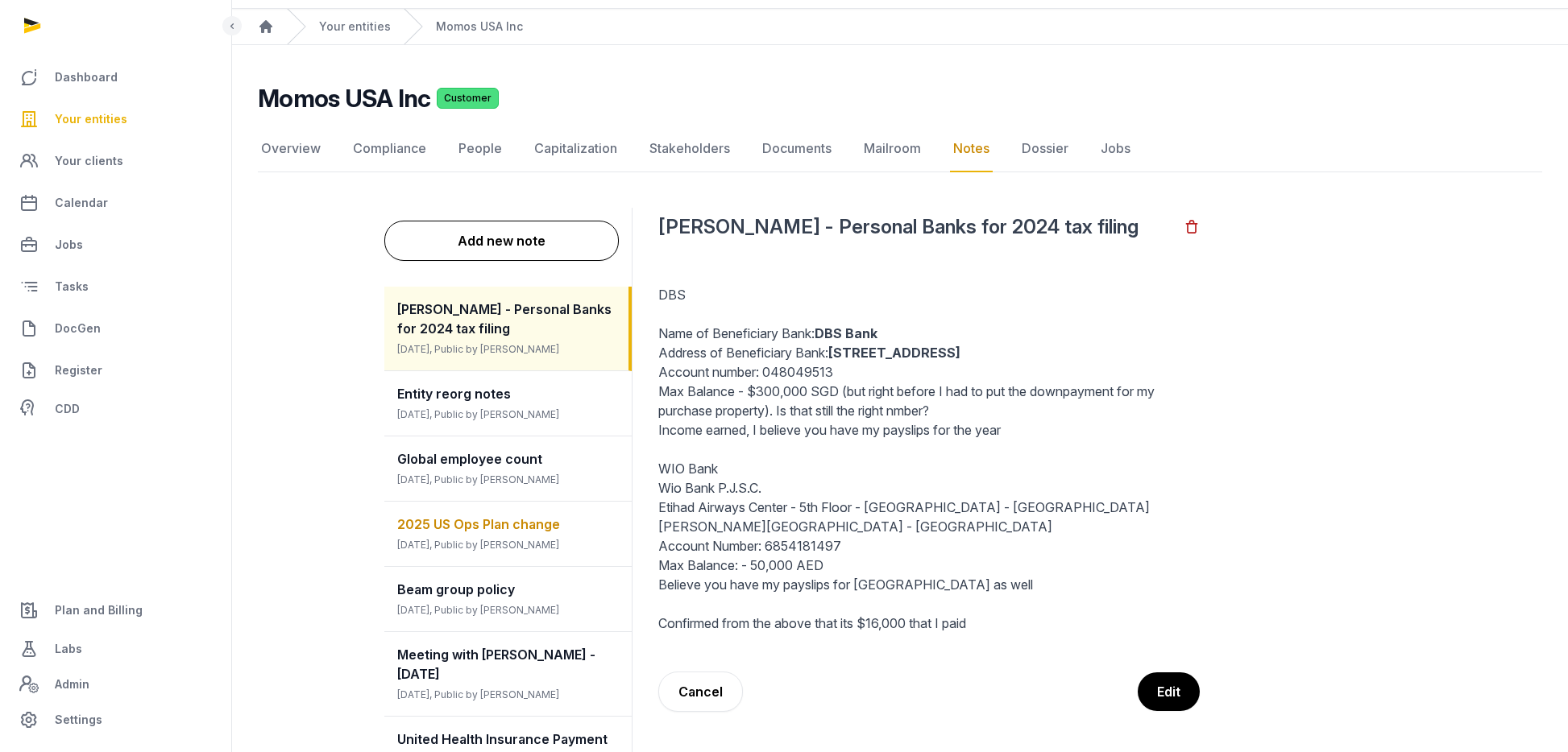
click at [482, 527] on span "2025 US Ops Plan change" at bounding box center [478, 524] width 163 height 16
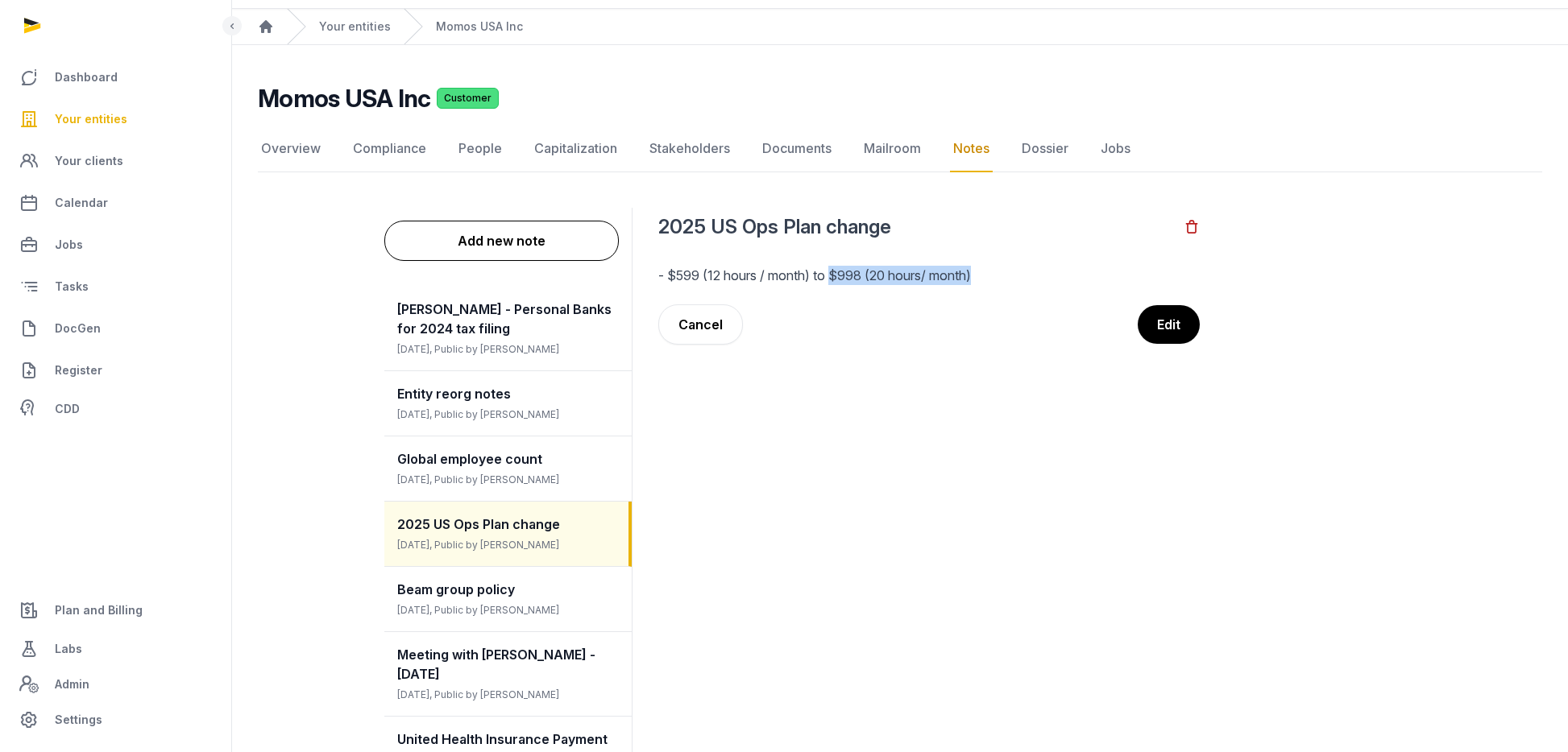
drag, startPoint x: 832, startPoint y: 274, endPoint x: 1034, endPoint y: 274, distance: 202.0
click at [1034, 274] on p "- $599 (12 hours / month) to $998 (20 hours/ month)" at bounding box center [929, 275] width 541 height 19
click at [375, 23] on link "Your entities" at bounding box center [355, 26] width 71 height 16
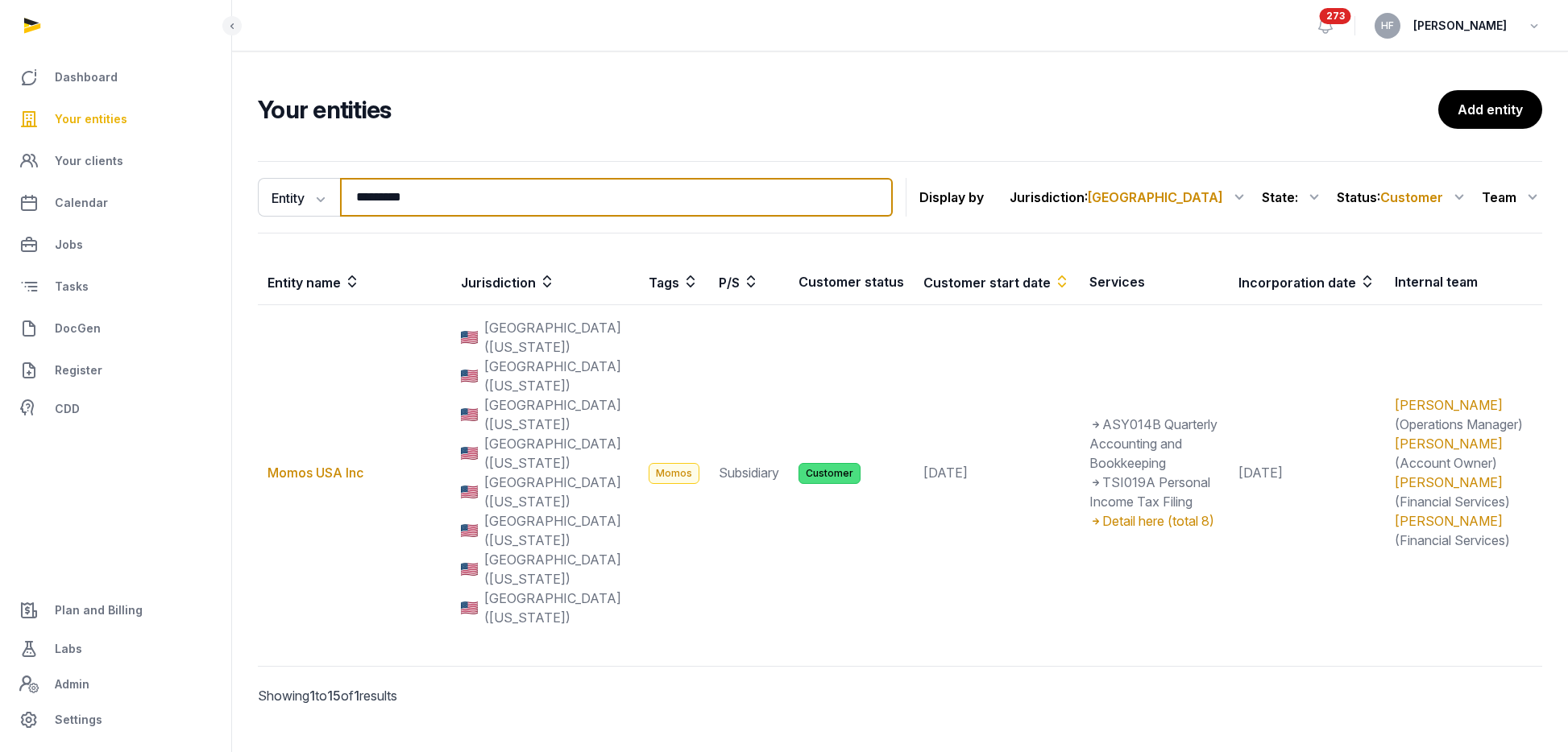
drag, startPoint x: 455, startPoint y: 200, endPoint x: 221, endPoint y: 180, distance: 234.9
click at [234, 180] on div "Entity Entity People Tags Services ********* Search Display by Jurisdiction : U…" at bounding box center [900, 456] width 1336 height 603
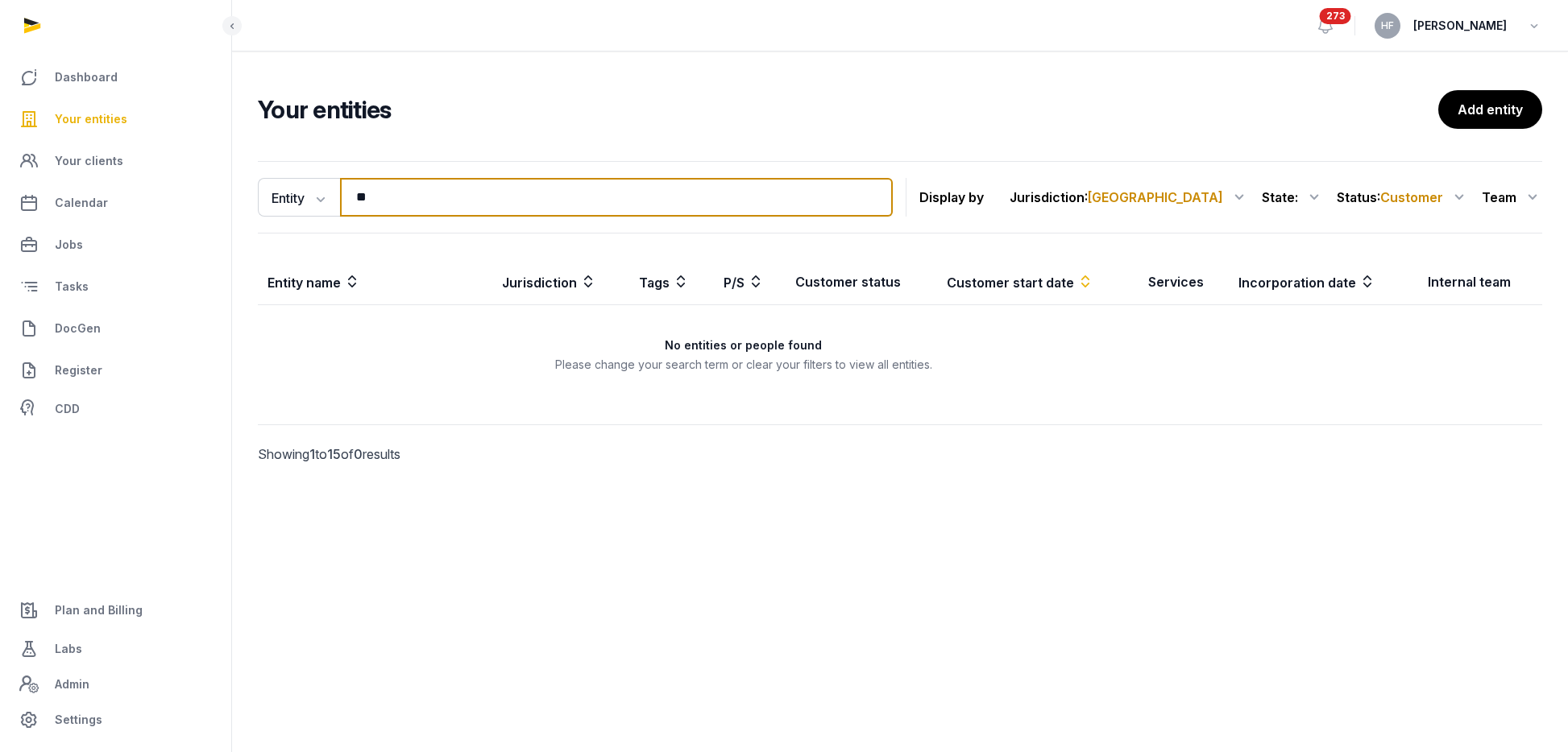
type input "*"
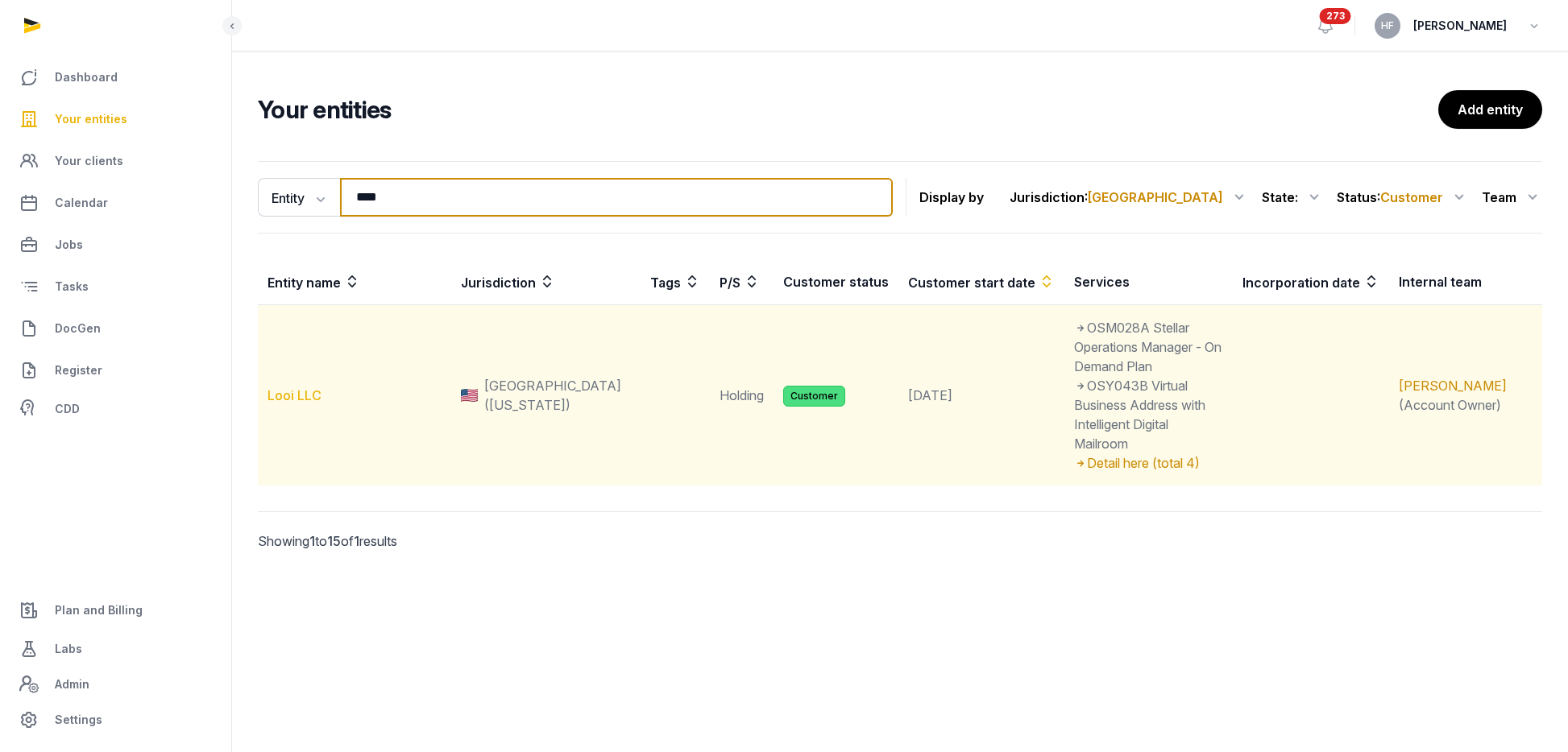
type input "****"
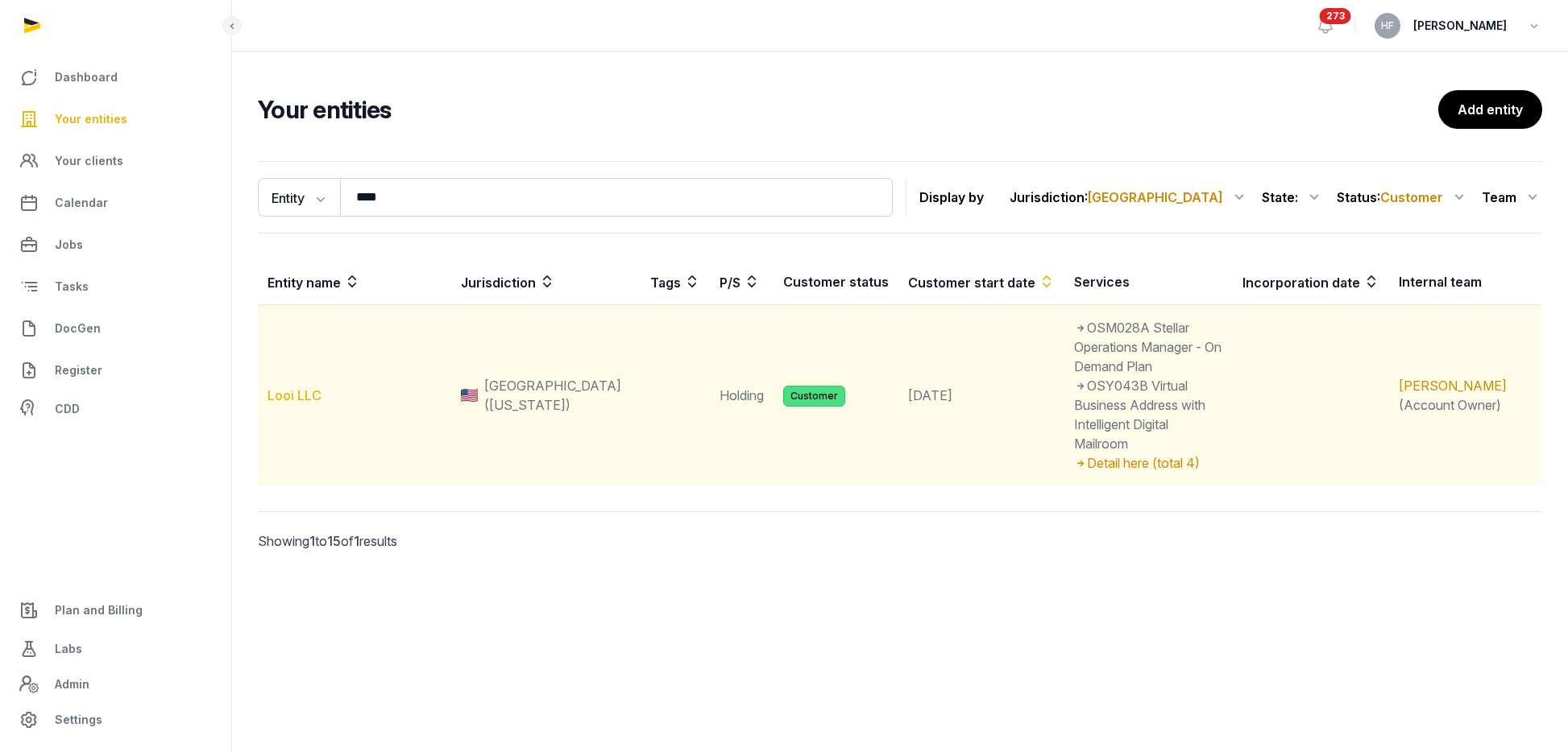
click at [308, 387] on link "Looi LLC" at bounding box center [294, 395] width 54 height 16
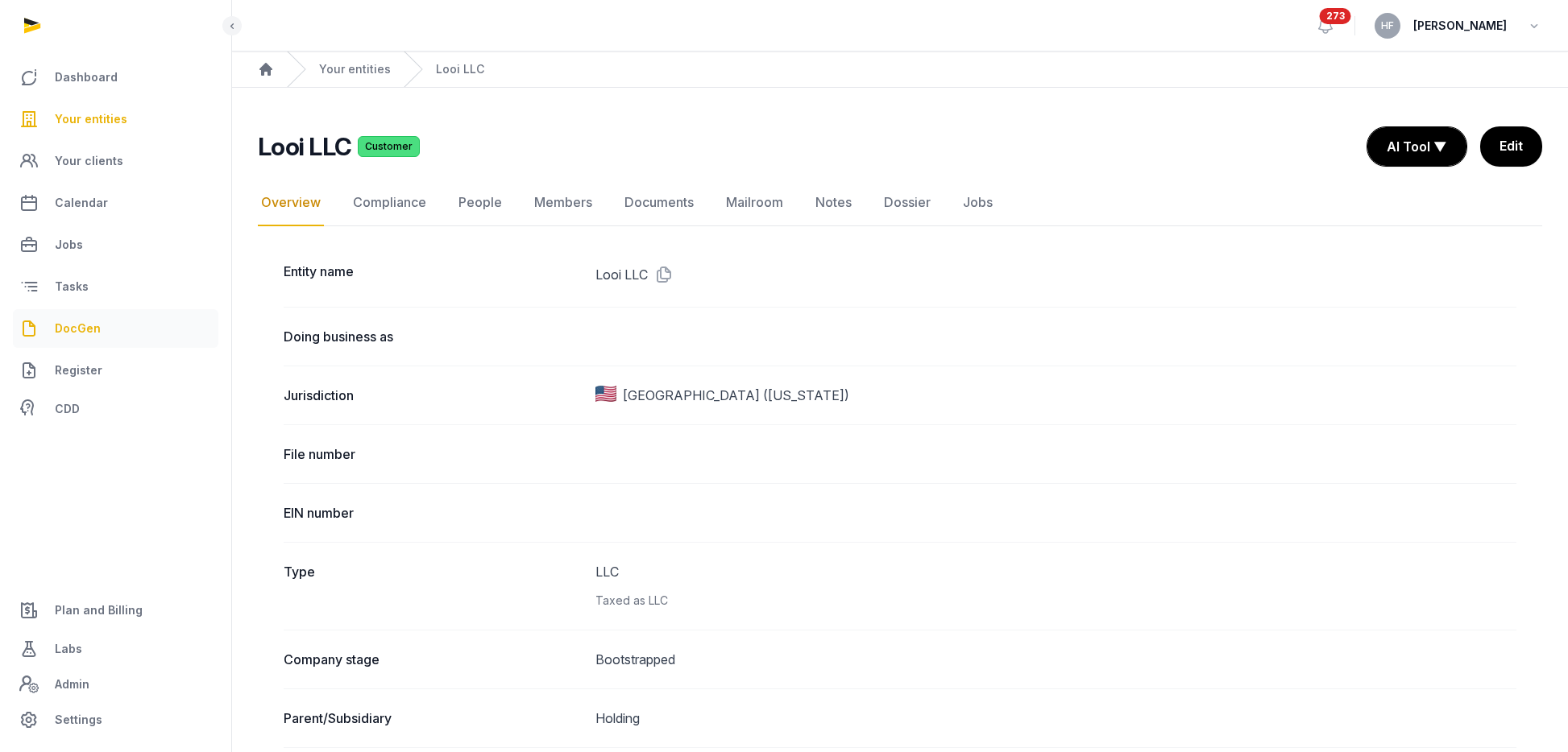
click at [94, 330] on span "DocGen" at bounding box center [77, 328] width 46 height 19
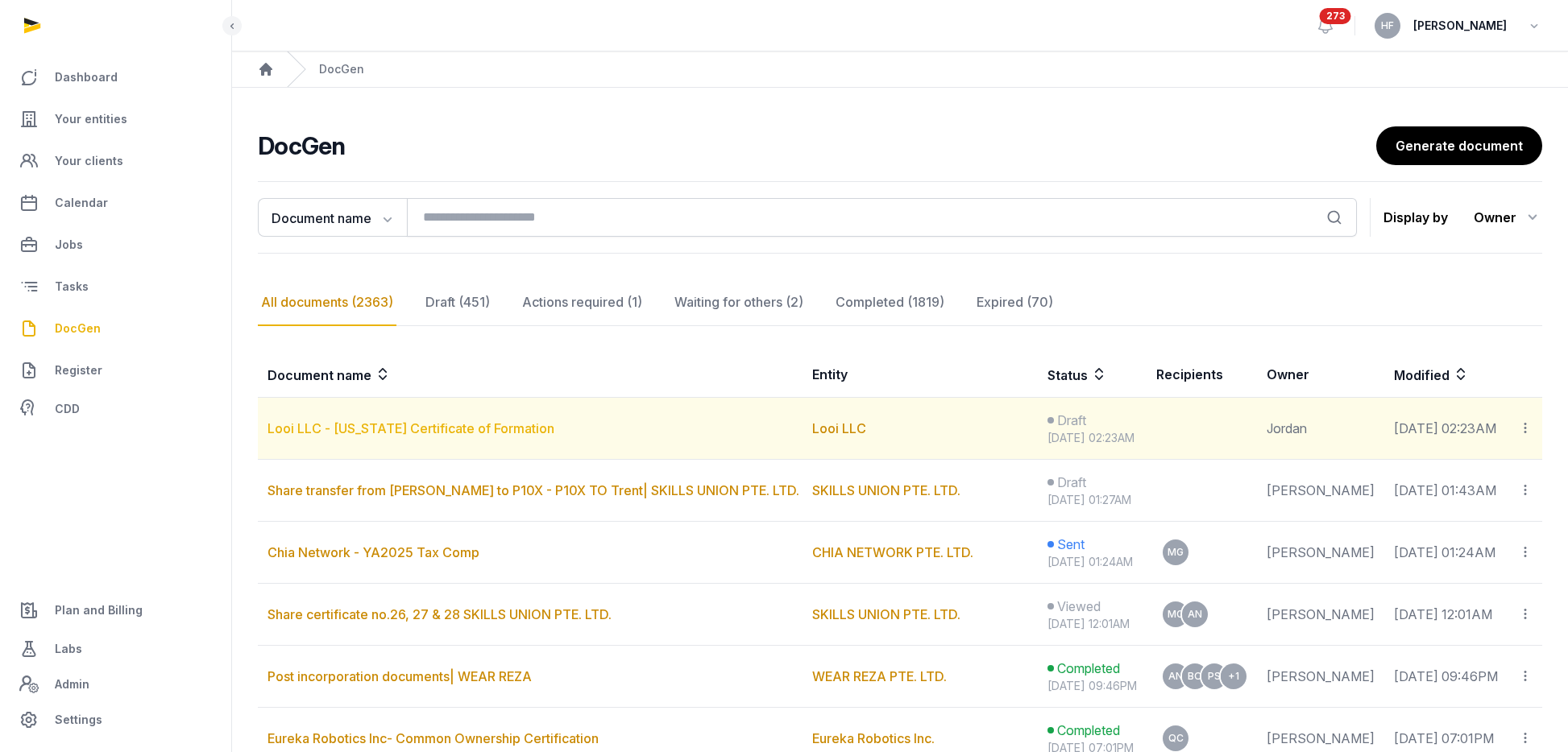
click at [500, 424] on link "Looi LLC - [US_STATE] Certificate of Formation" at bounding box center [411, 428] width 287 height 16
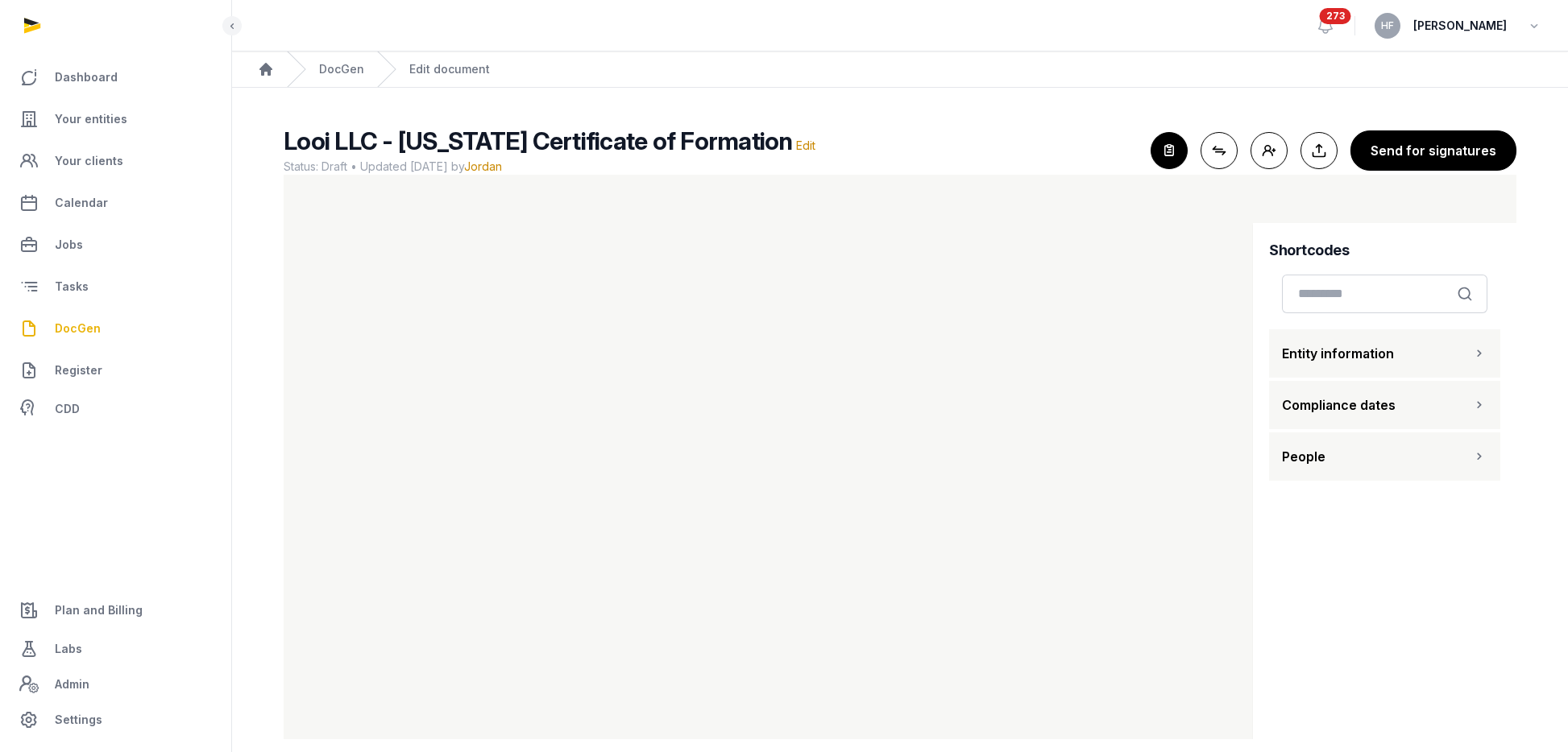
scroll to position [19, 0]
